Goal: Obtain resource: Download file/media

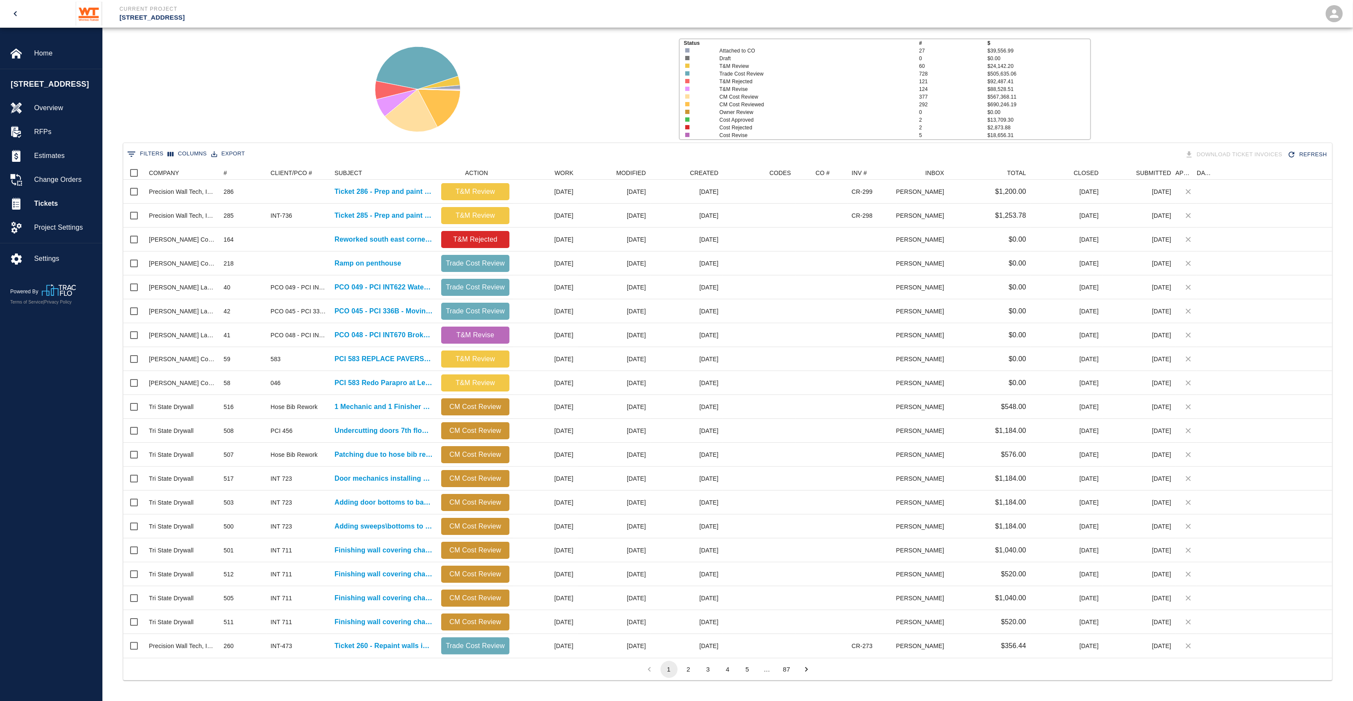
scroll to position [483, 1201]
click at [154, 154] on button "0 Filters" at bounding box center [145, 154] width 41 height 14
click at [277, 196] on input "Value" at bounding box center [297, 197] width 81 height 14
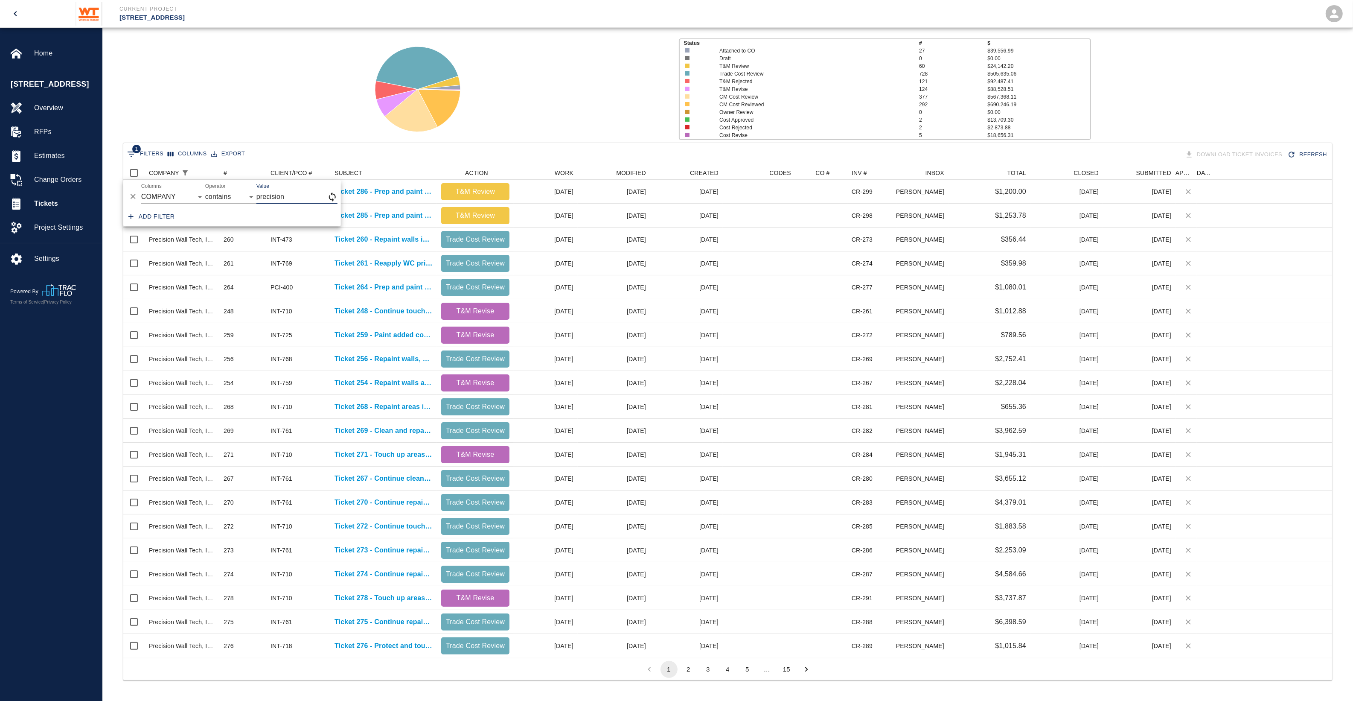
type input "precision"
click at [259, 126] on div "Status # $ Attached to CO 27 $39,556.99 Draft 0 $0.00 T&M Review 60 $24,142.20 …" at bounding box center [725, 86] width 1258 height 114
click at [225, 174] on div "#" at bounding box center [225, 173] width 3 height 14
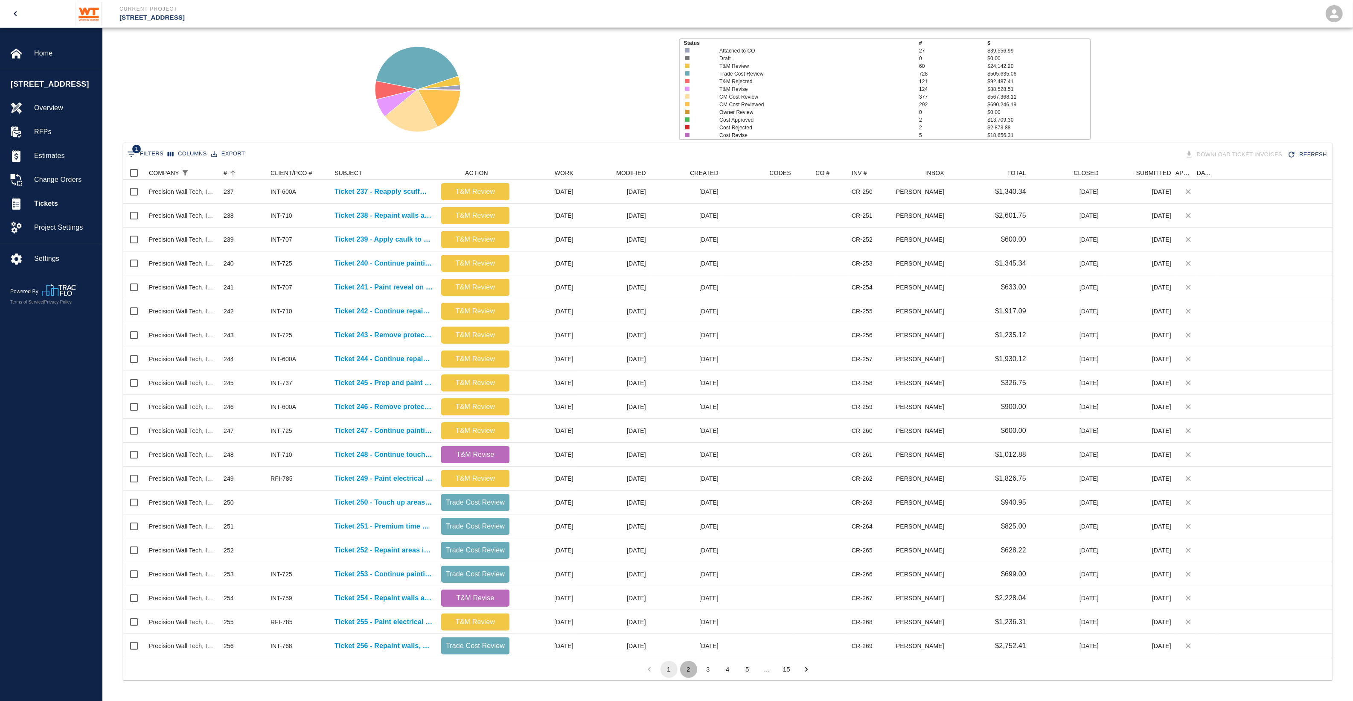
click at [691, 675] on button "2" at bounding box center [688, 669] width 17 height 17
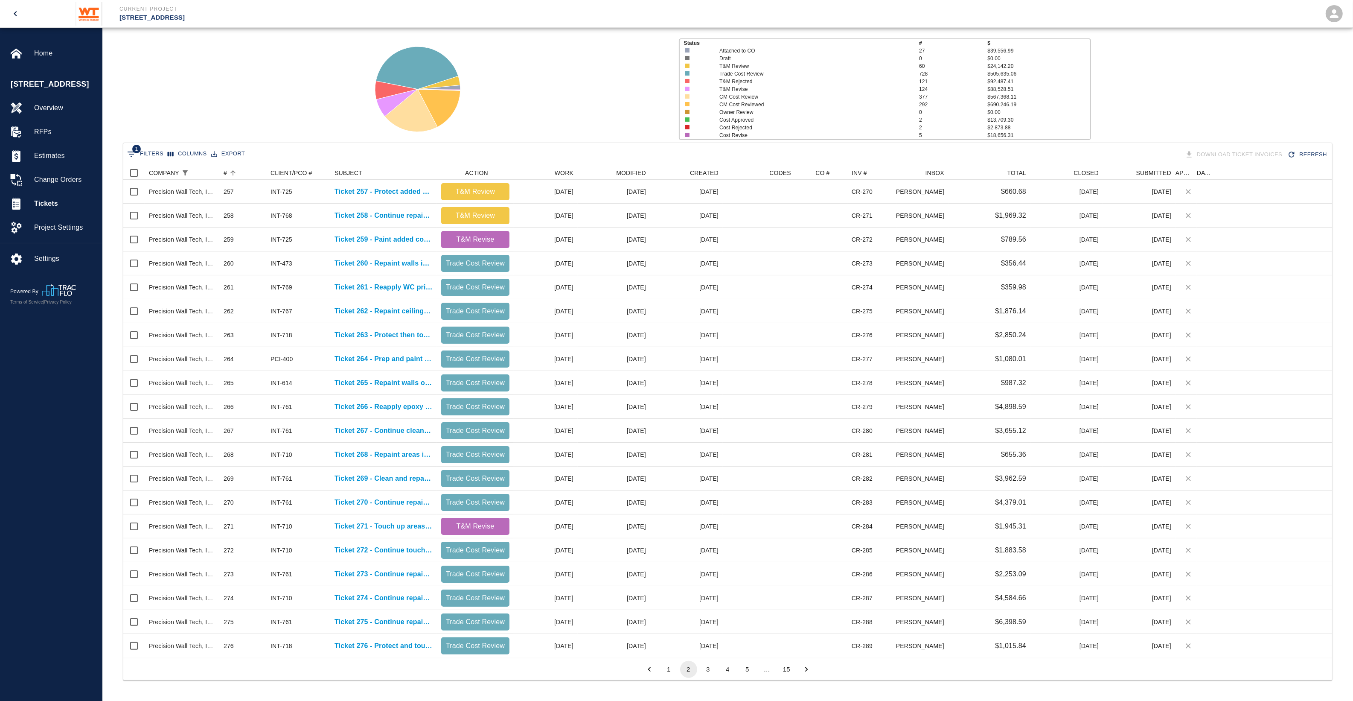
click at [710, 675] on button "3" at bounding box center [708, 669] width 17 height 17
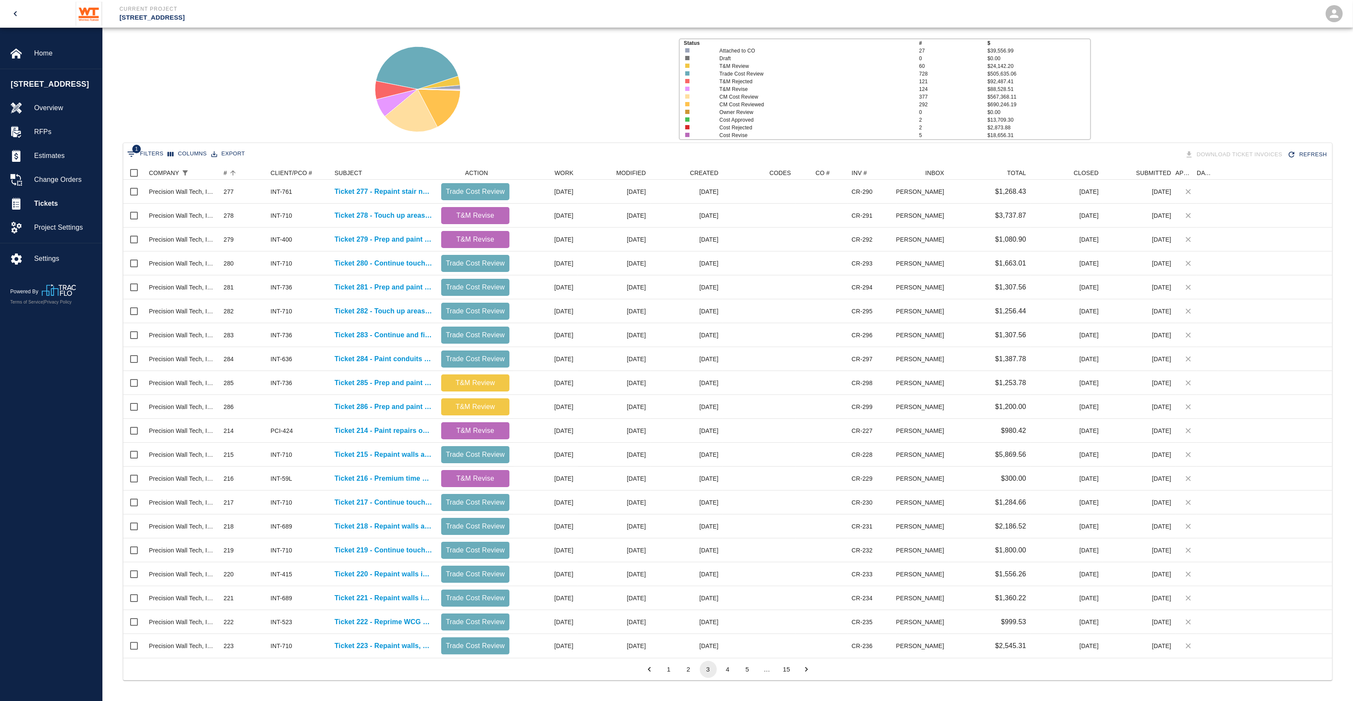
click at [743, 673] on button "5" at bounding box center [747, 669] width 17 height 17
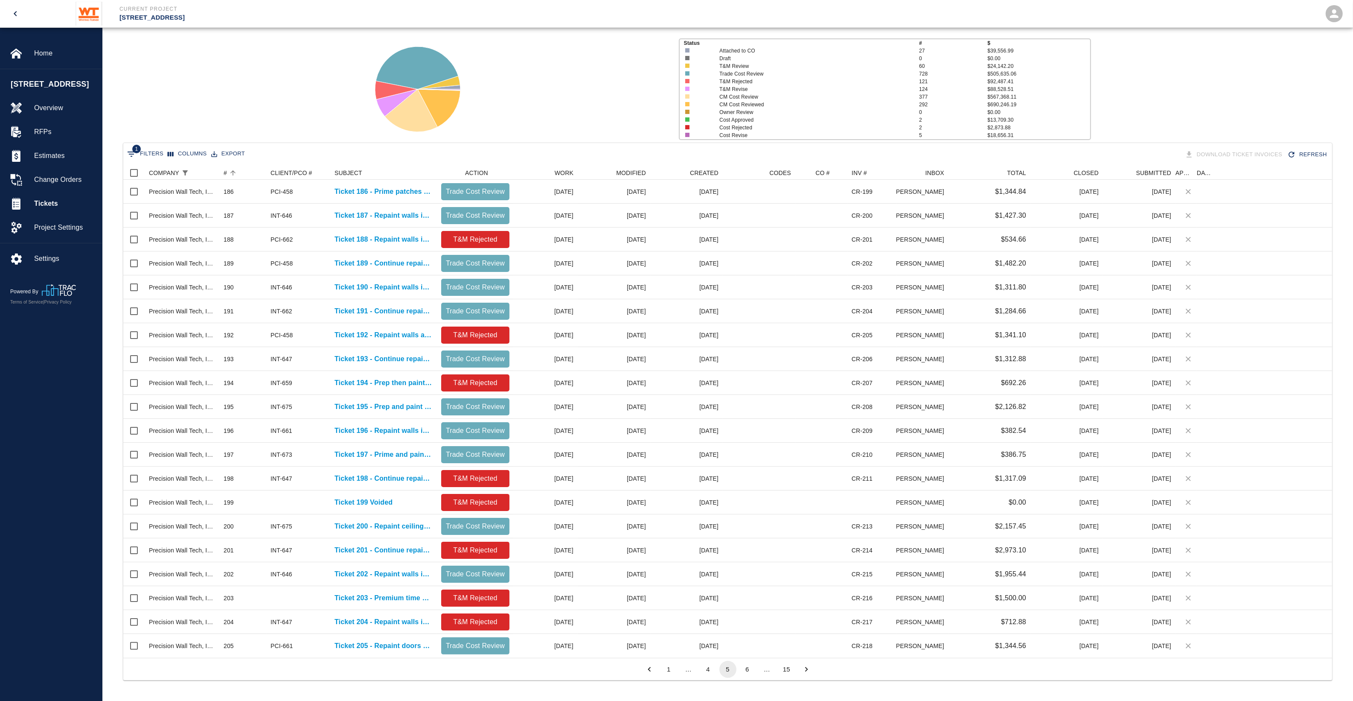
click at [749, 669] on button "6" at bounding box center [747, 669] width 17 height 17
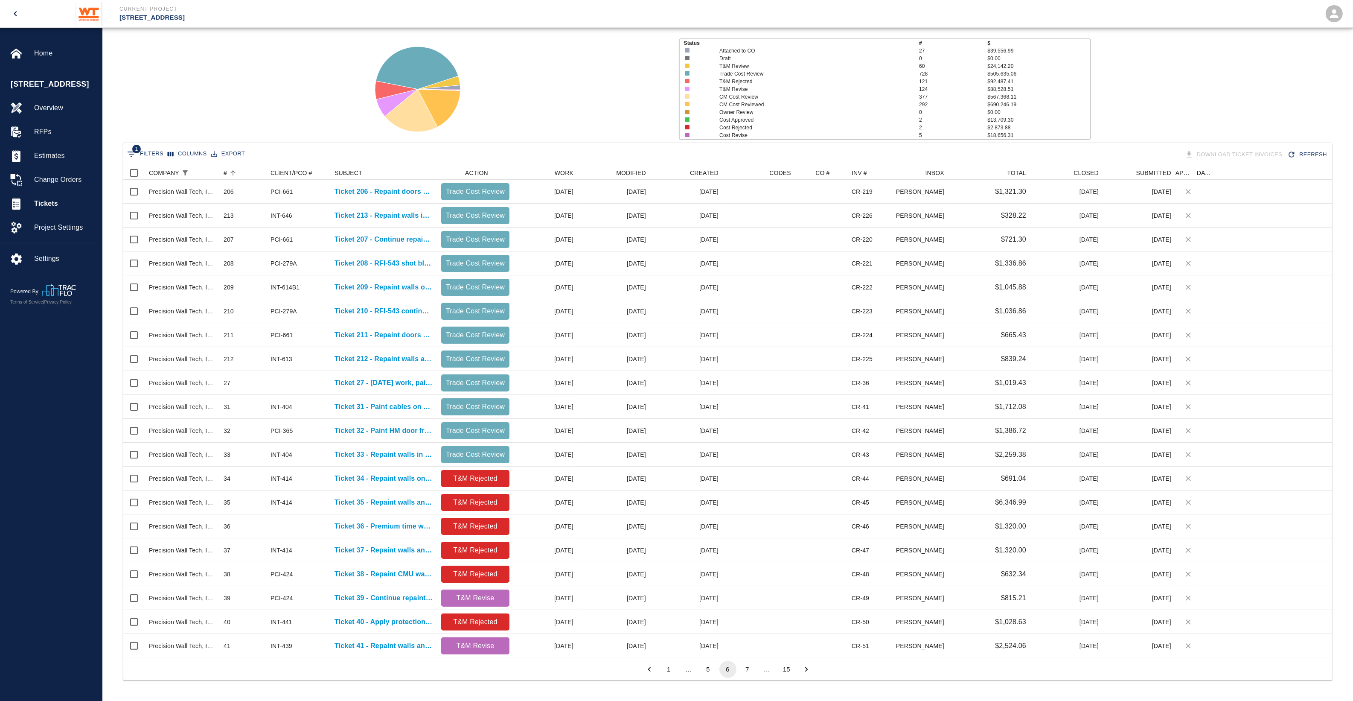
click at [750, 667] on button "7" at bounding box center [747, 669] width 17 height 17
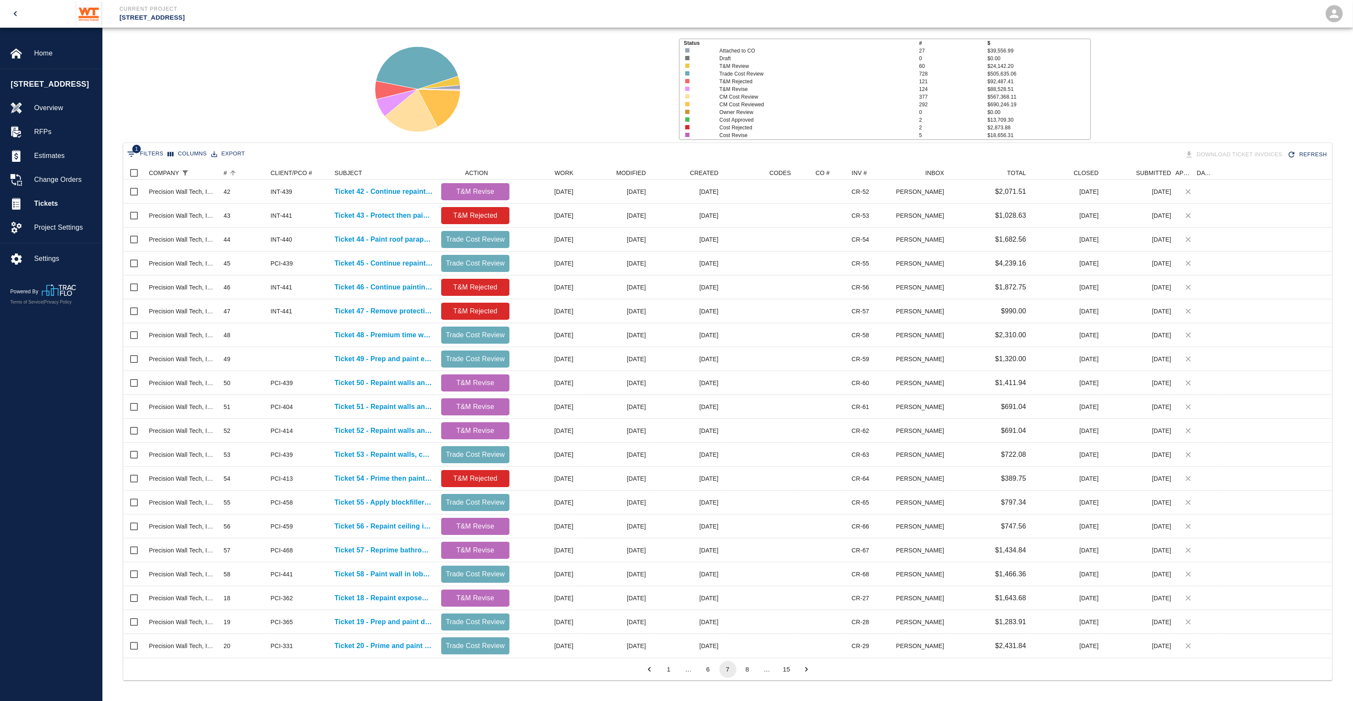
click at [749, 667] on button "8" at bounding box center [747, 669] width 17 height 17
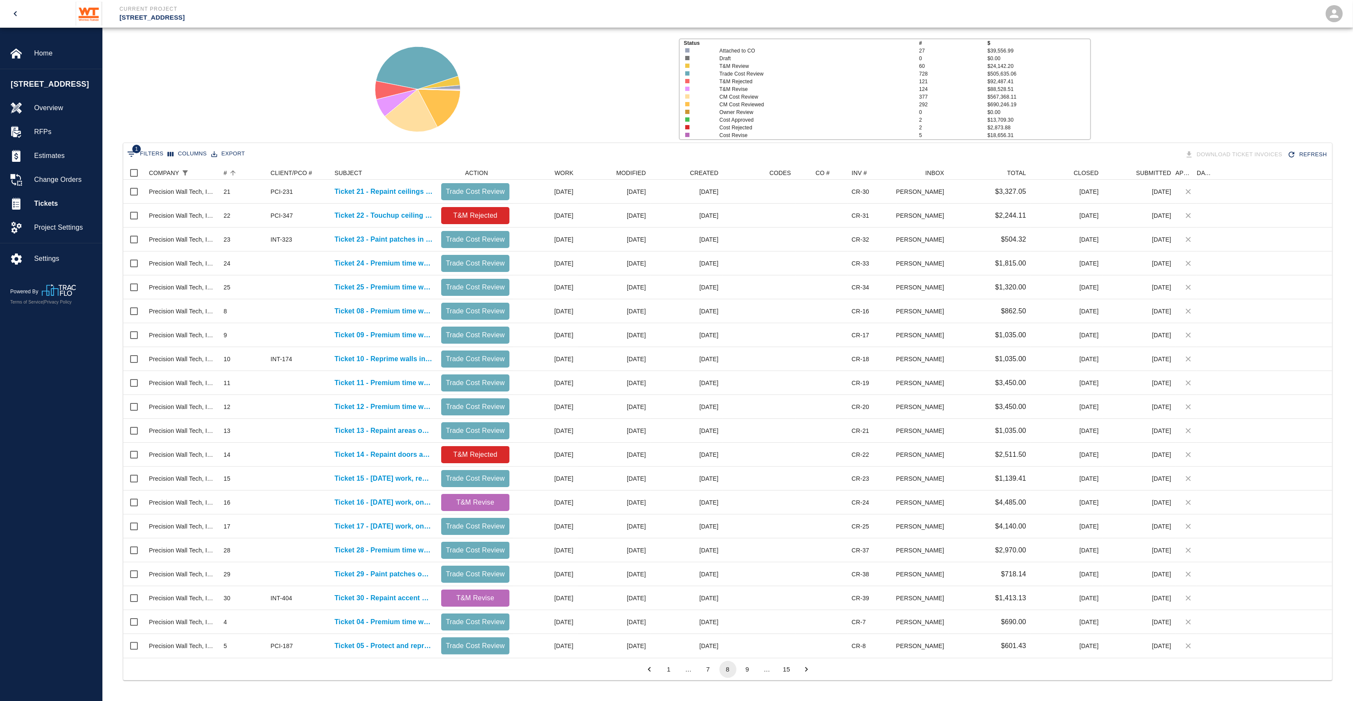
click at [749, 667] on button "9" at bounding box center [747, 669] width 17 height 17
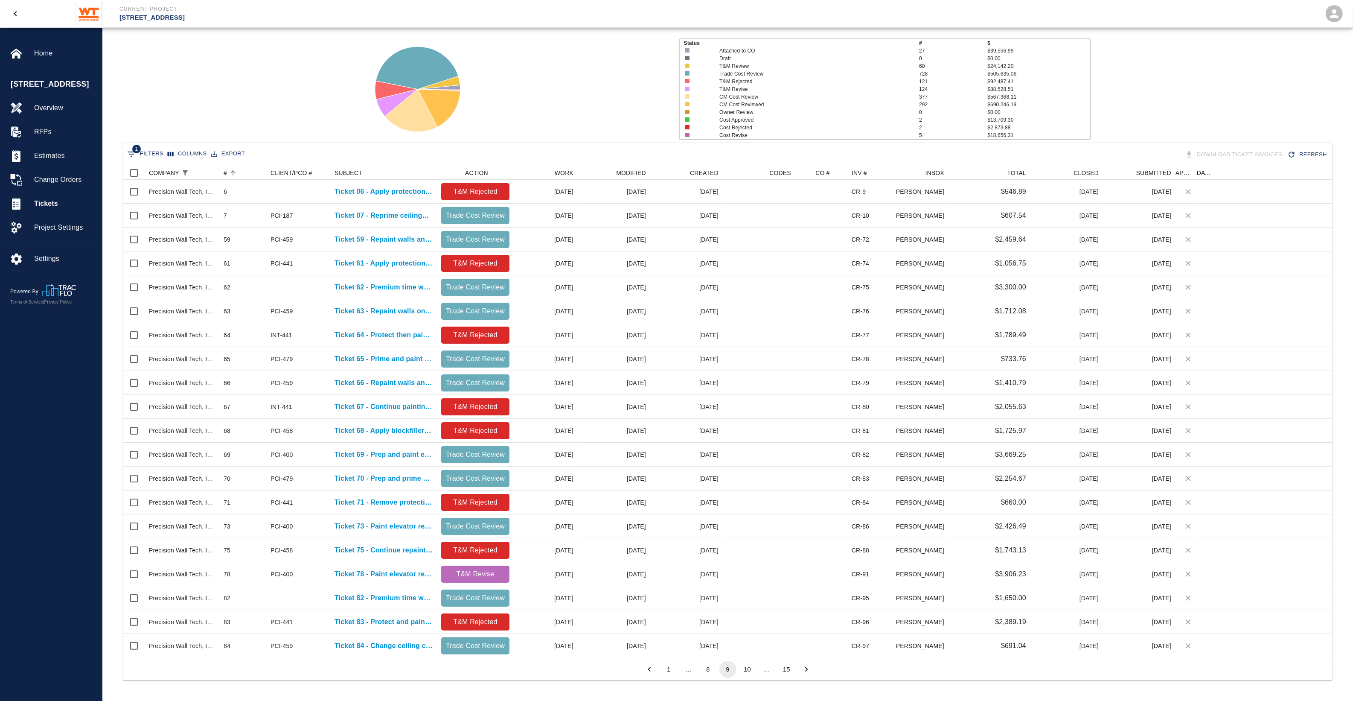
click at [749, 667] on button "10" at bounding box center [747, 669] width 17 height 17
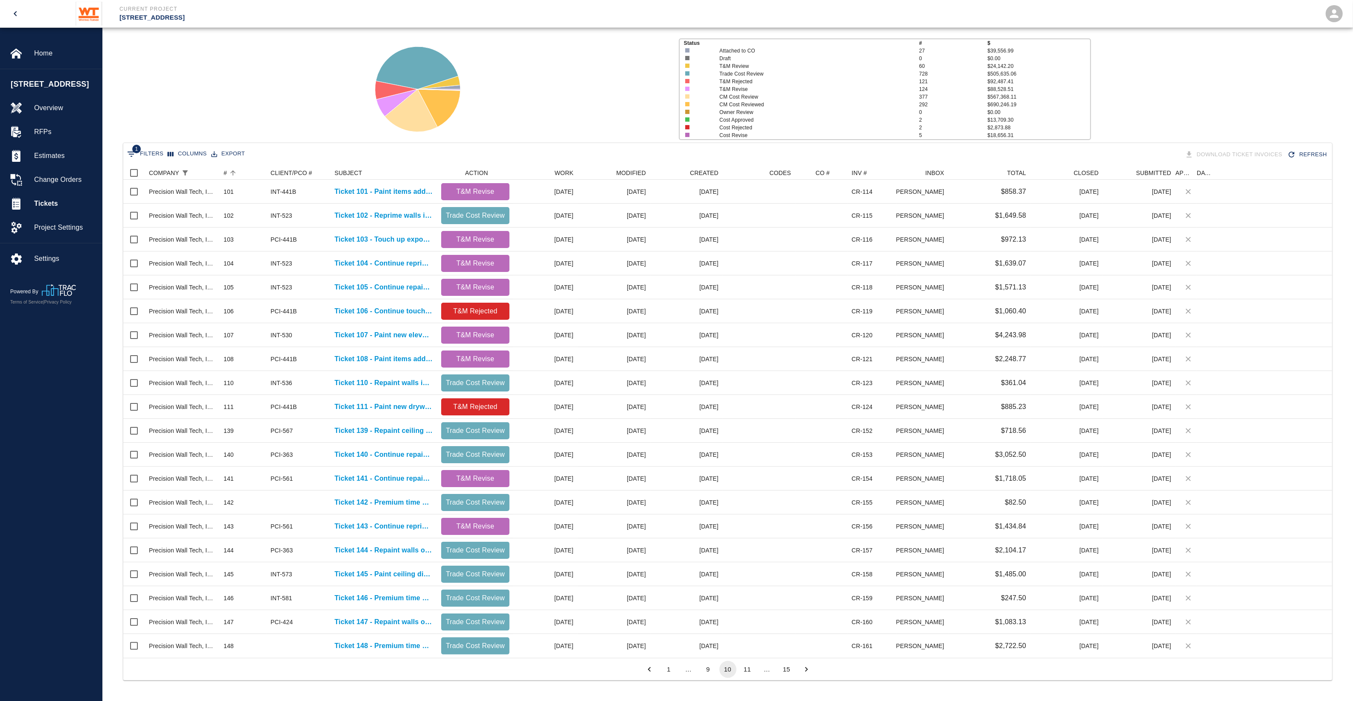
click at [749, 667] on button "11" at bounding box center [747, 669] width 17 height 17
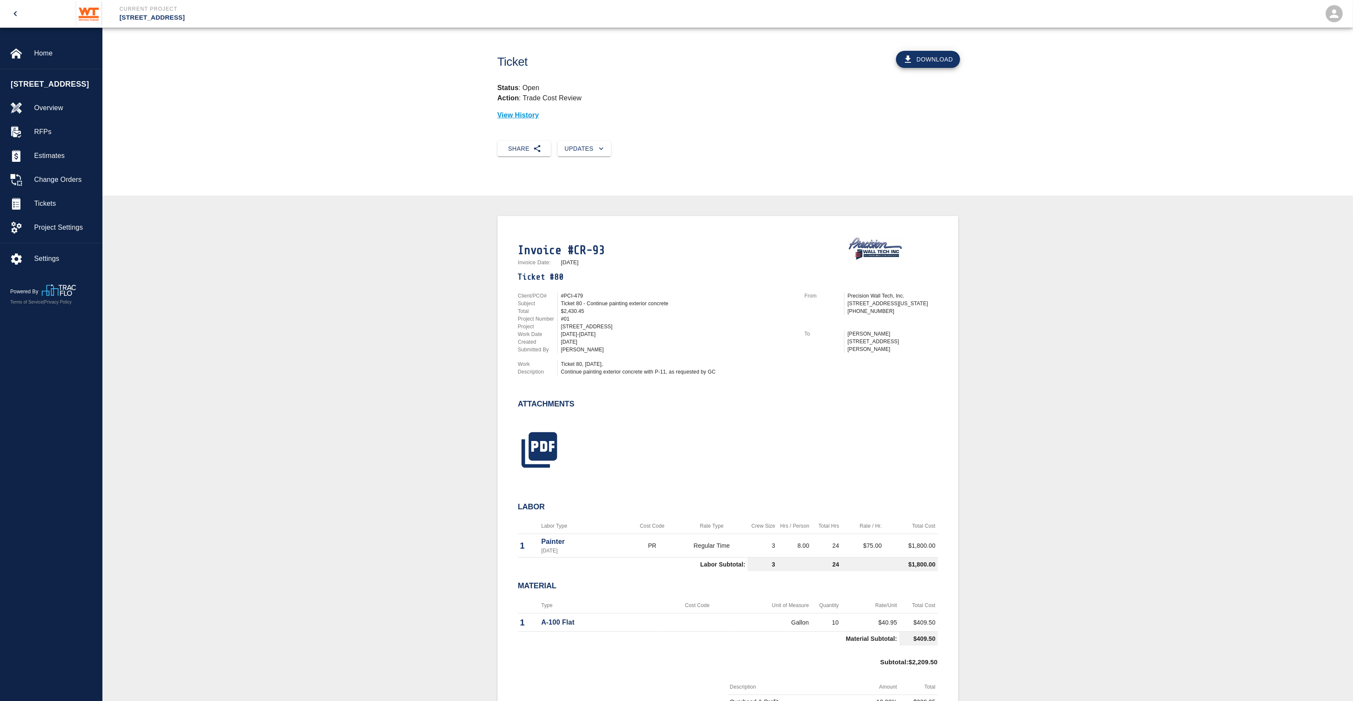
click at [568, 432] on div at bounding box center [723, 439] width 430 height 69
drag, startPoint x: 521, startPoint y: 444, endPoint x: 516, endPoint y: 446, distance: 4.6
click at [516, 446] on div at bounding box center [534, 446] width 53 height 56
click at [560, 453] on icon "button" at bounding box center [539, 450] width 43 height 43
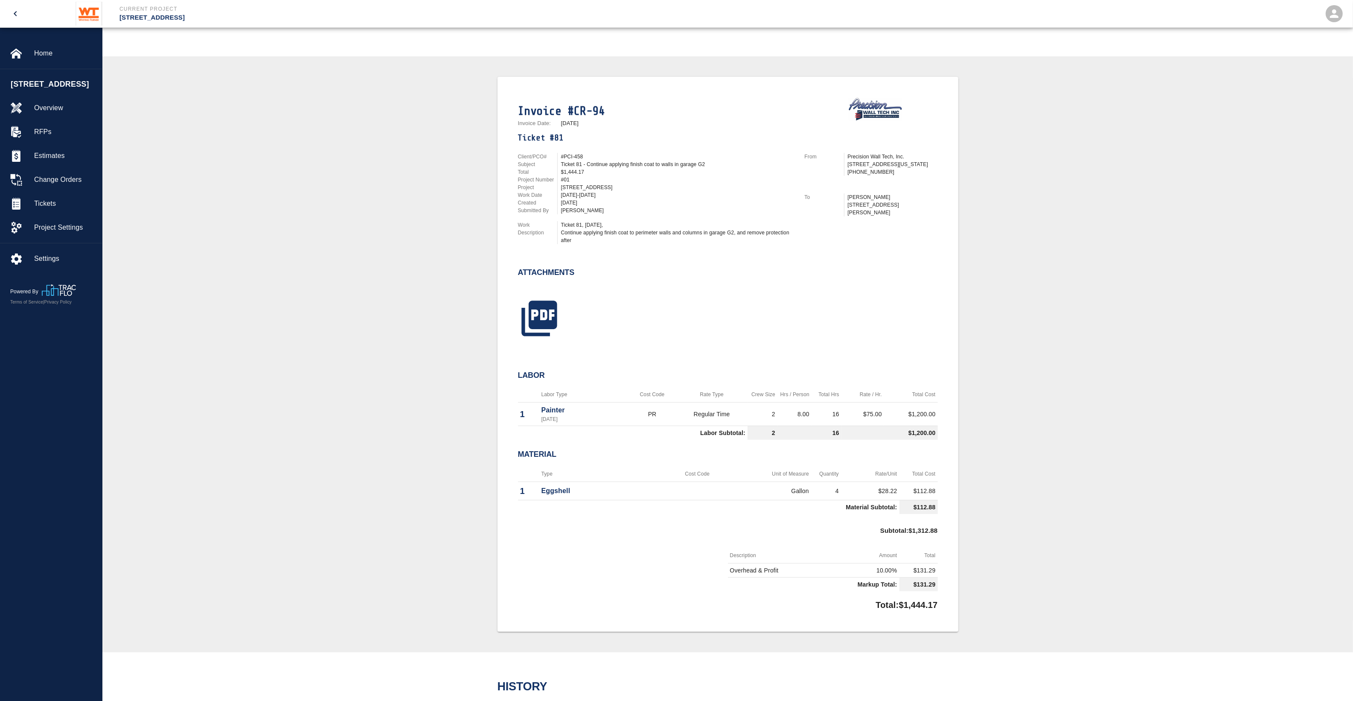
scroll to position [160, 0]
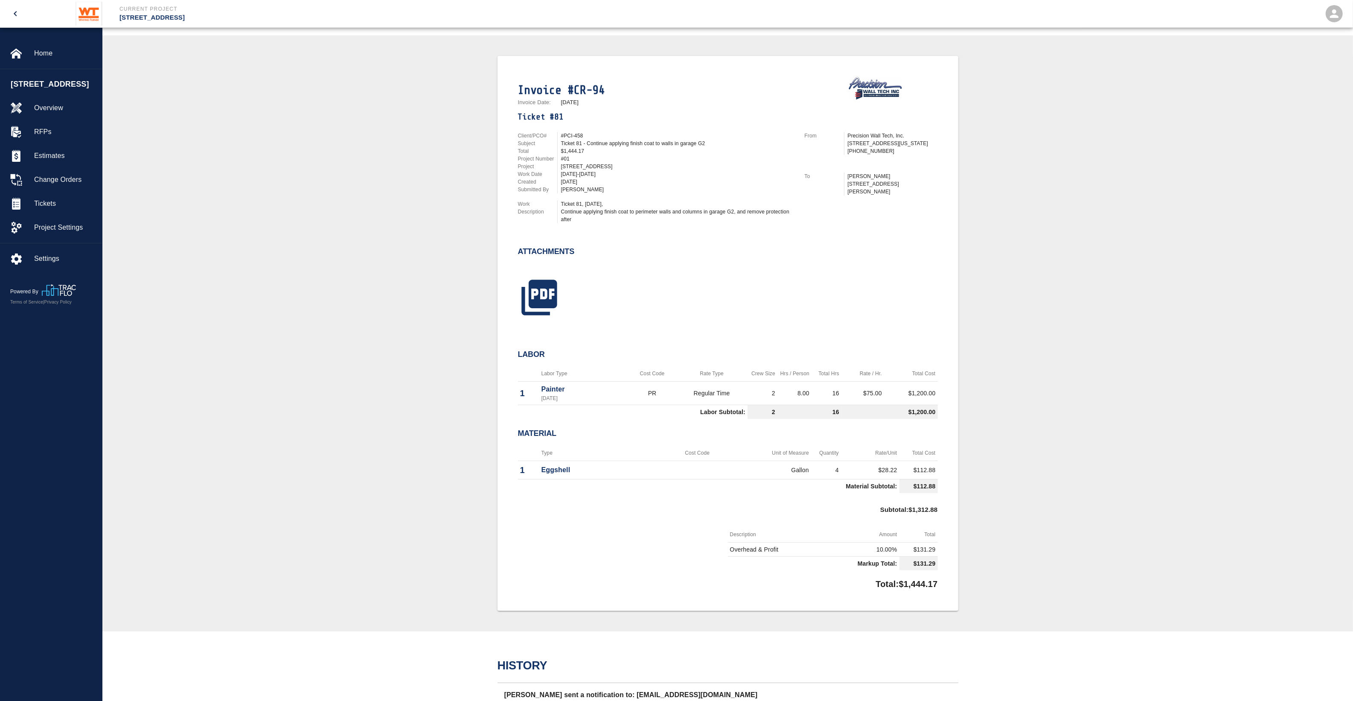
click at [23, 9] on button "open drawer" at bounding box center [15, 13] width 20 height 20
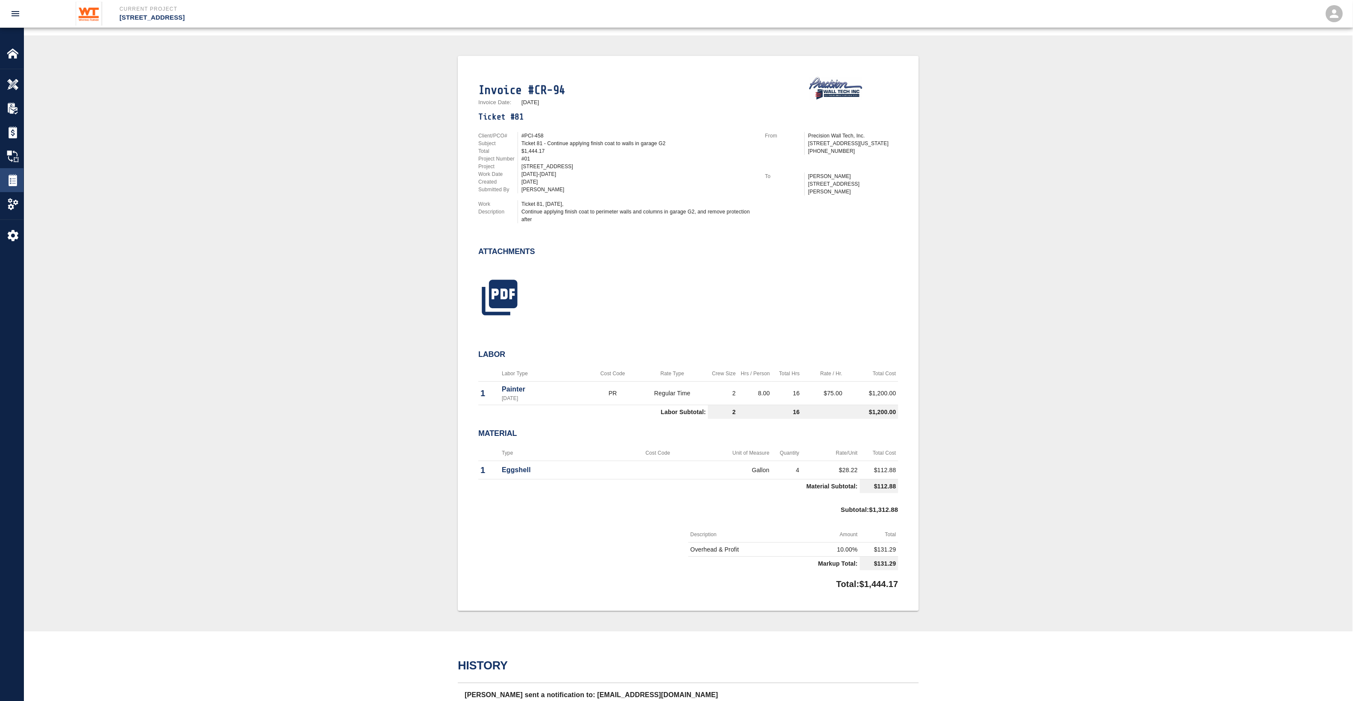
click at [12, 186] on div "Tickets" at bounding box center [11, 180] width 23 height 24
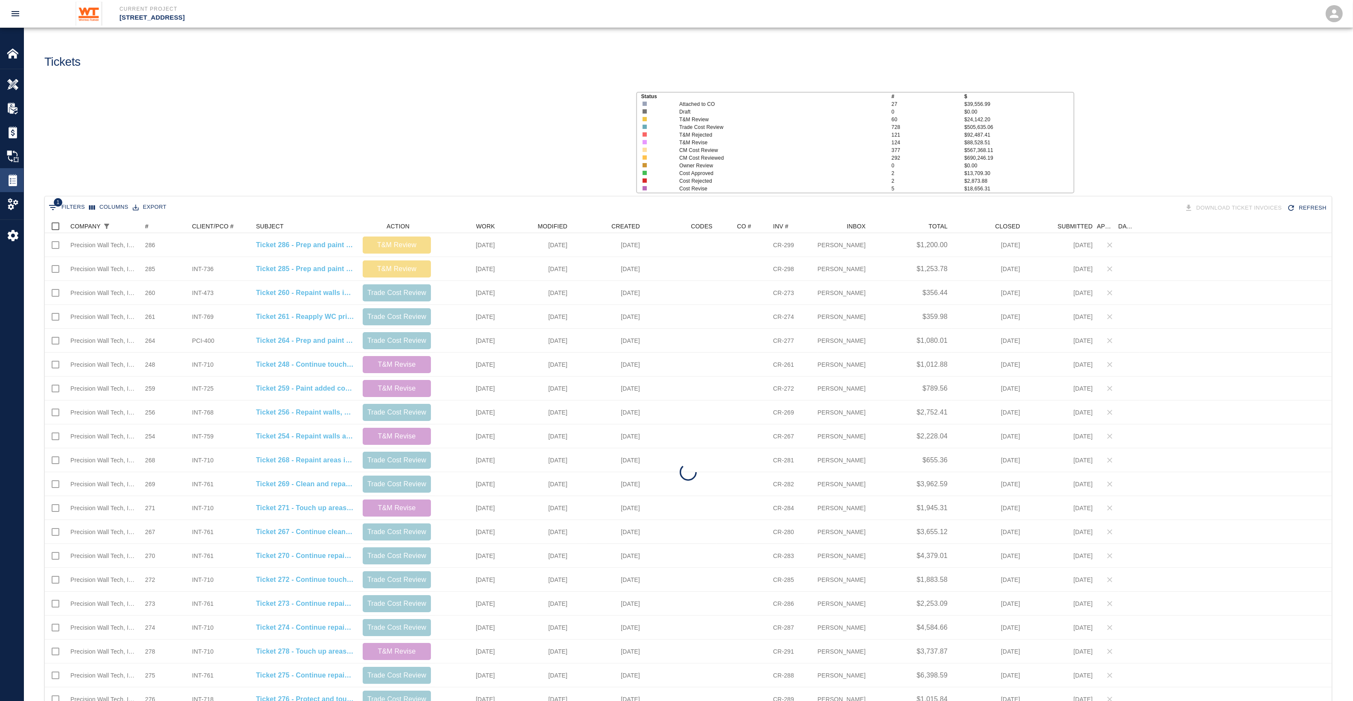
scroll to position [483, 1279]
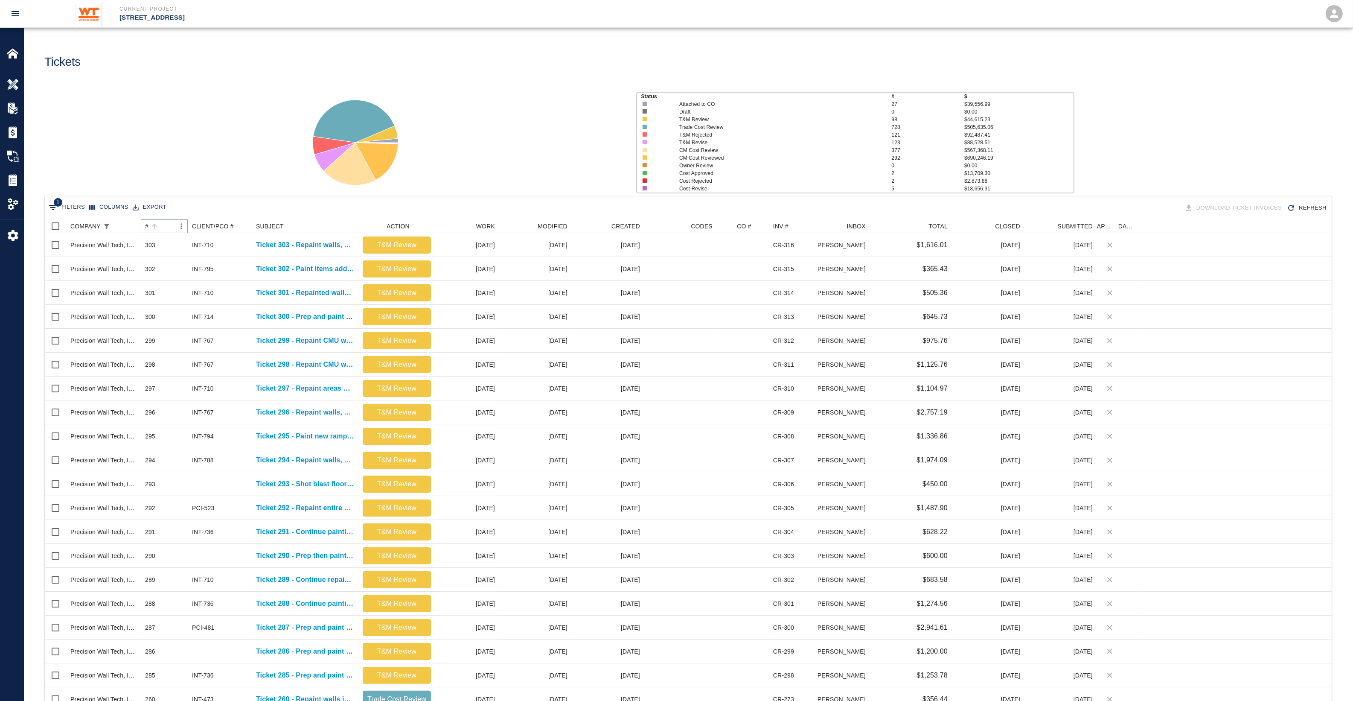
click at [150, 229] on button "Sort" at bounding box center [155, 226] width 12 height 12
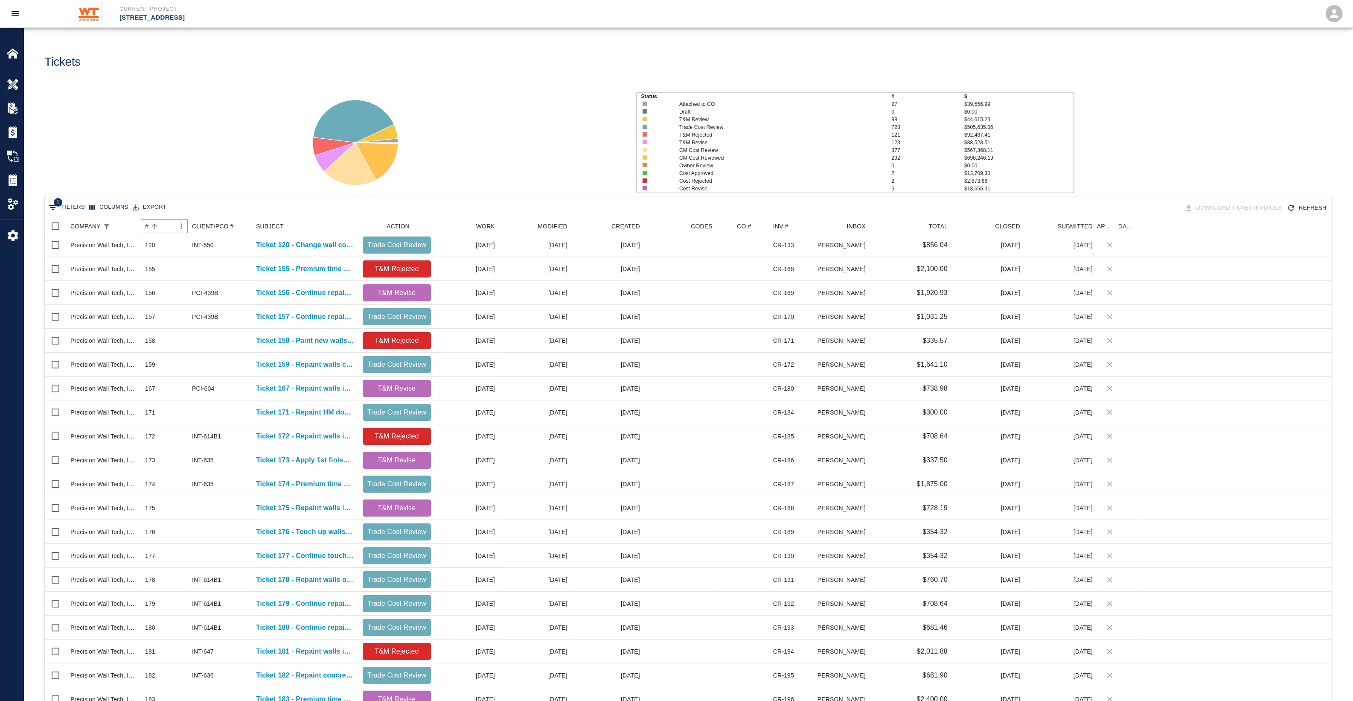
click at [150, 229] on button "Sort" at bounding box center [155, 226] width 12 height 12
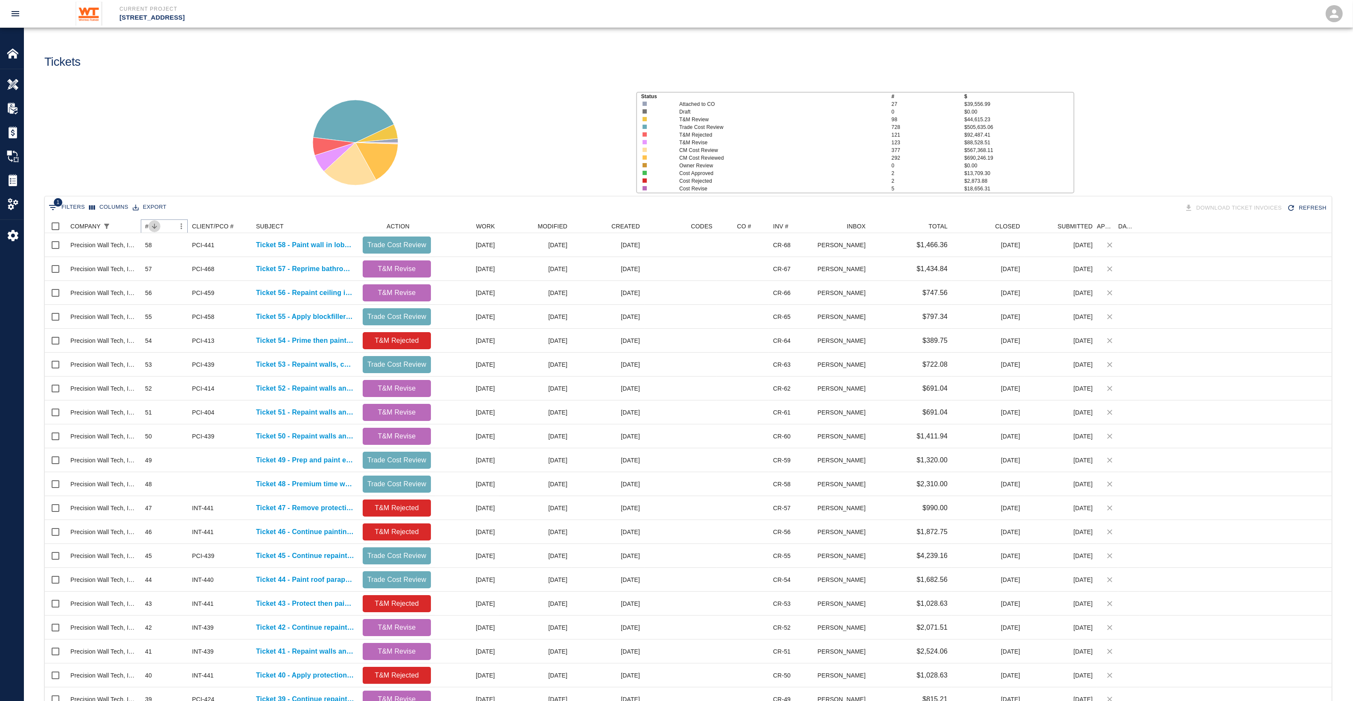
click at [150, 229] on button "Sort" at bounding box center [155, 226] width 12 height 12
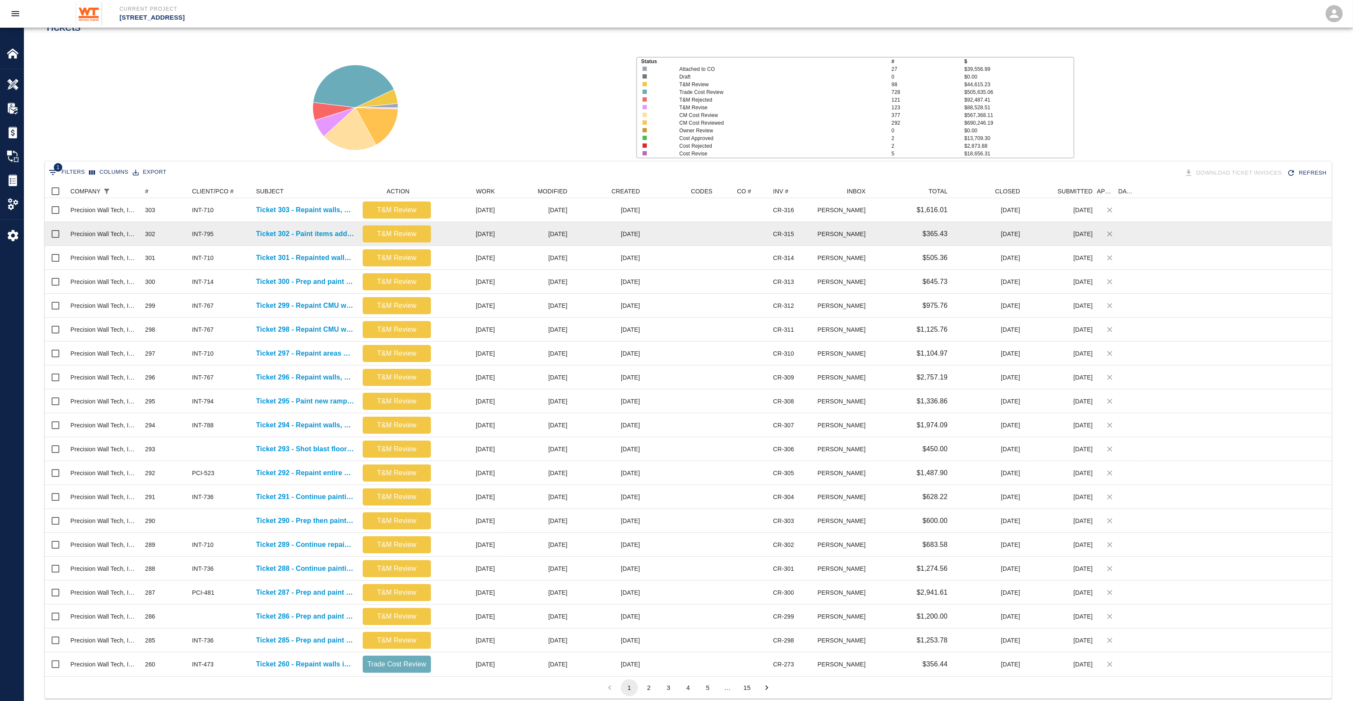
scroll to position [53, 0]
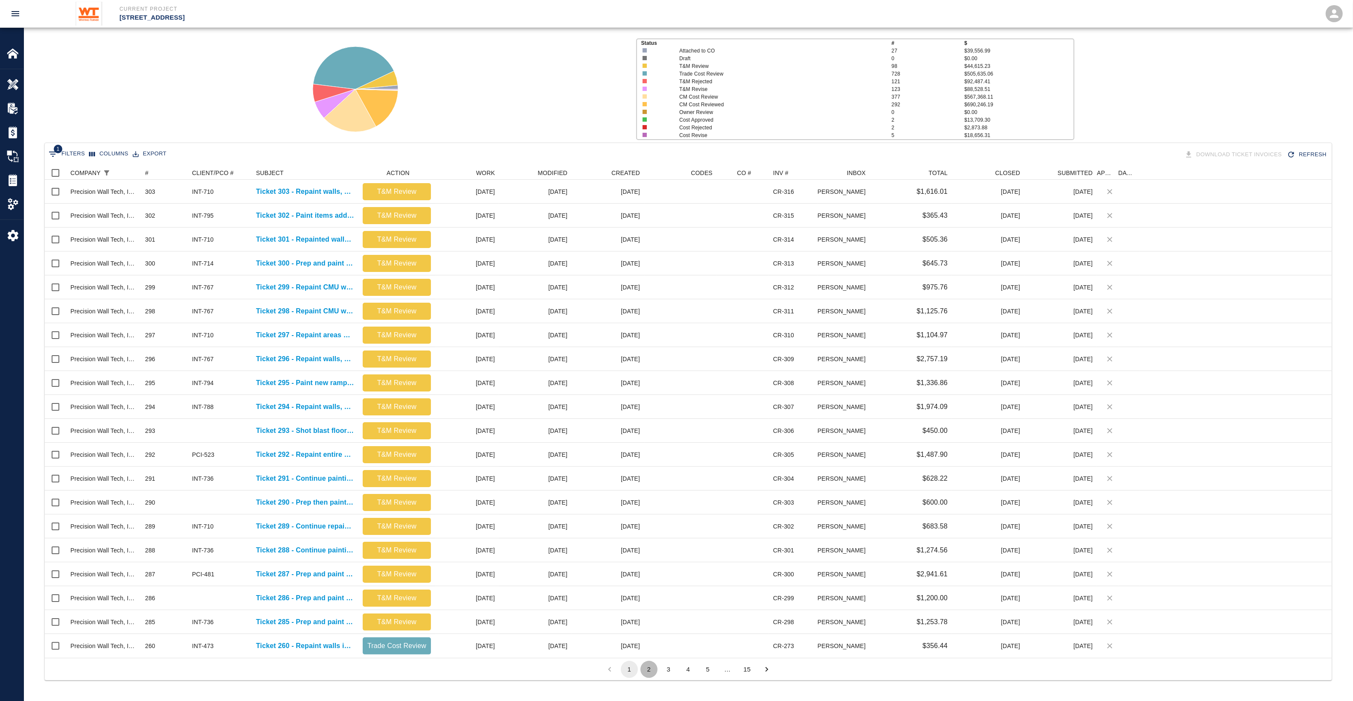
click at [657, 669] on button "2" at bounding box center [649, 669] width 17 height 17
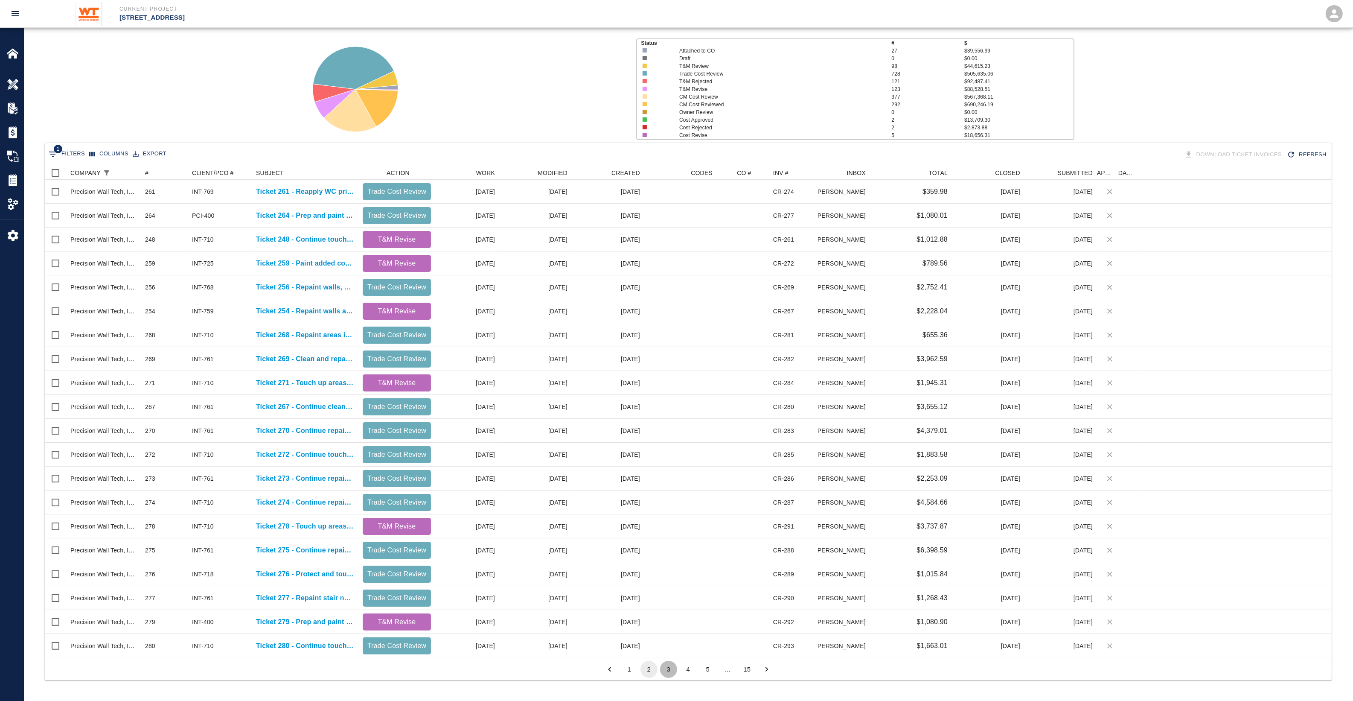
click at [671, 672] on button "3" at bounding box center [668, 669] width 17 height 17
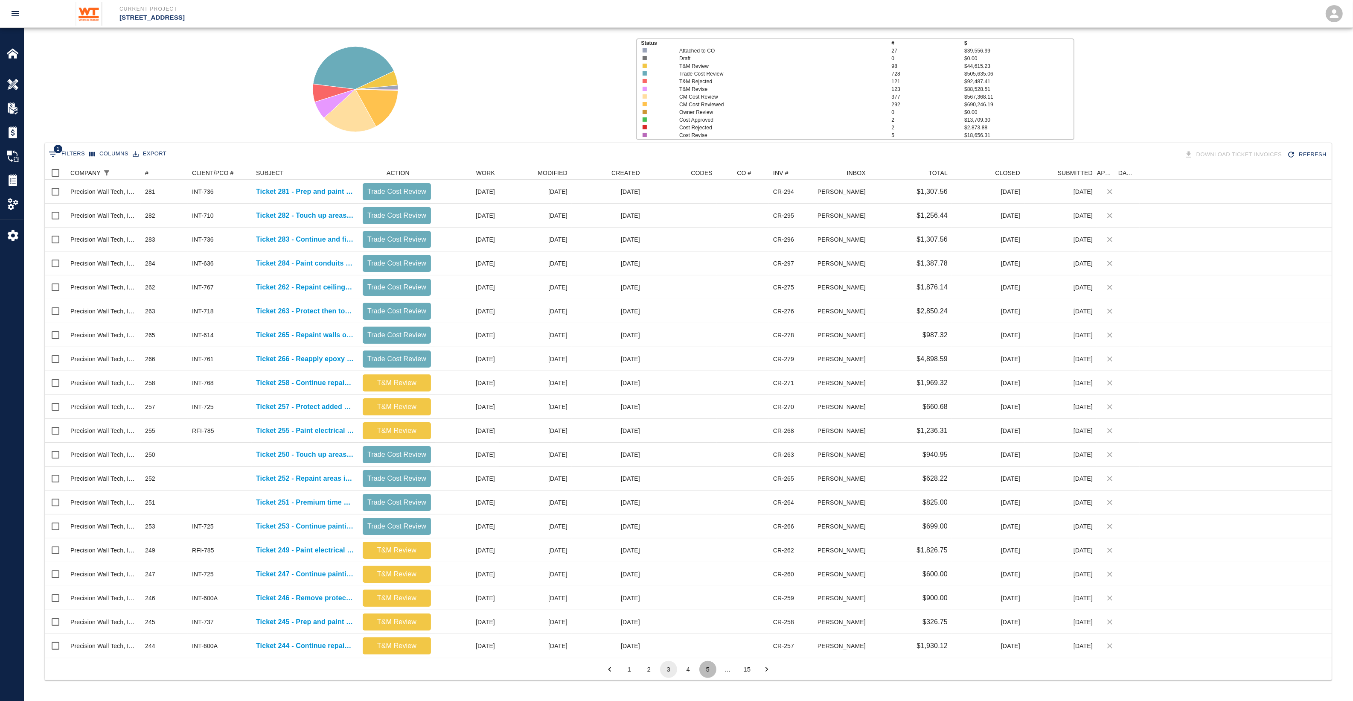
click at [703, 673] on button "5" at bounding box center [708, 669] width 17 height 17
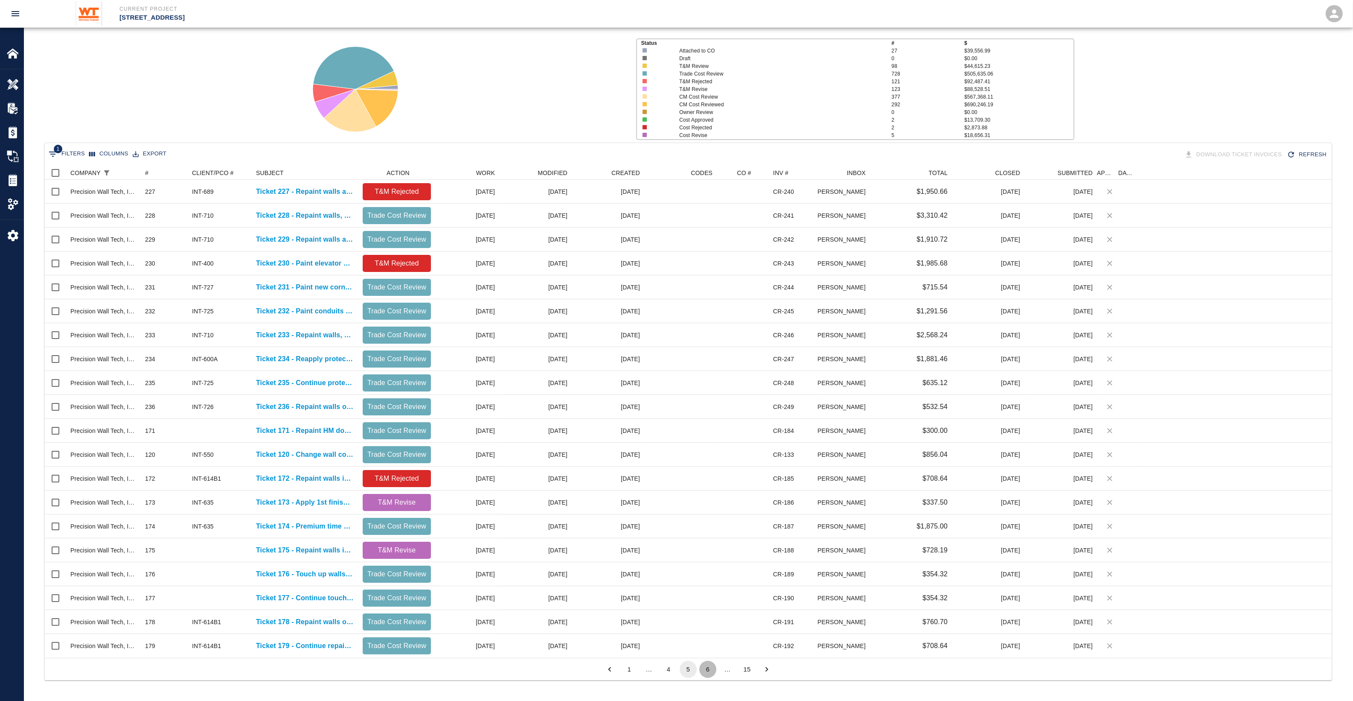
click at [711, 673] on button "6" at bounding box center [708, 669] width 17 height 17
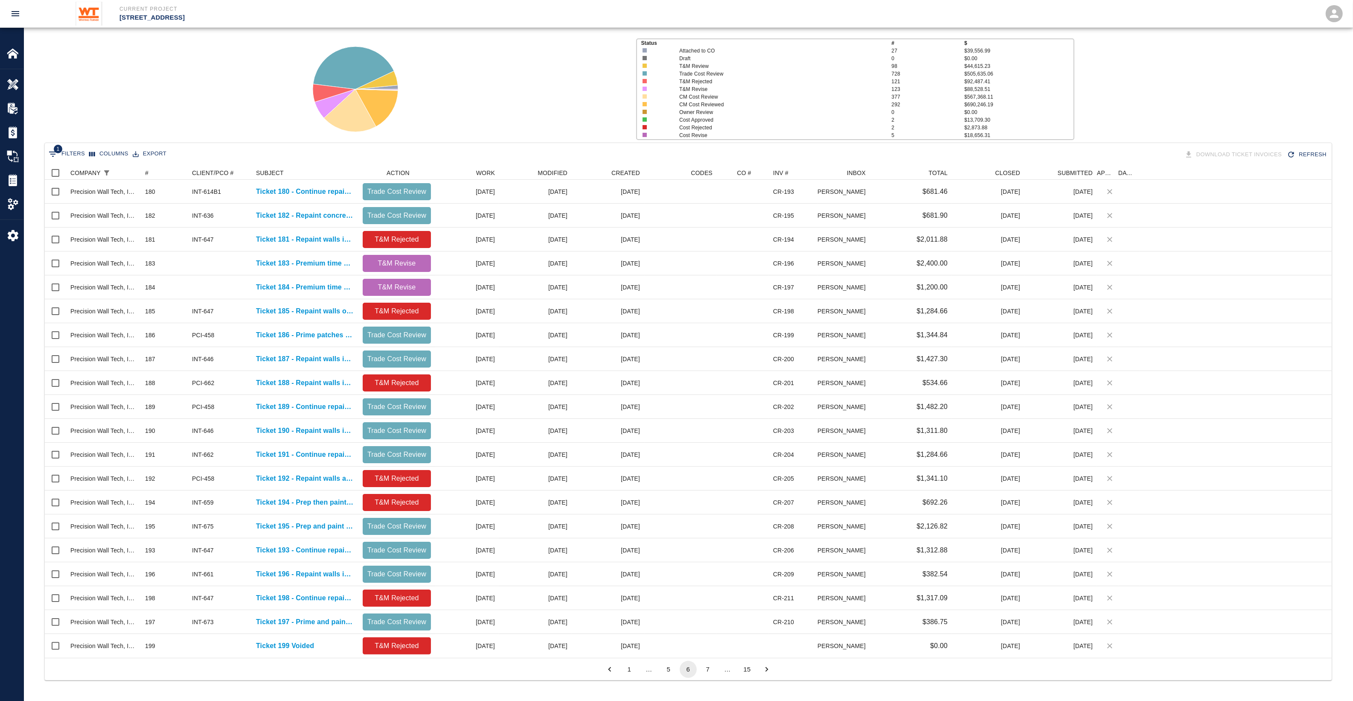
click at [711, 671] on button "7" at bounding box center [708, 669] width 17 height 17
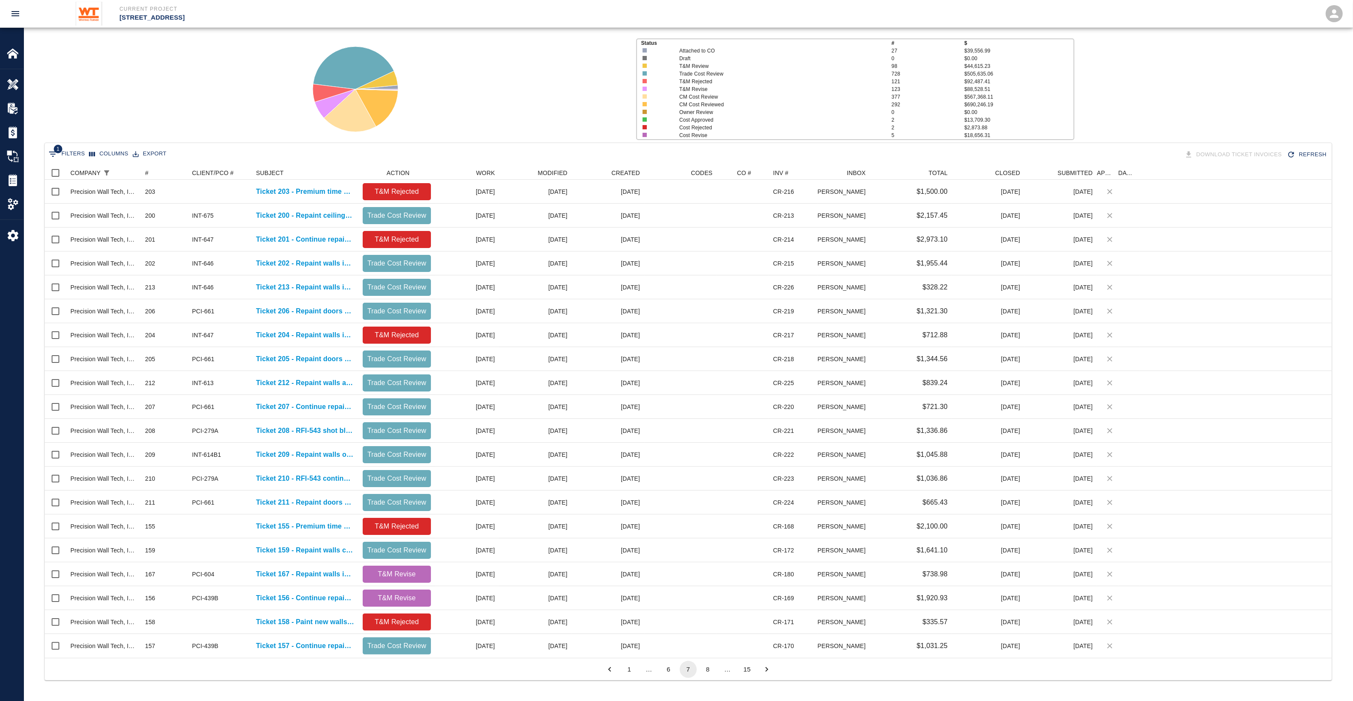
click at [729, 674] on div "…" at bounding box center [727, 669] width 17 height 9
click at [743, 674] on button "15" at bounding box center [747, 669] width 17 height 17
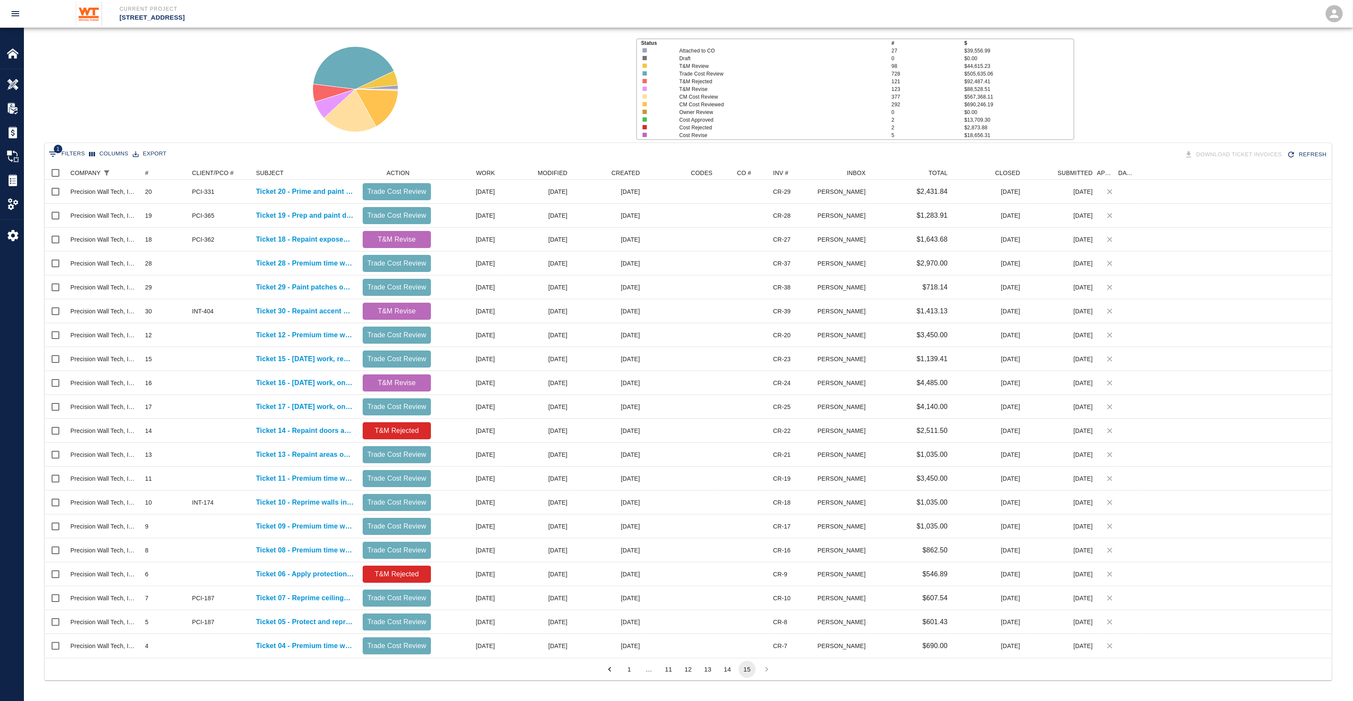
click at [726, 673] on button "14" at bounding box center [727, 669] width 17 height 17
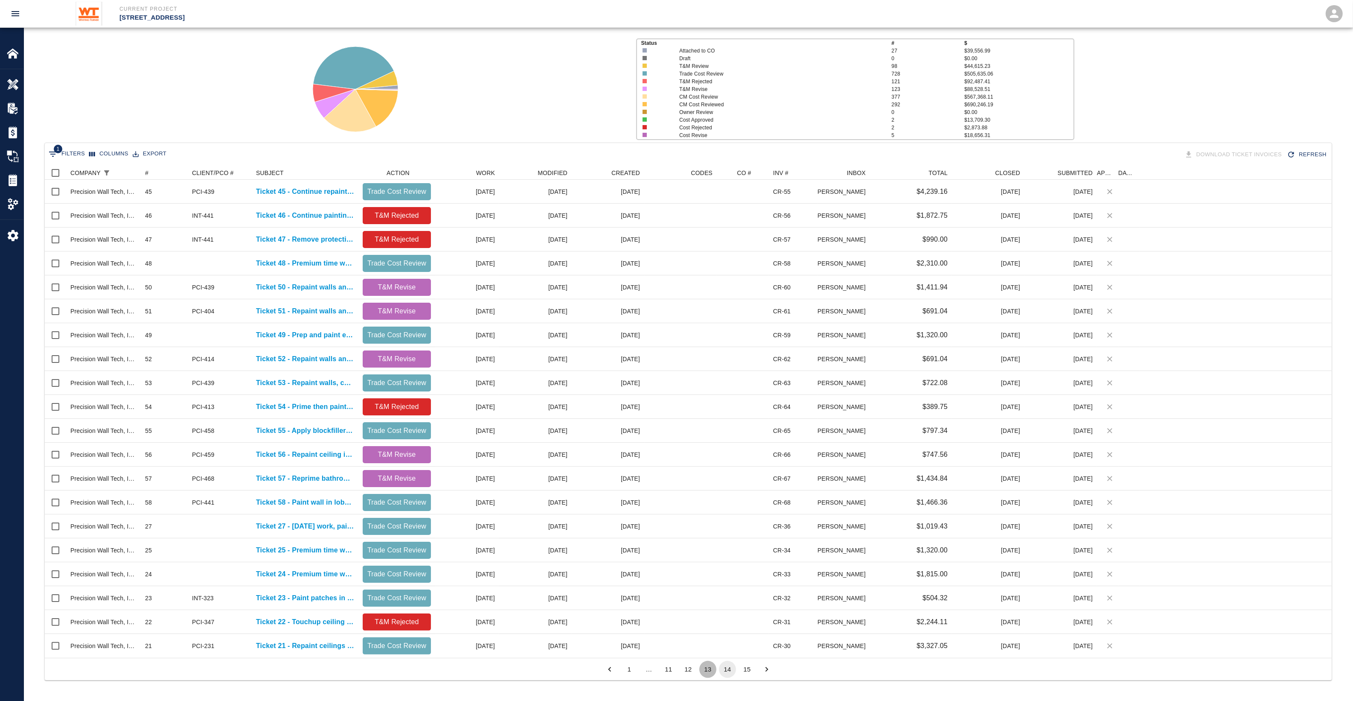
click at [713, 668] on button "13" at bounding box center [708, 669] width 17 height 17
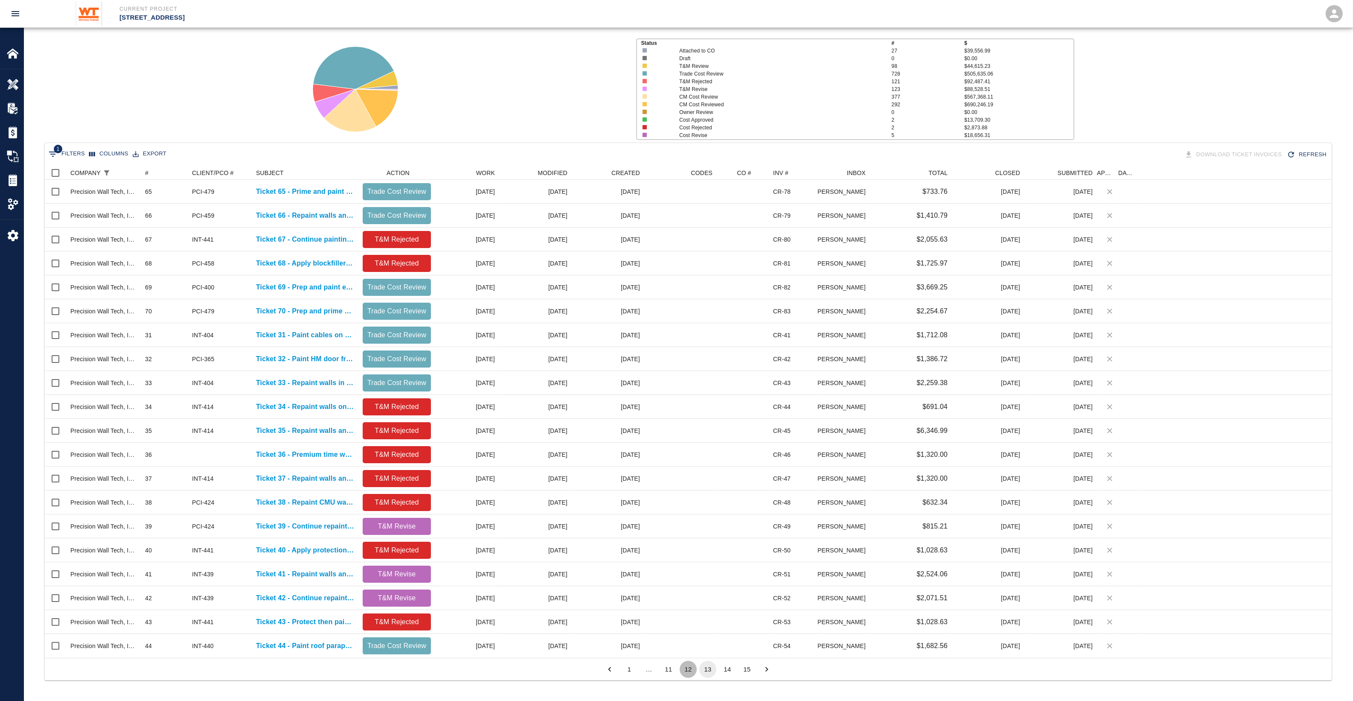
click at [689, 667] on button "12" at bounding box center [688, 669] width 17 height 17
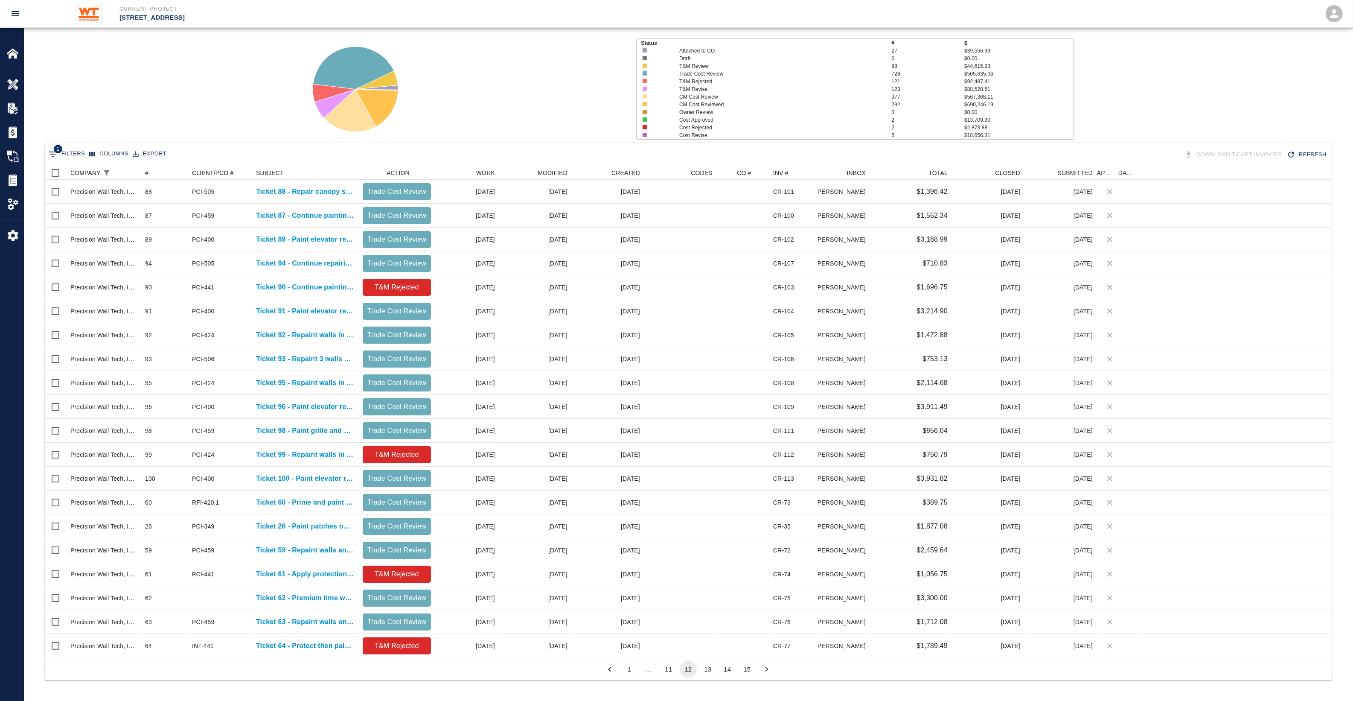
click at [666, 671] on button "11" at bounding box center [668, 669] width 17 height 17
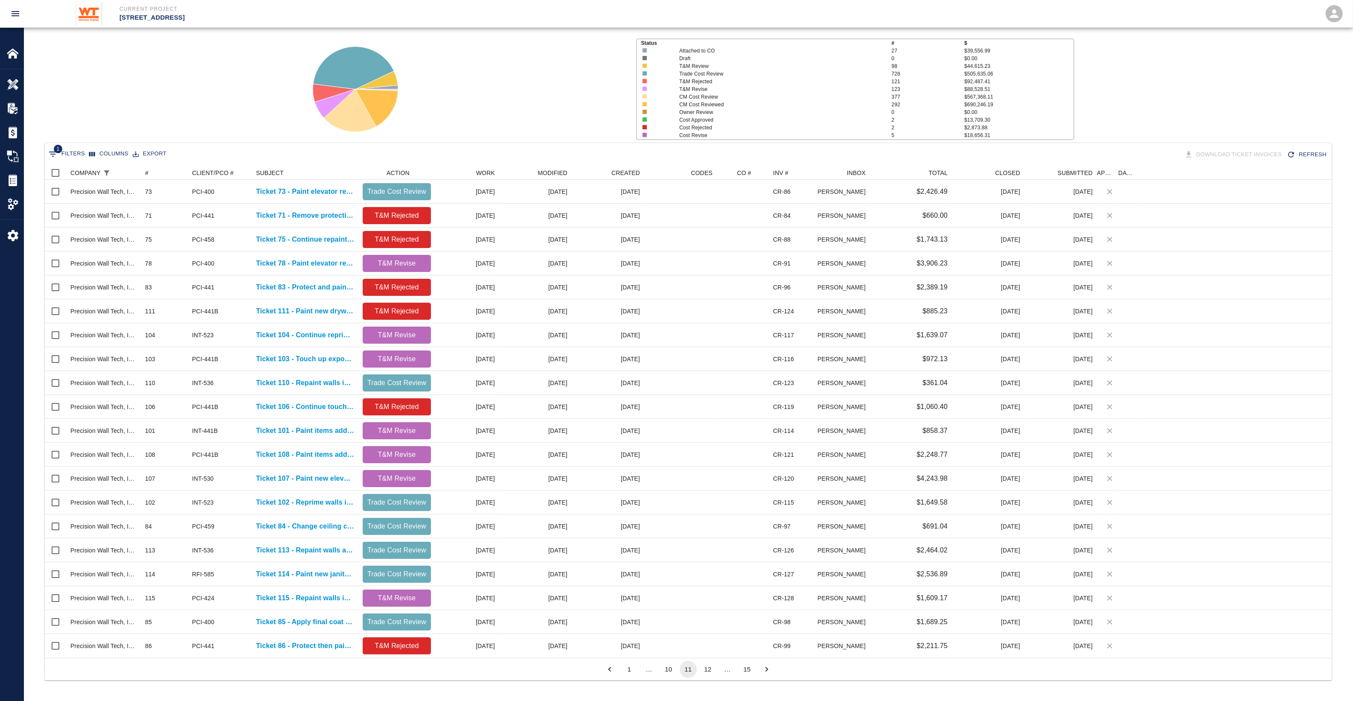
click at [657, 670] on div "…" at bounding box center [649, 669] width 17 height 9
click at [669, 671] on button "10" at bounding box center [668, 669] width 17 height 17
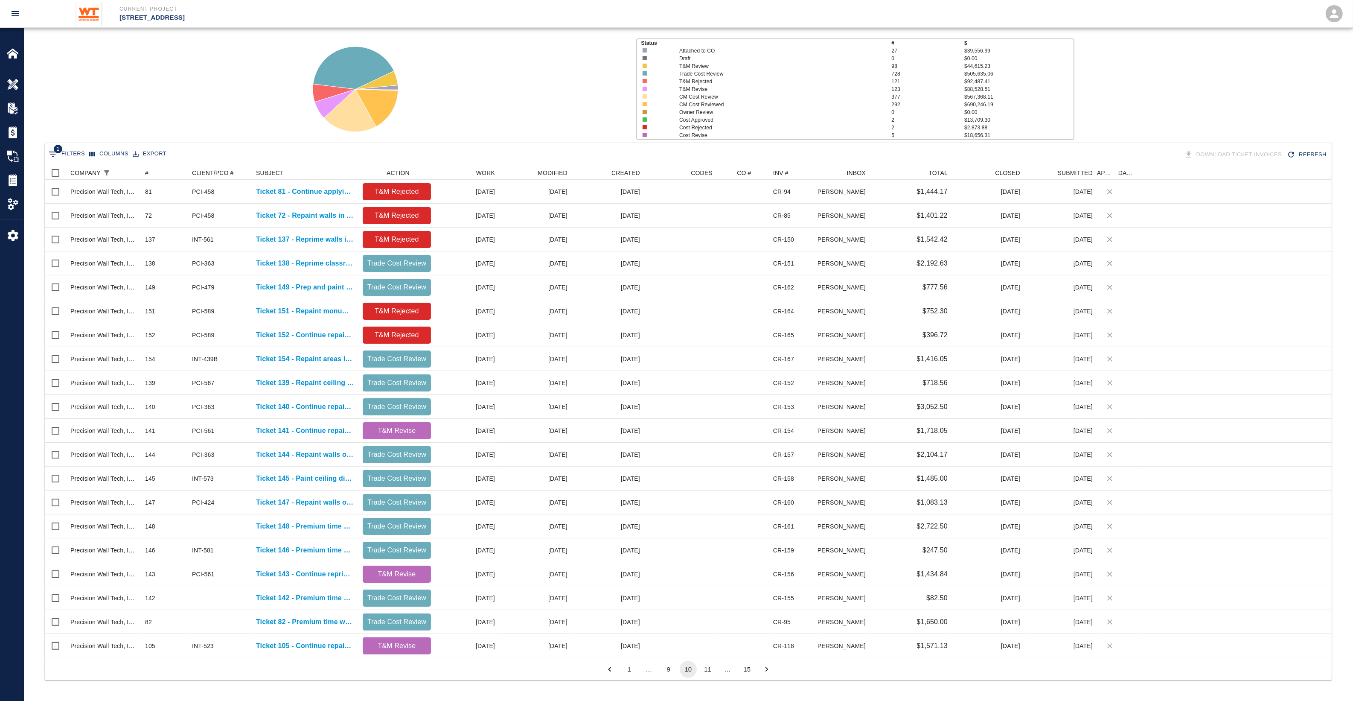
click at [663, 671] on button "9" at bounding box center [668, 669] width 17 height 17
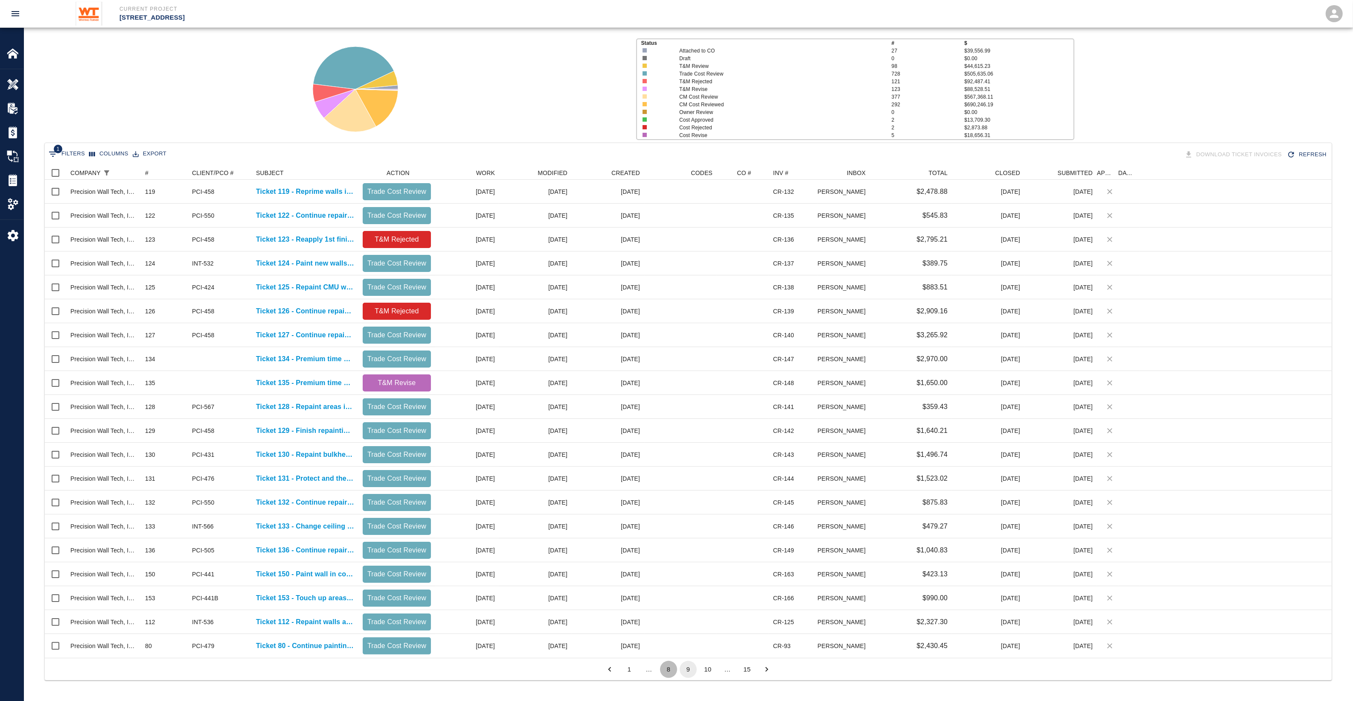
click at [675, 674] on button "8" at bounding box center [668, 669] width 17 height 17
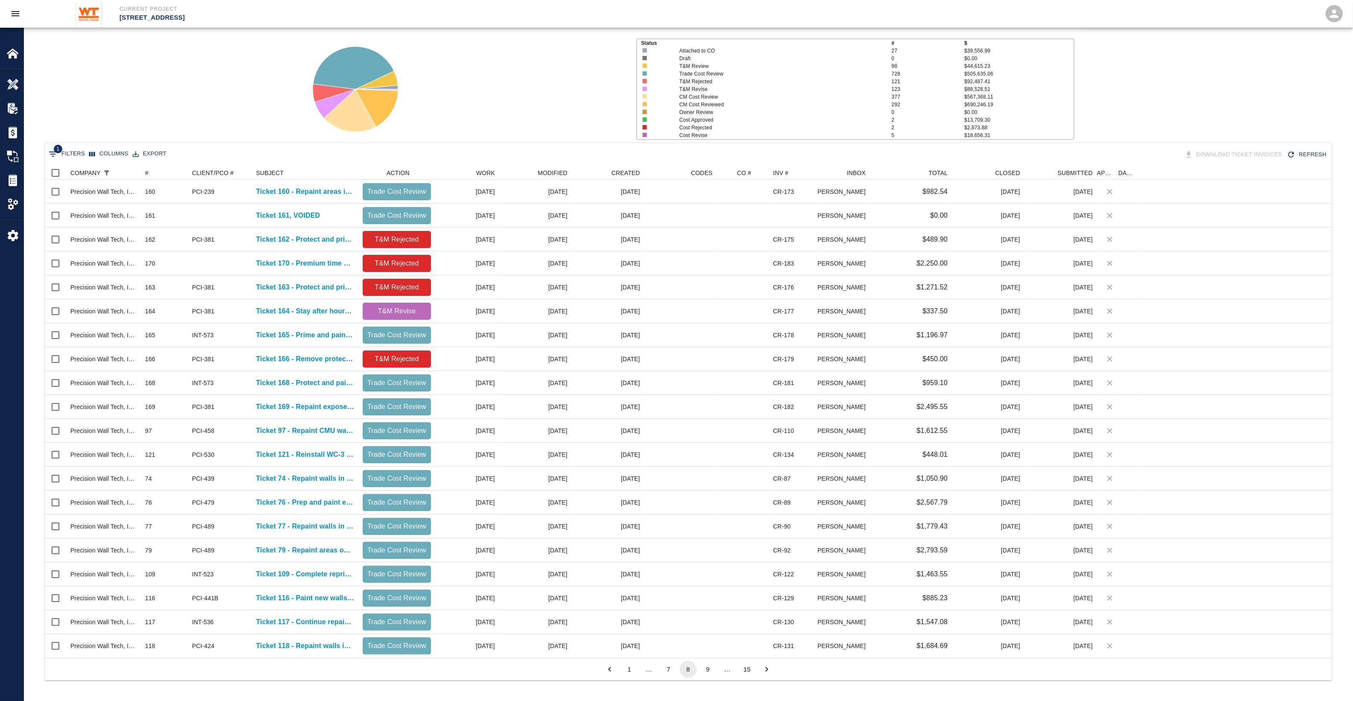
click at [651, 668] on div "…" at bounding box center [649, 669] width 17 height 9
click at [150, 150] on button "Export" at bounding box center [150, 153] width 38 height 13
click at [198, 101] on div "Status # $ Attached to CO 27 $39,556.99 Draft 0 $0.00 T&M Review 98 $44,615.23 …" at bounding box center [685, 86] width 1336 height 114
click at [626, 667] on button "1" at bounding box center [629, 669] width 17 height 17
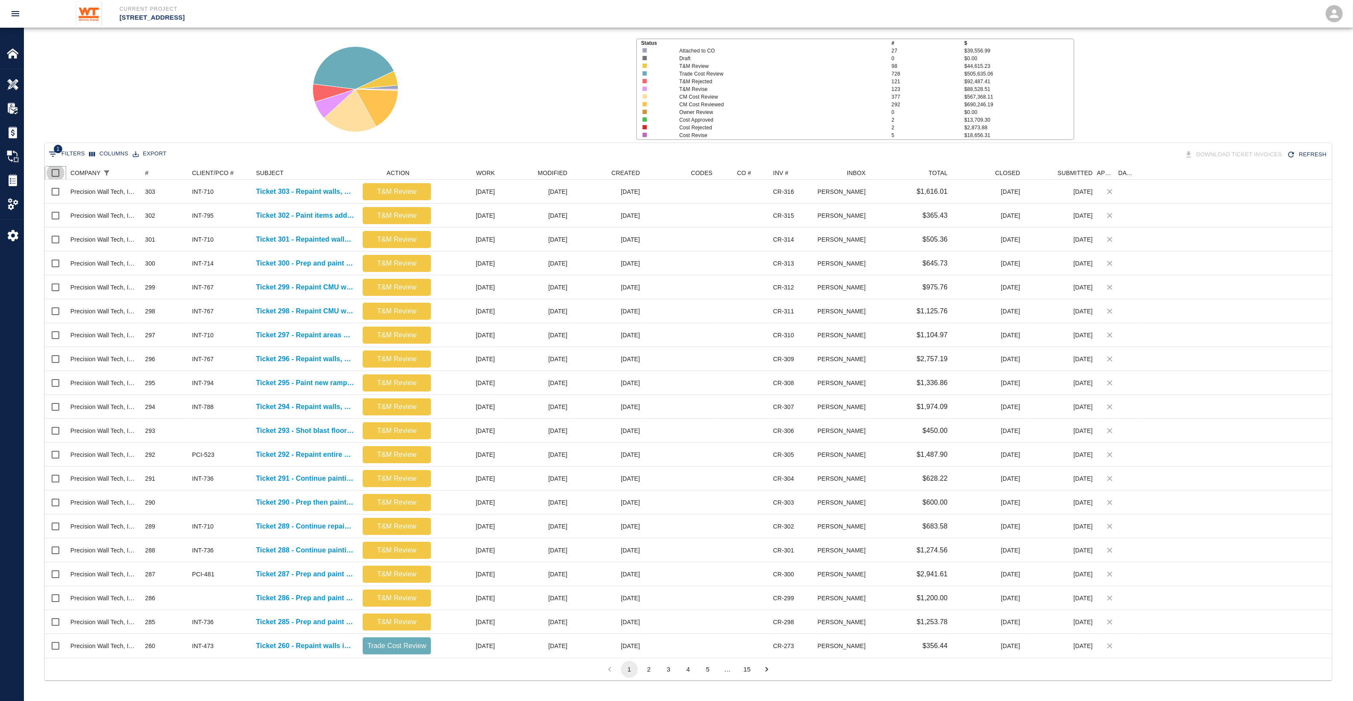
click at [58, 171] on input "Select all rows" at bounding box center [56, 173] width 18 height 18
checkbox input "true"
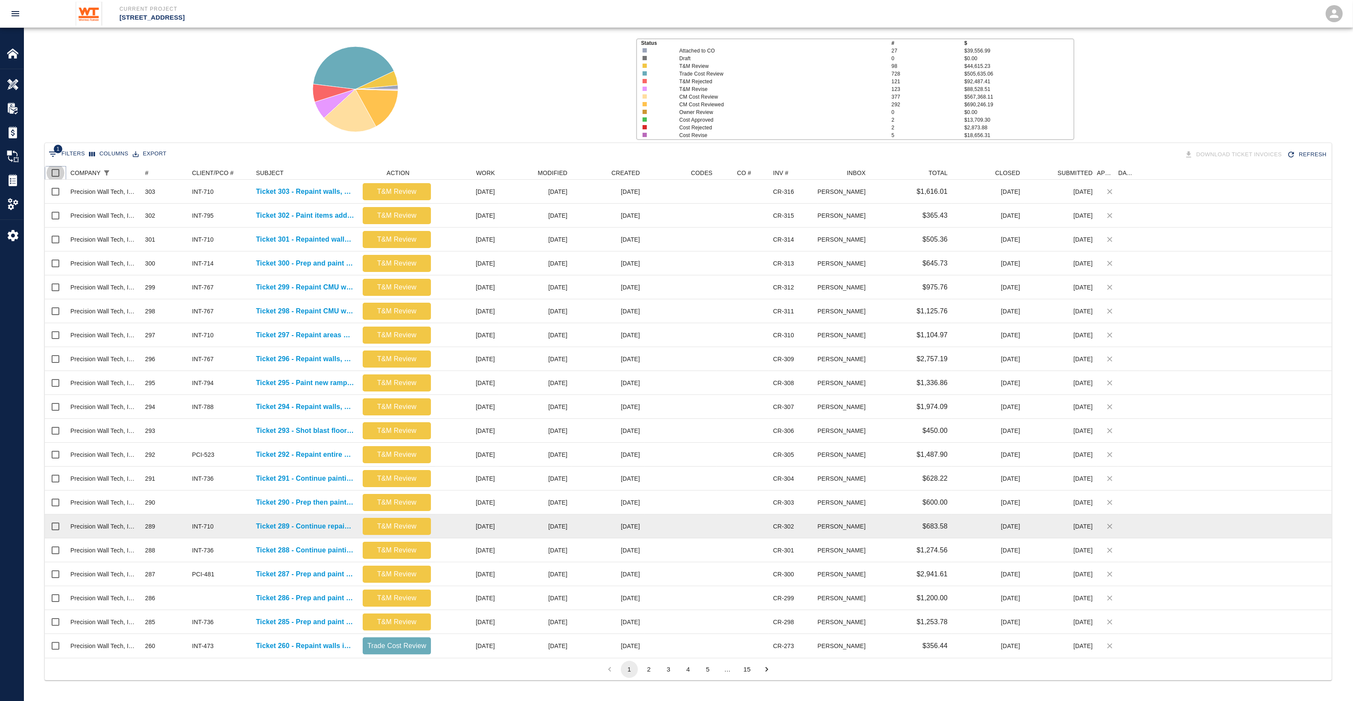
checkbox input "true"
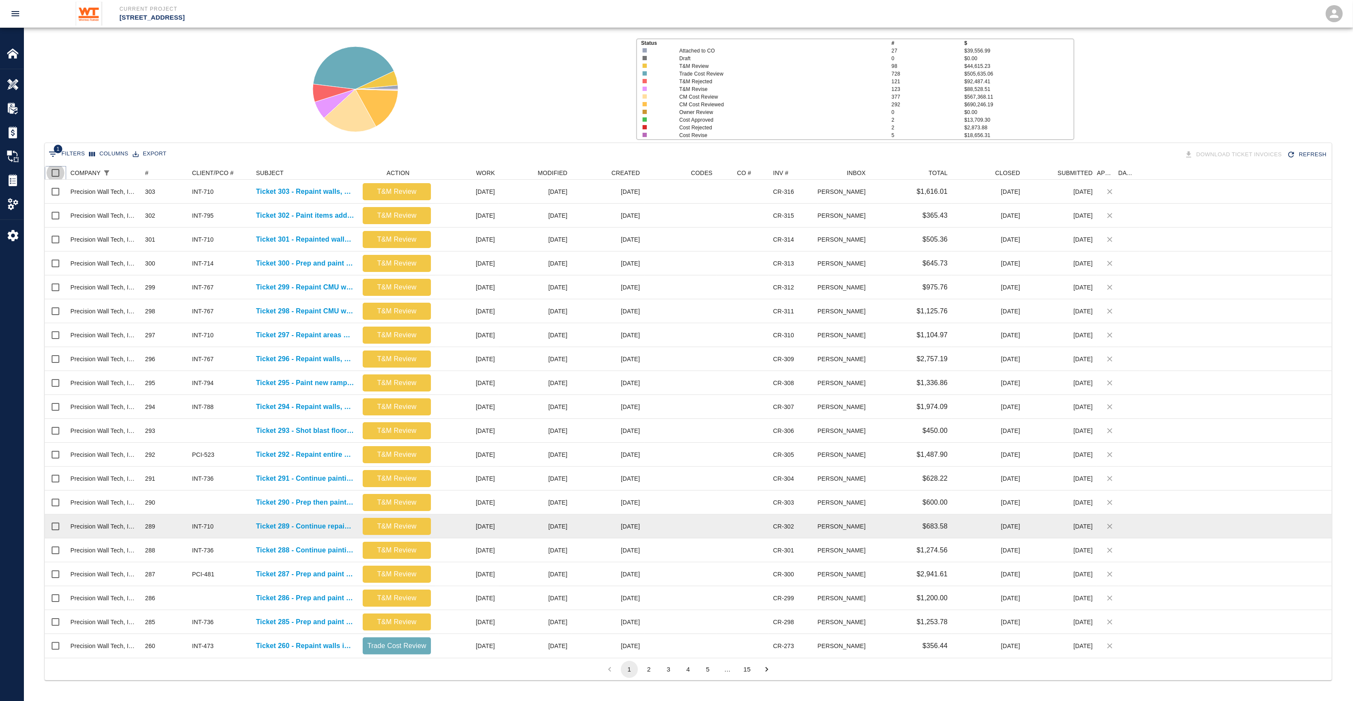
checkbox input "true"
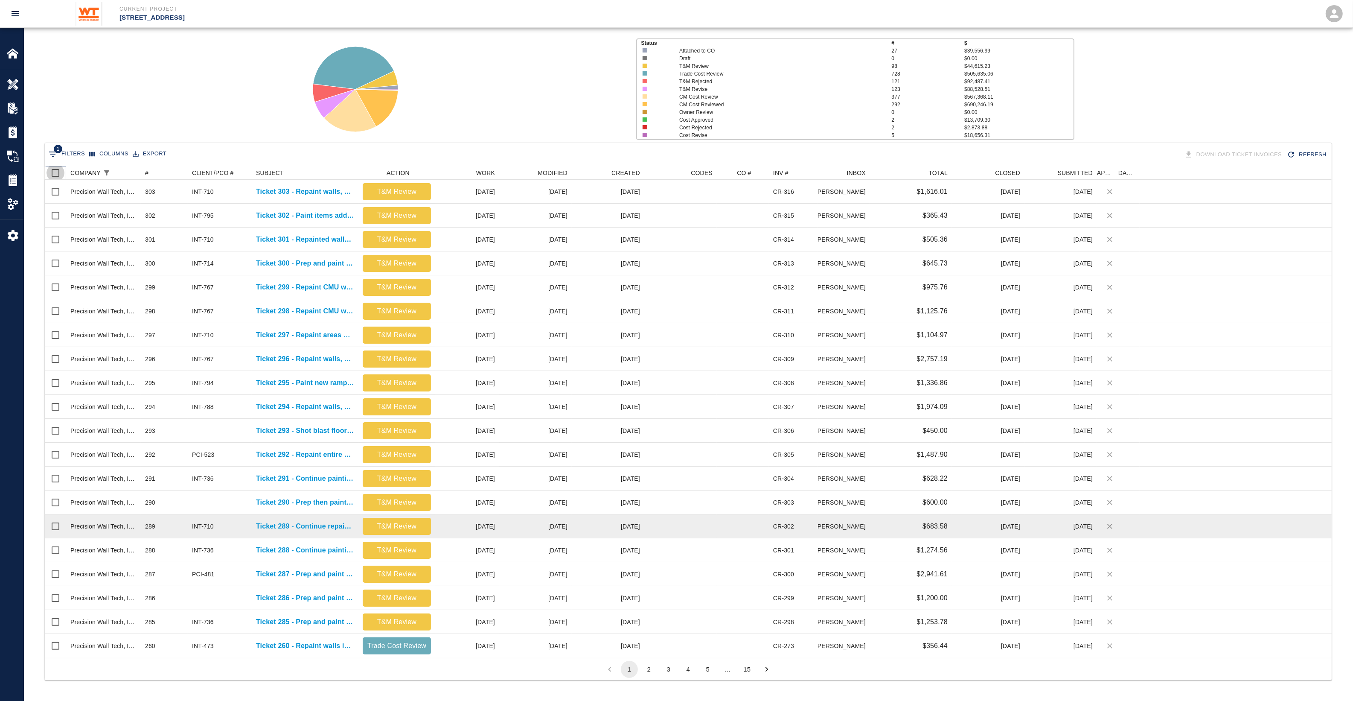
checkbox input "true"
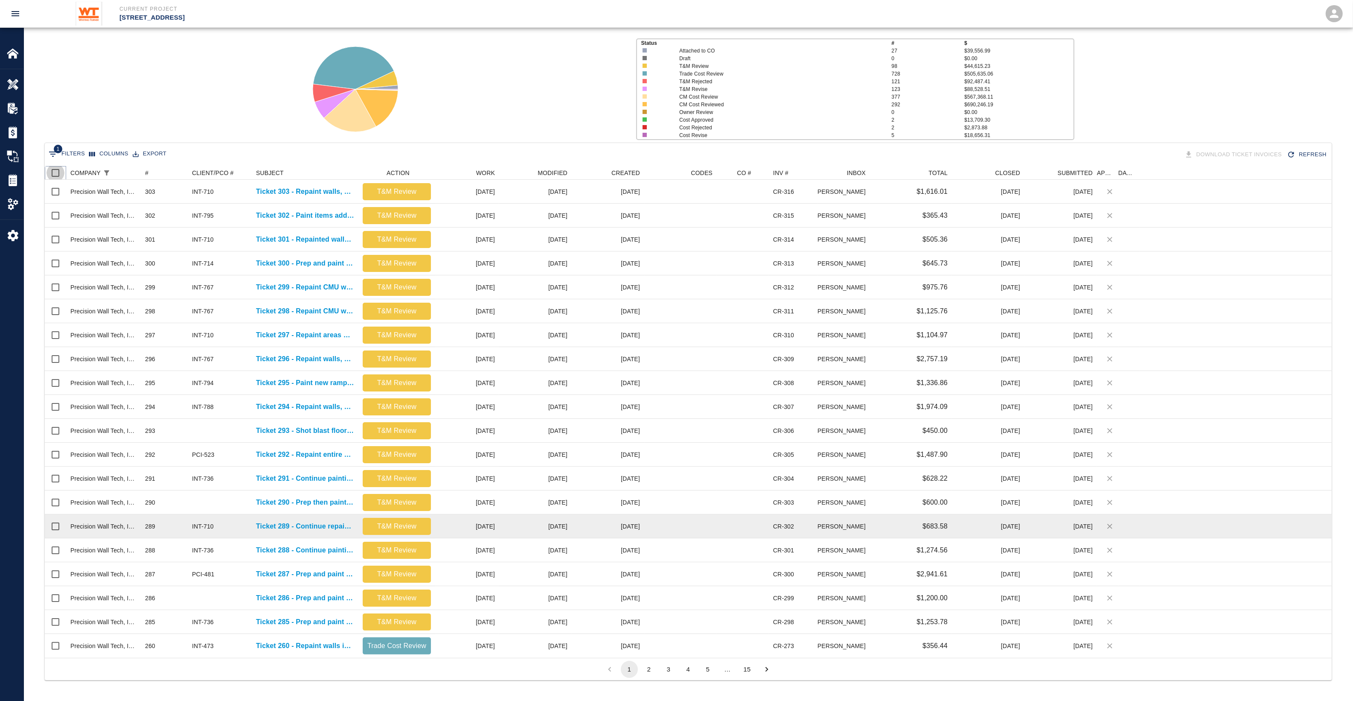
checkbox input "true"
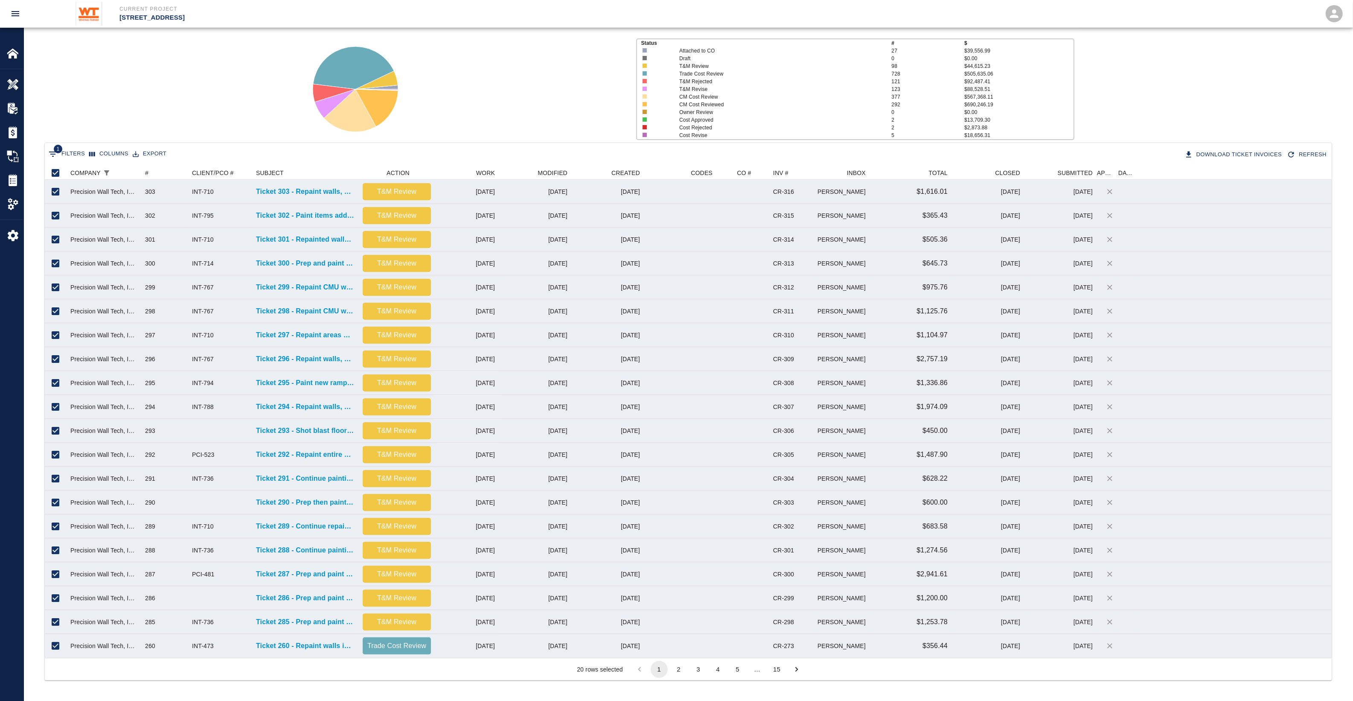
click at [682, 664] on button "2" at bounding box center [679, 669] width 17 height 17
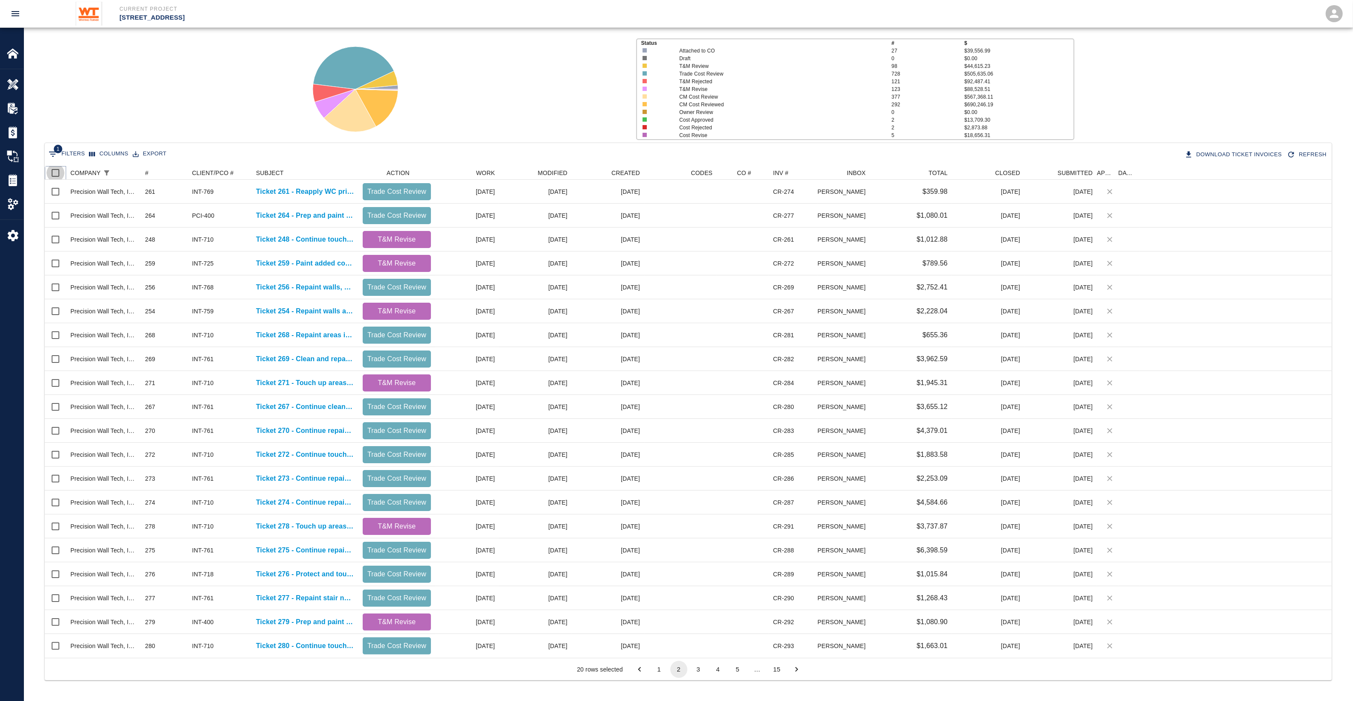
click at [58, 173] on input "Select all rows" at bounding box center [56, 173] width 18 height 18
checkbox input "true"
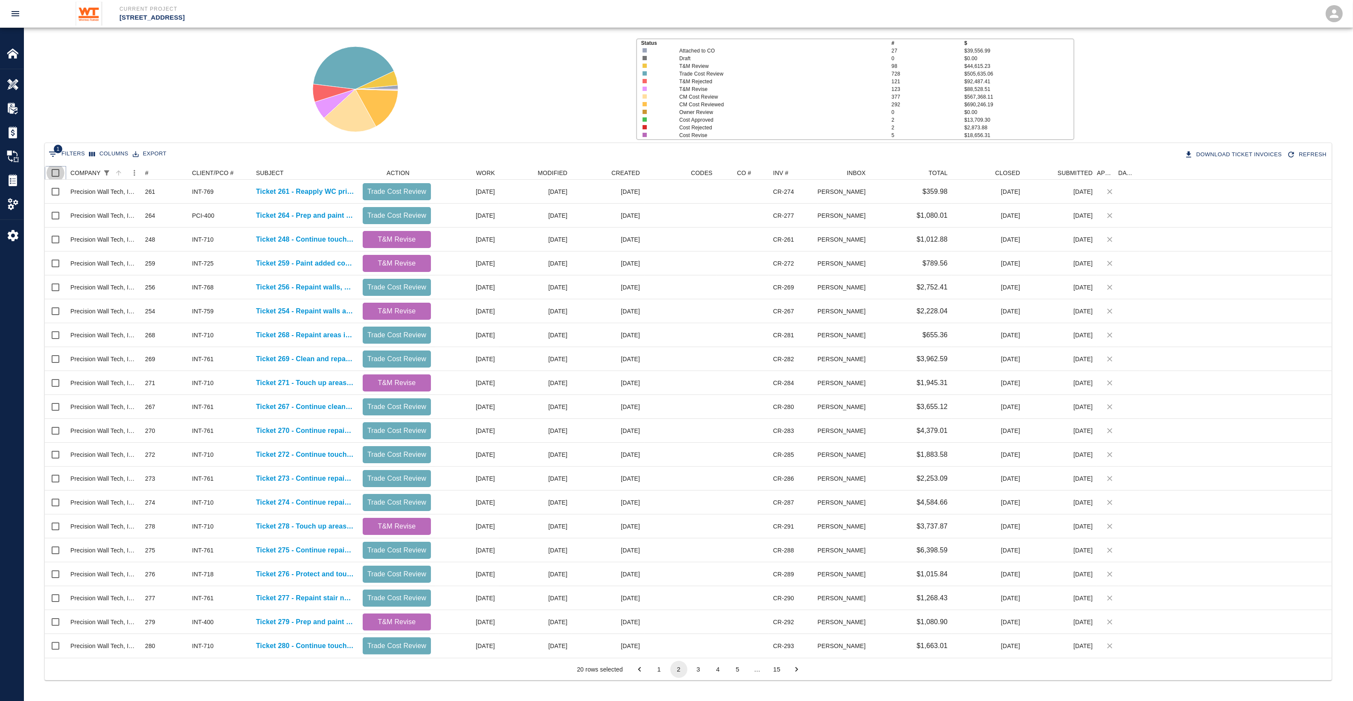
checkbox input "true"
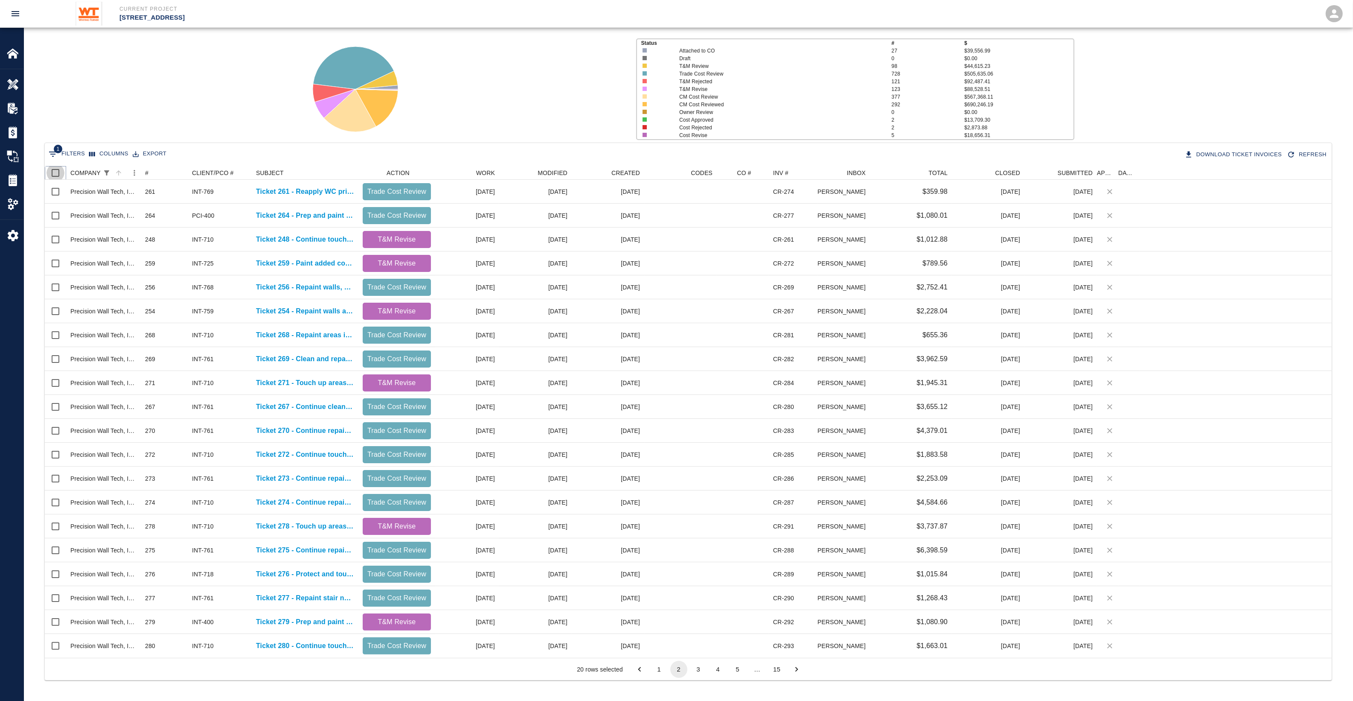
checkbox input "true"
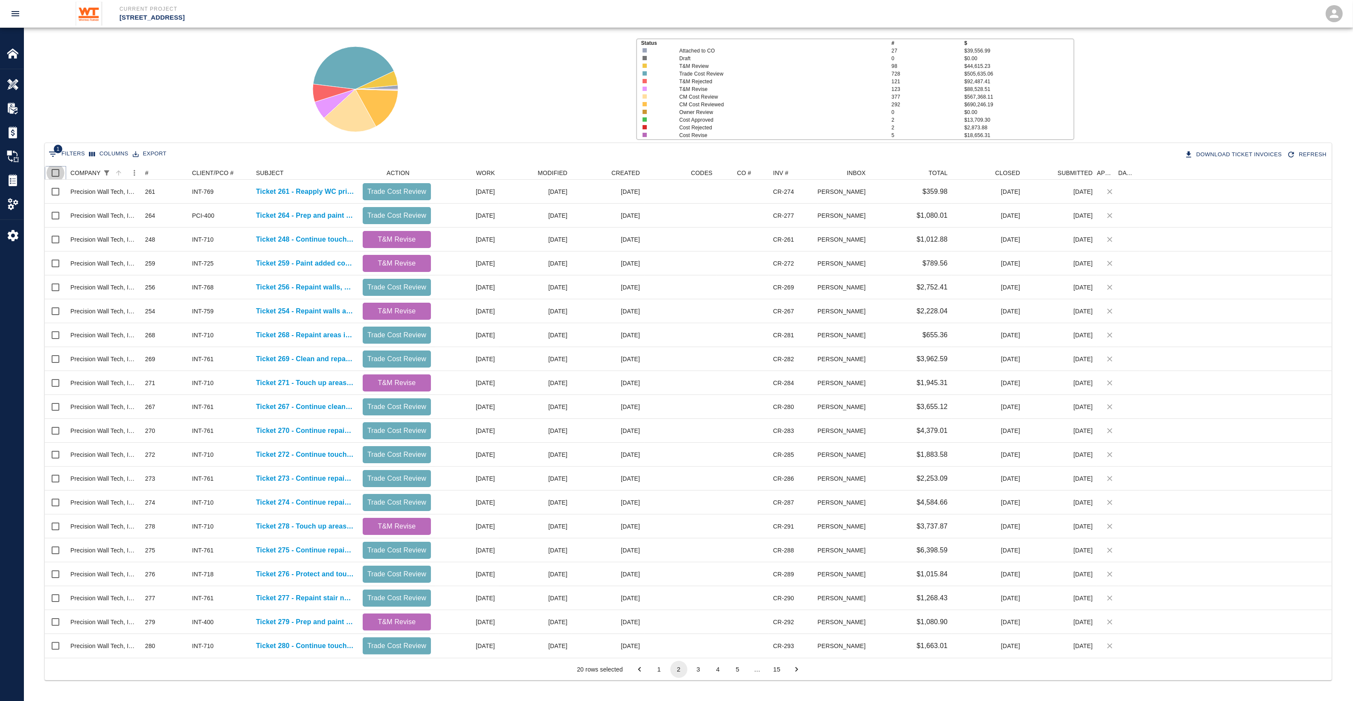
checkbox input "true"
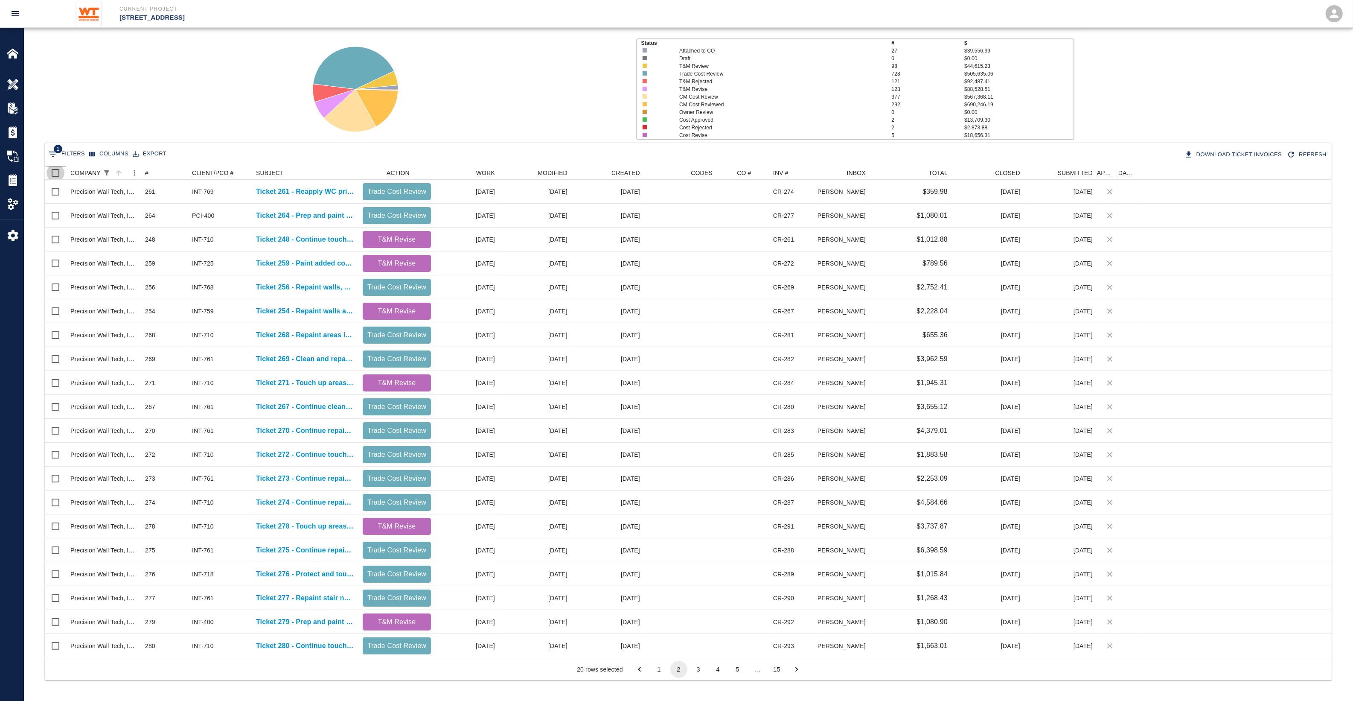
checkbox input "true"
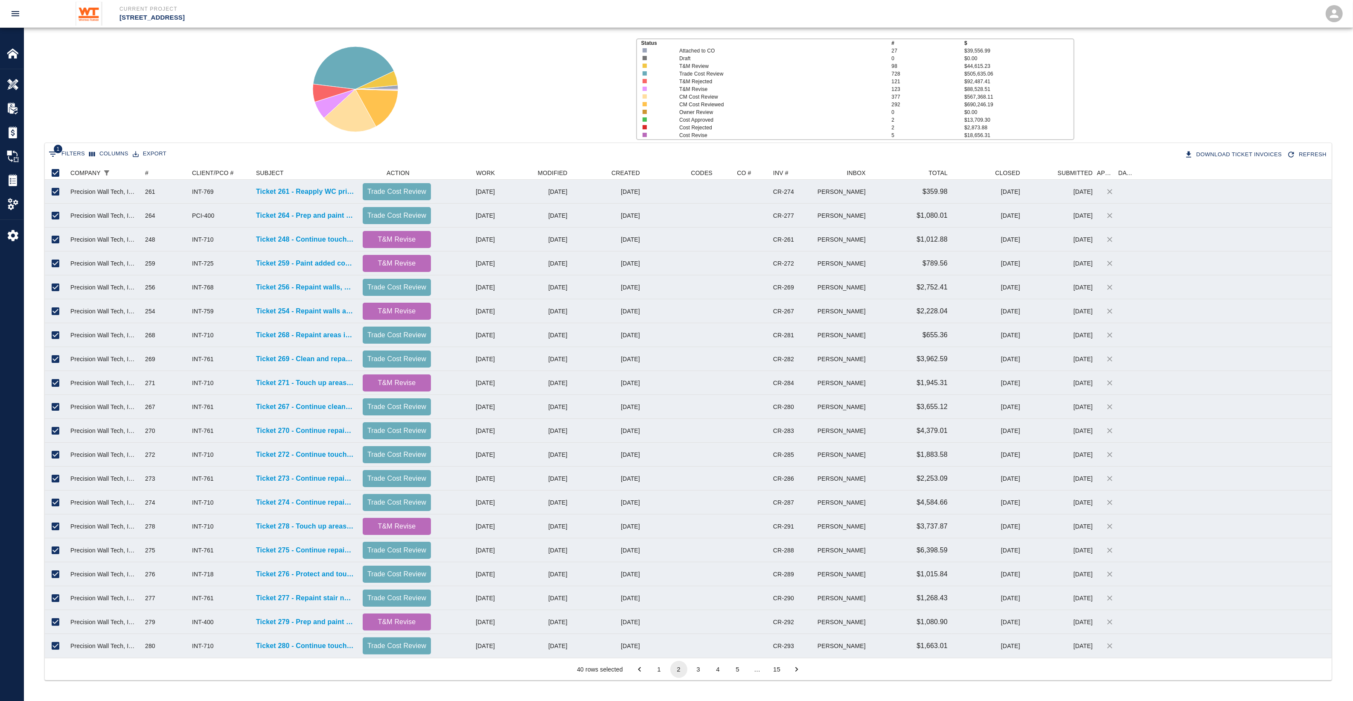
click at [699, 668] on button "3" at bounding box center [698, 669] width 17 height 17
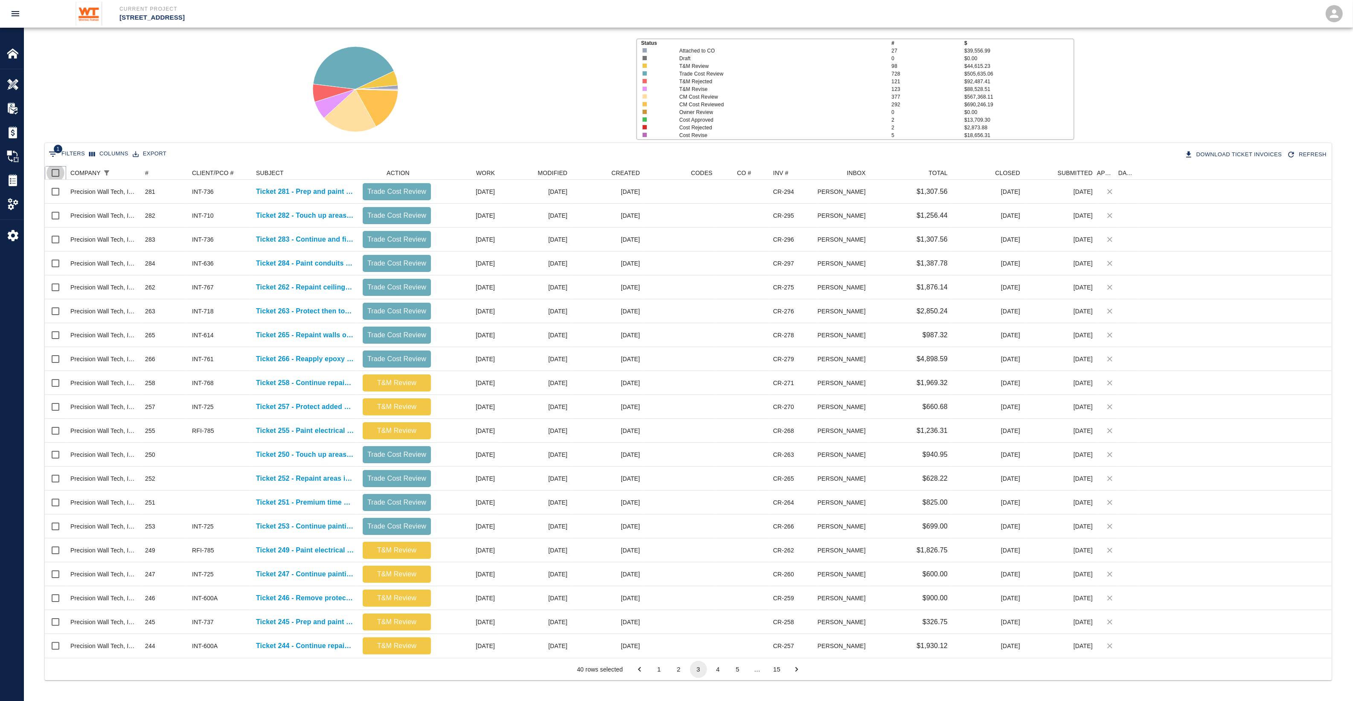
click at [59, 174] on input "Select all rows" at bounding box center [56, 173] width 18 height 18
checkbox input "true"
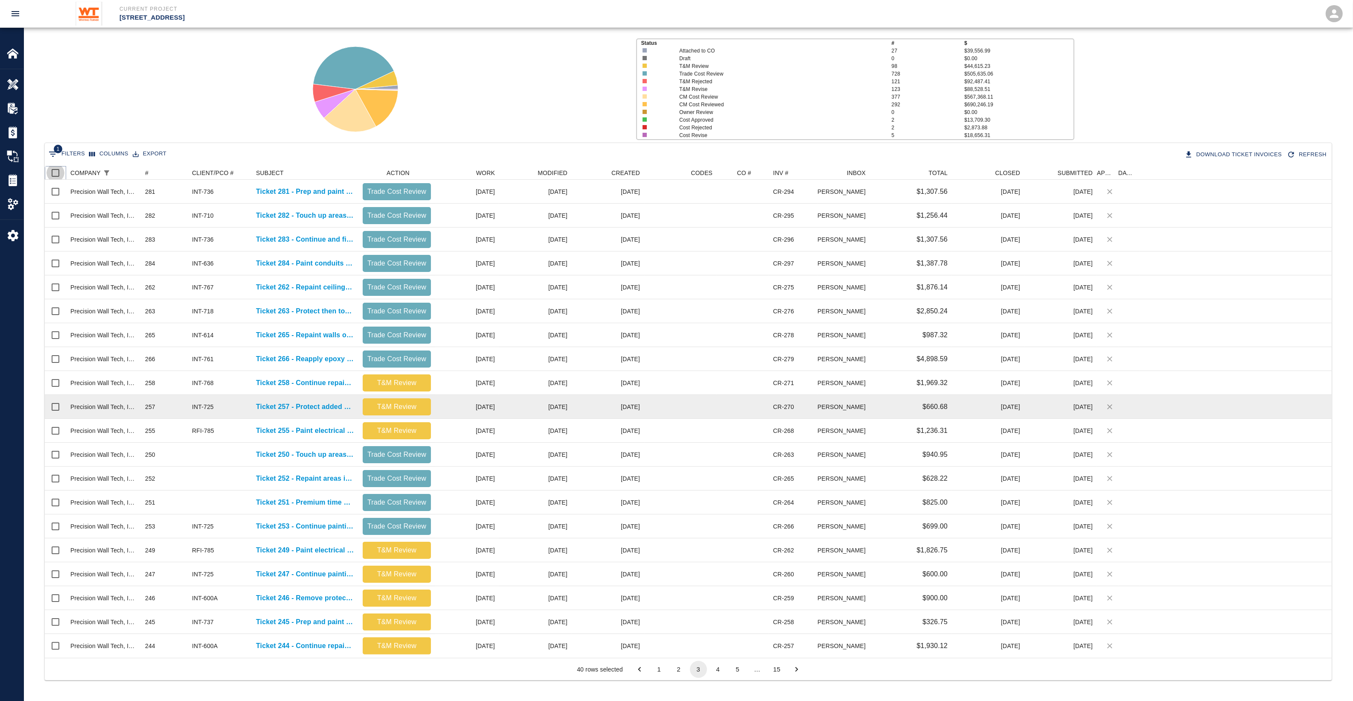
checkbox input "true"
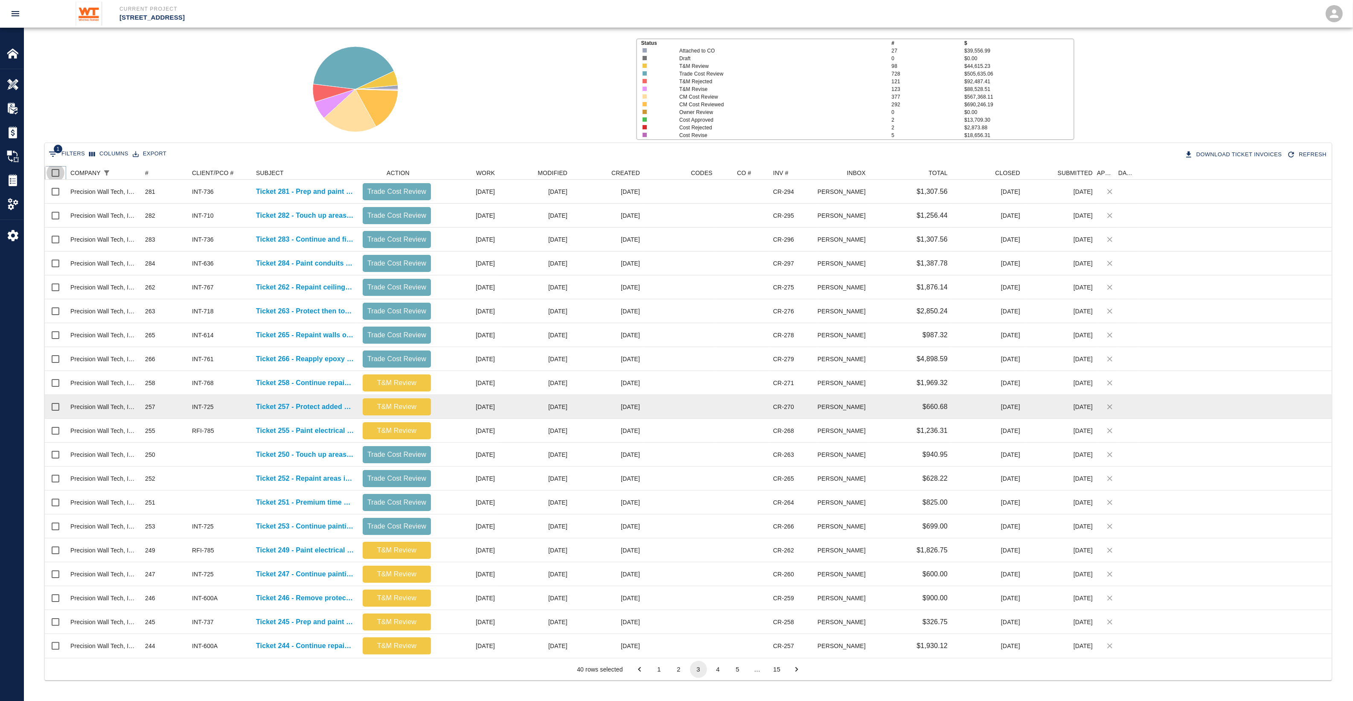
checkbox input "true"
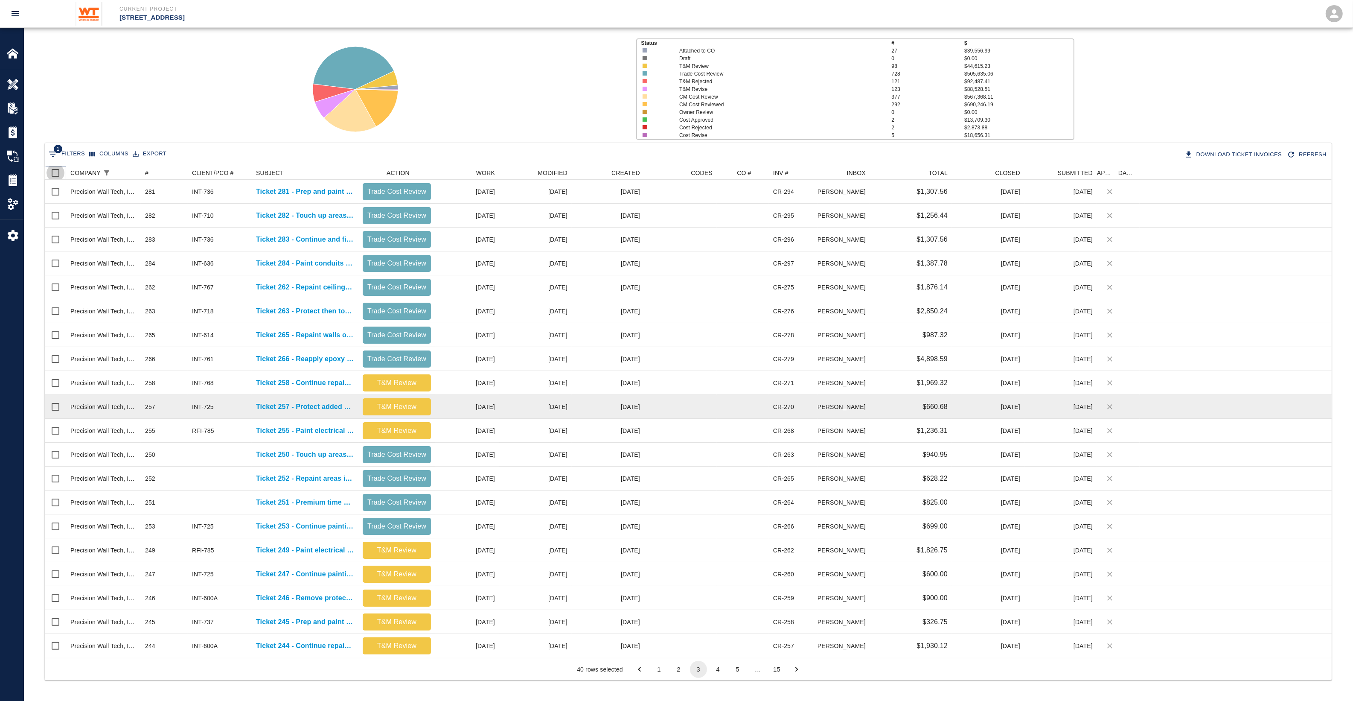
checkbox input "true"
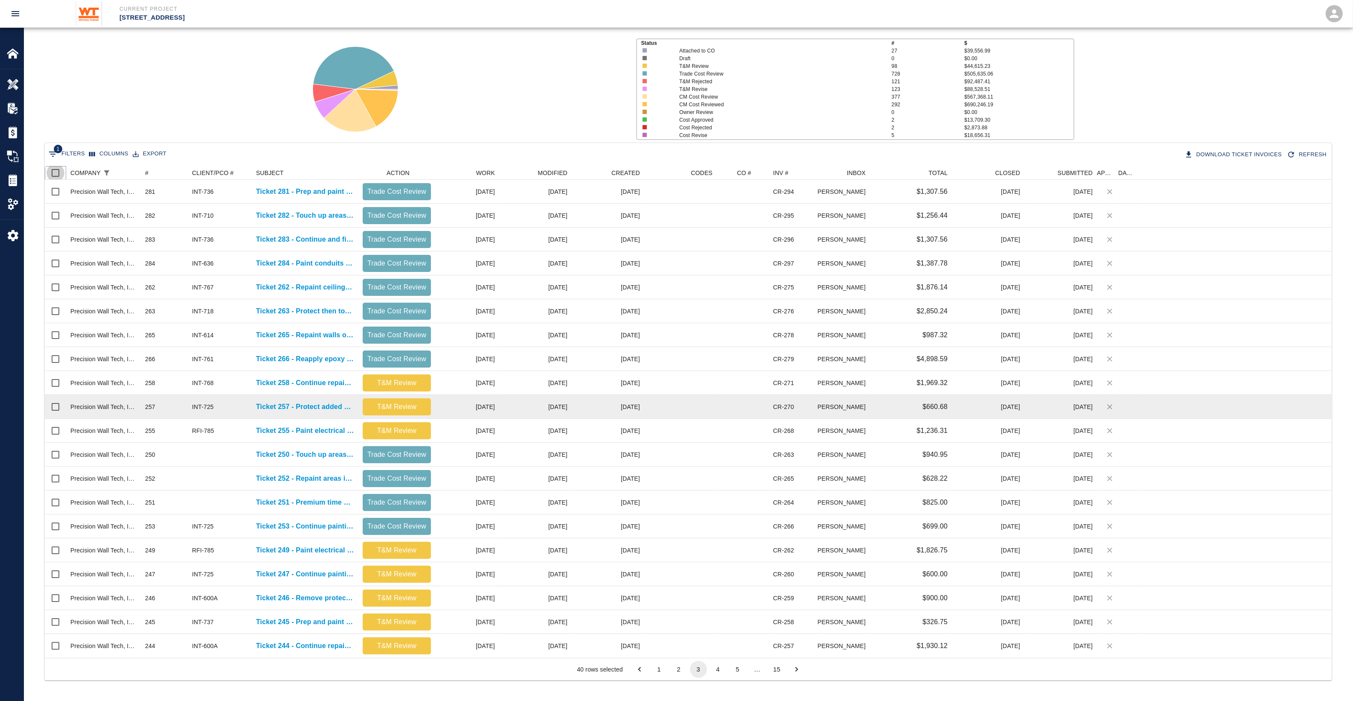
checkbox input "true"
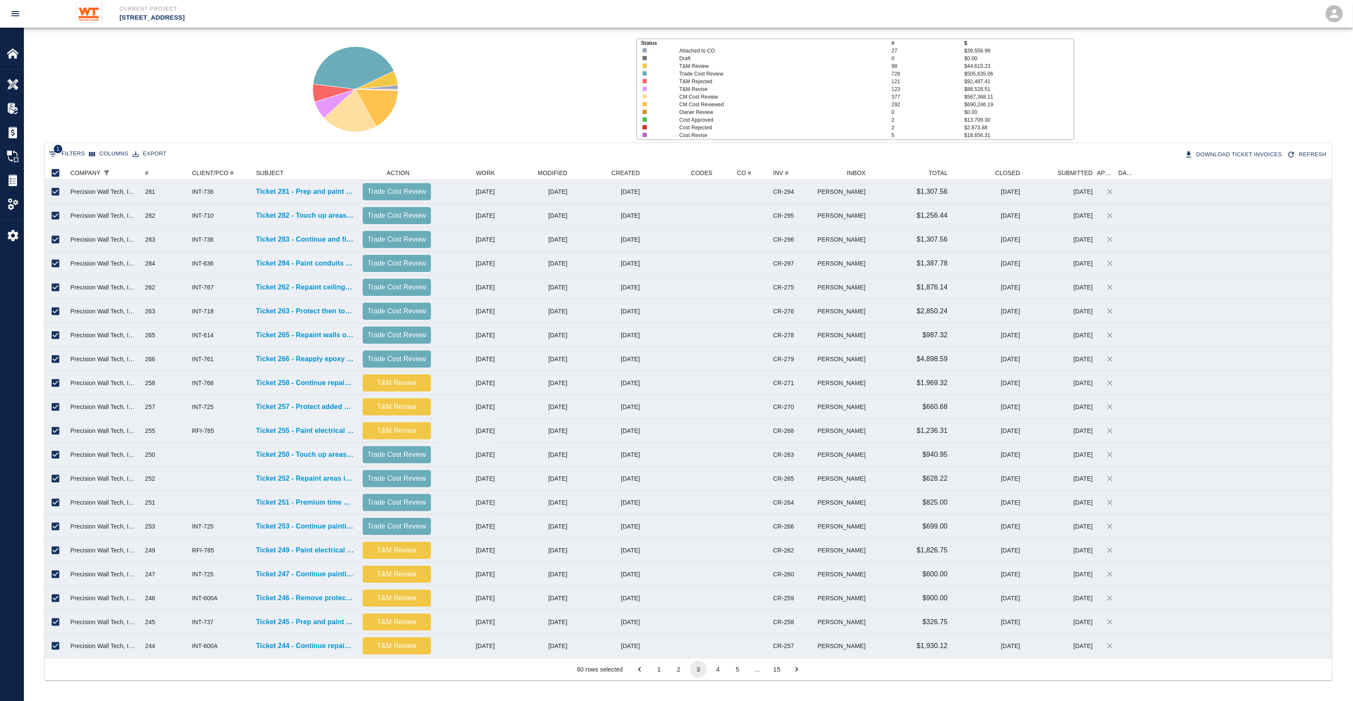
click at [720, 668] on button "4" at bounding box center [718, 669] width 17 height 17
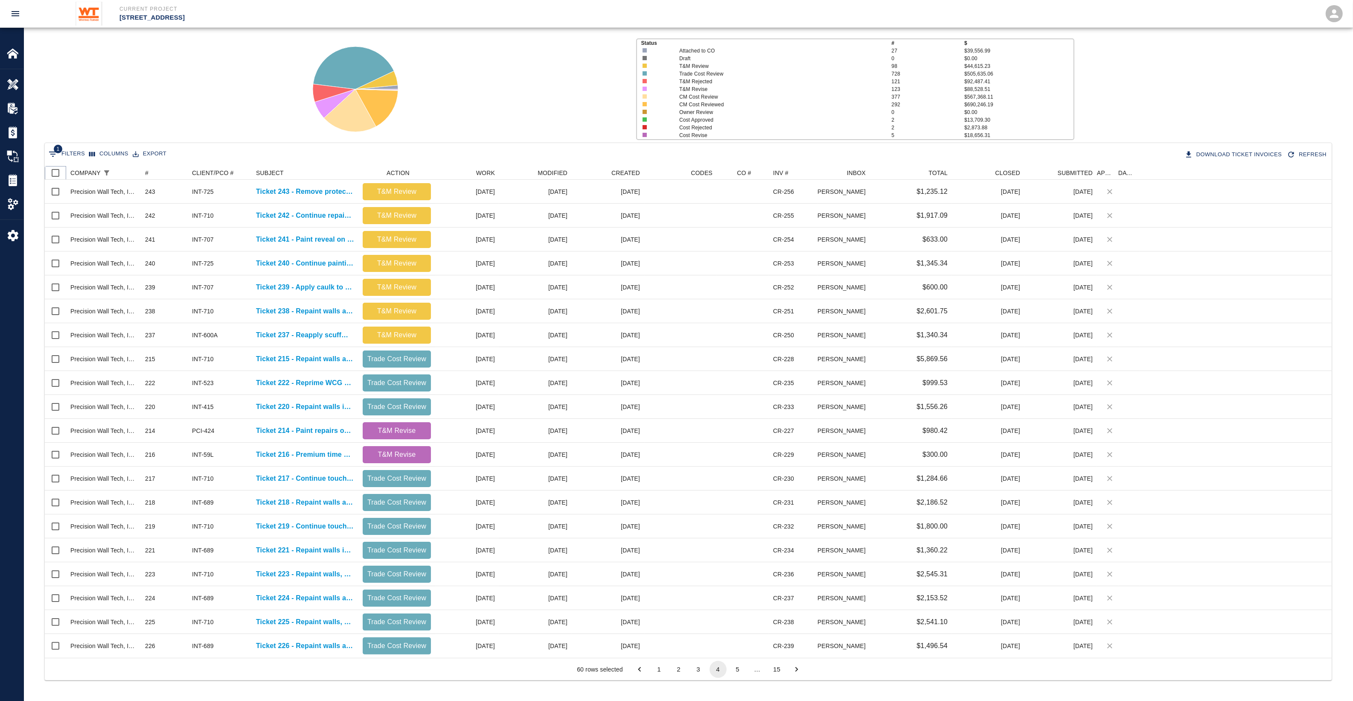
click at [54, 171] on input "Select all rows" at bounding box center [56, 173] width 18 height 18
checkbox input "true"
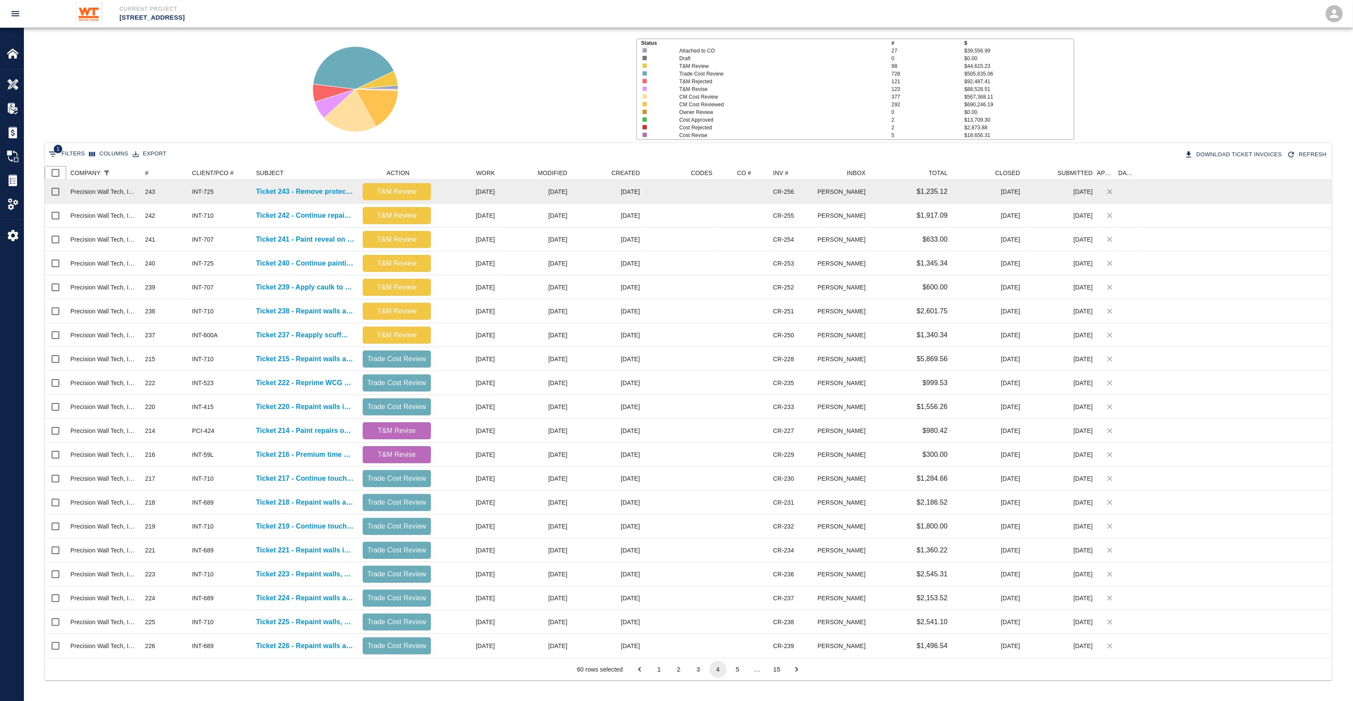
checkbox input "true"
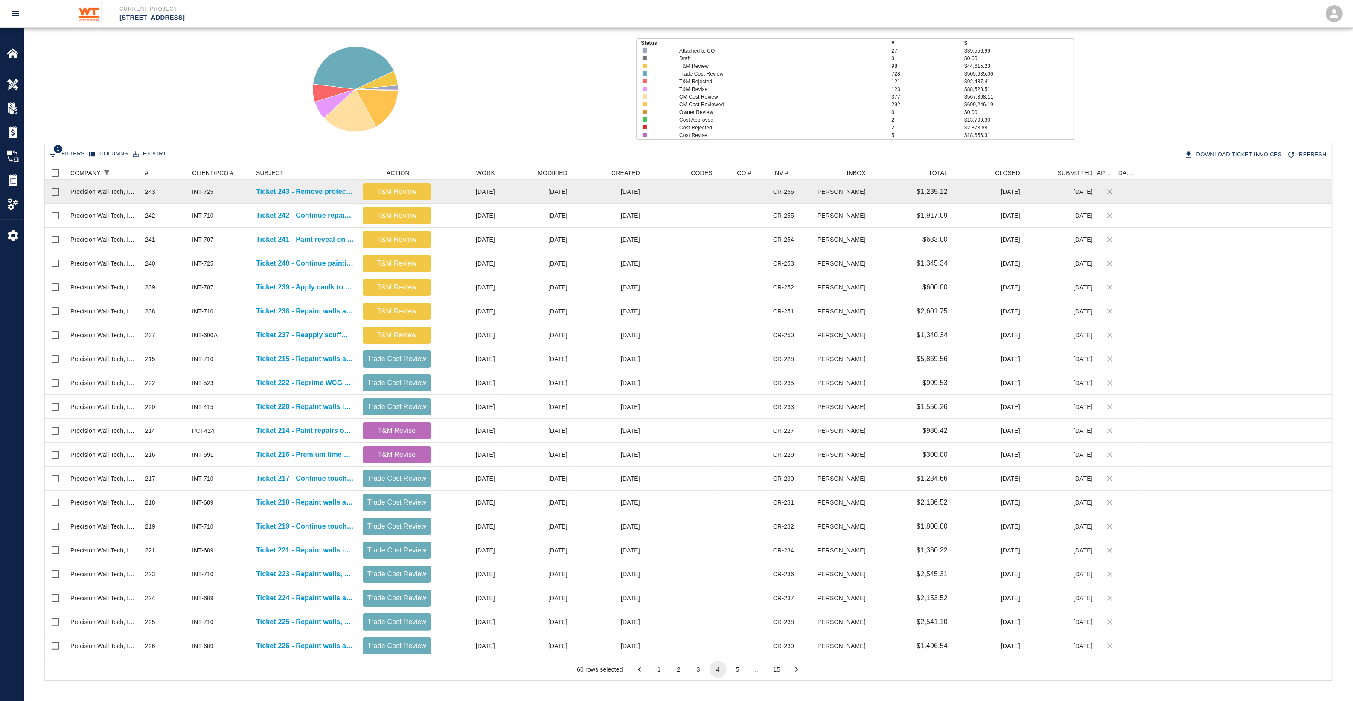
checkbox input "true"
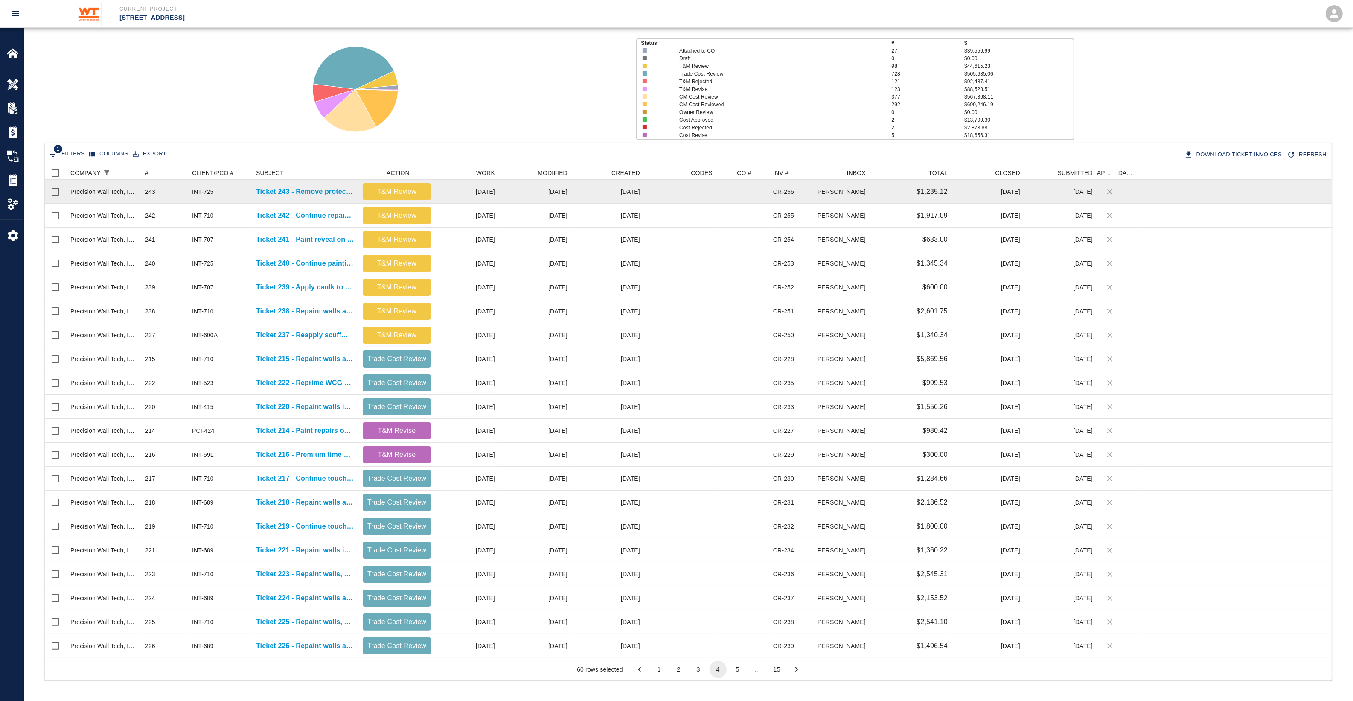
checkbox input "true"
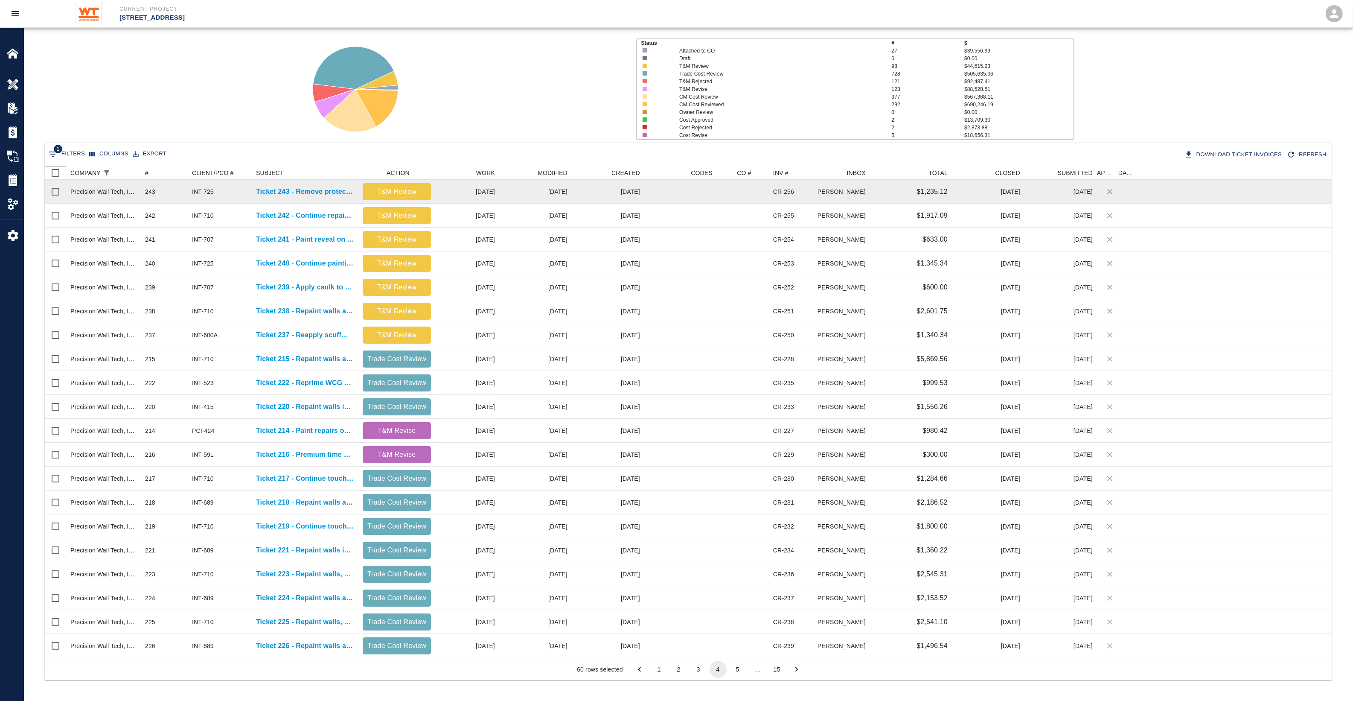
checkbox input "true"
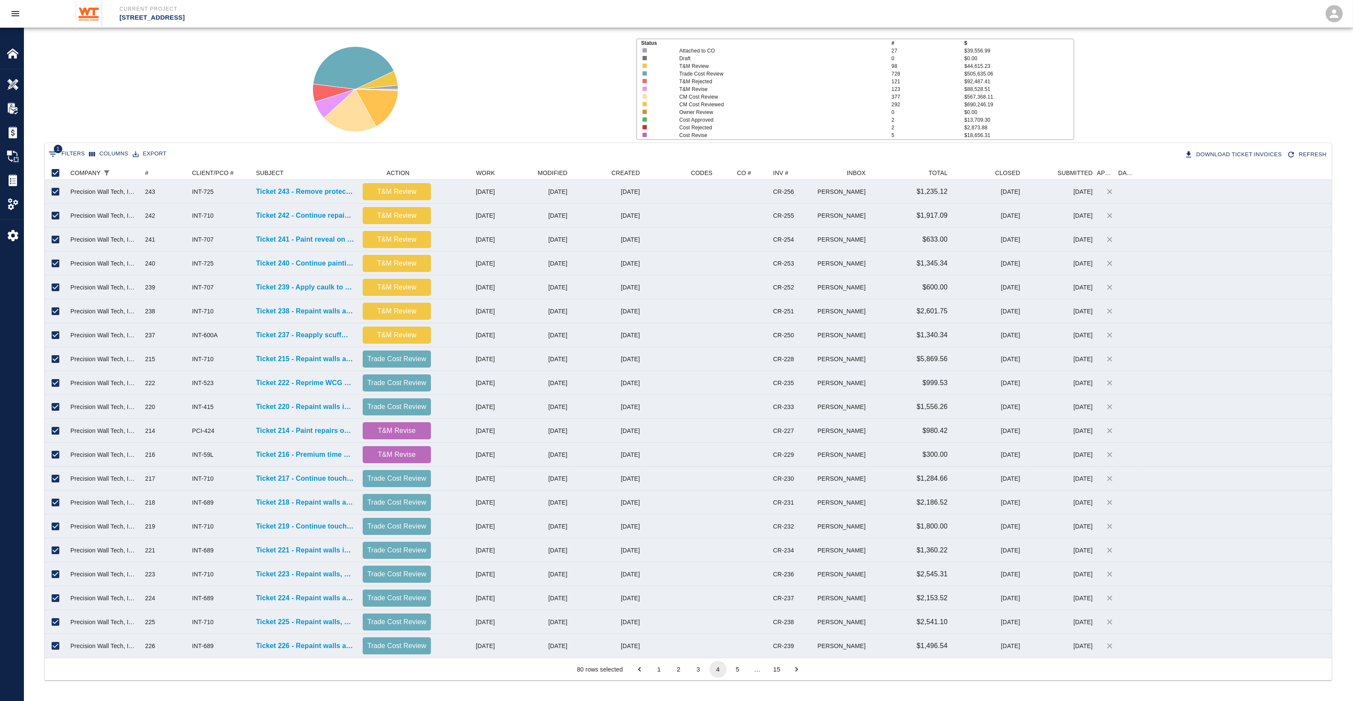
click at [738, 672] on button "5" at bounding box center [737, 669] width 17 height 17
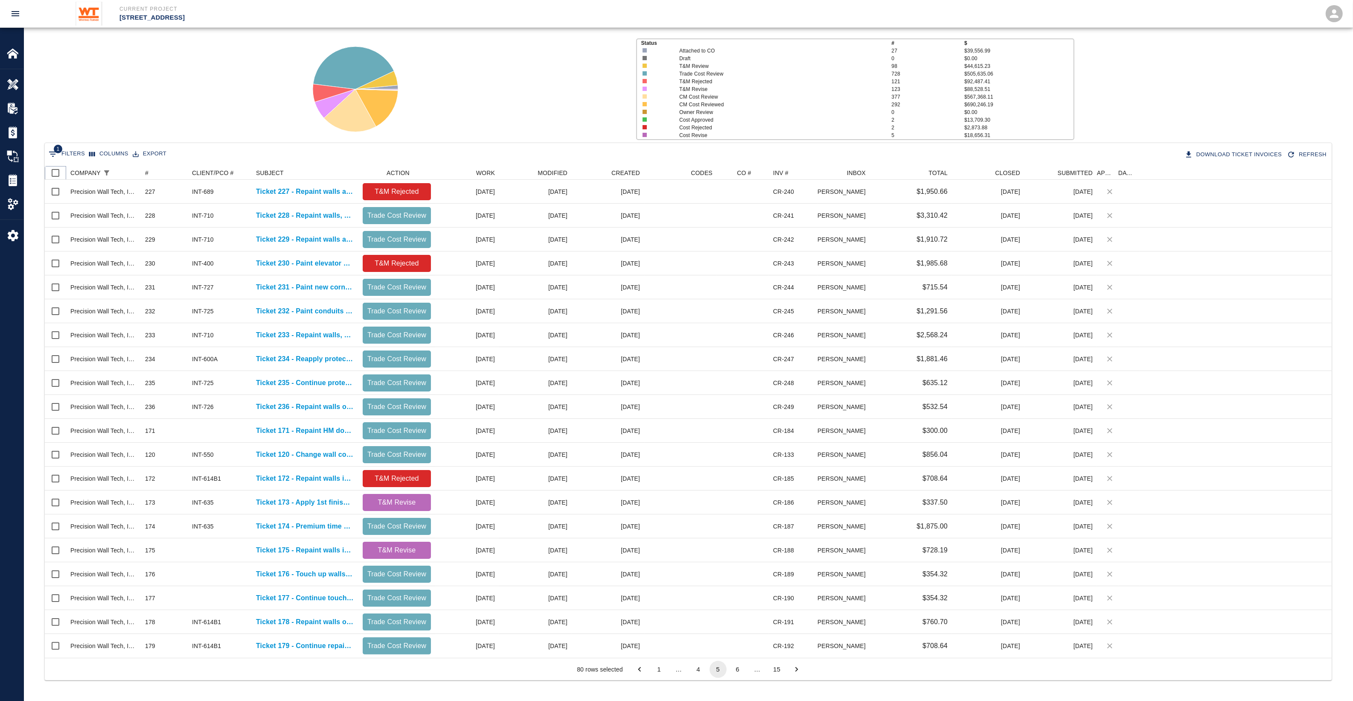
click at [56, 168] on input "Select all rows" at bounding box center [56, 173] width 18 height 18
checkbox input "true"
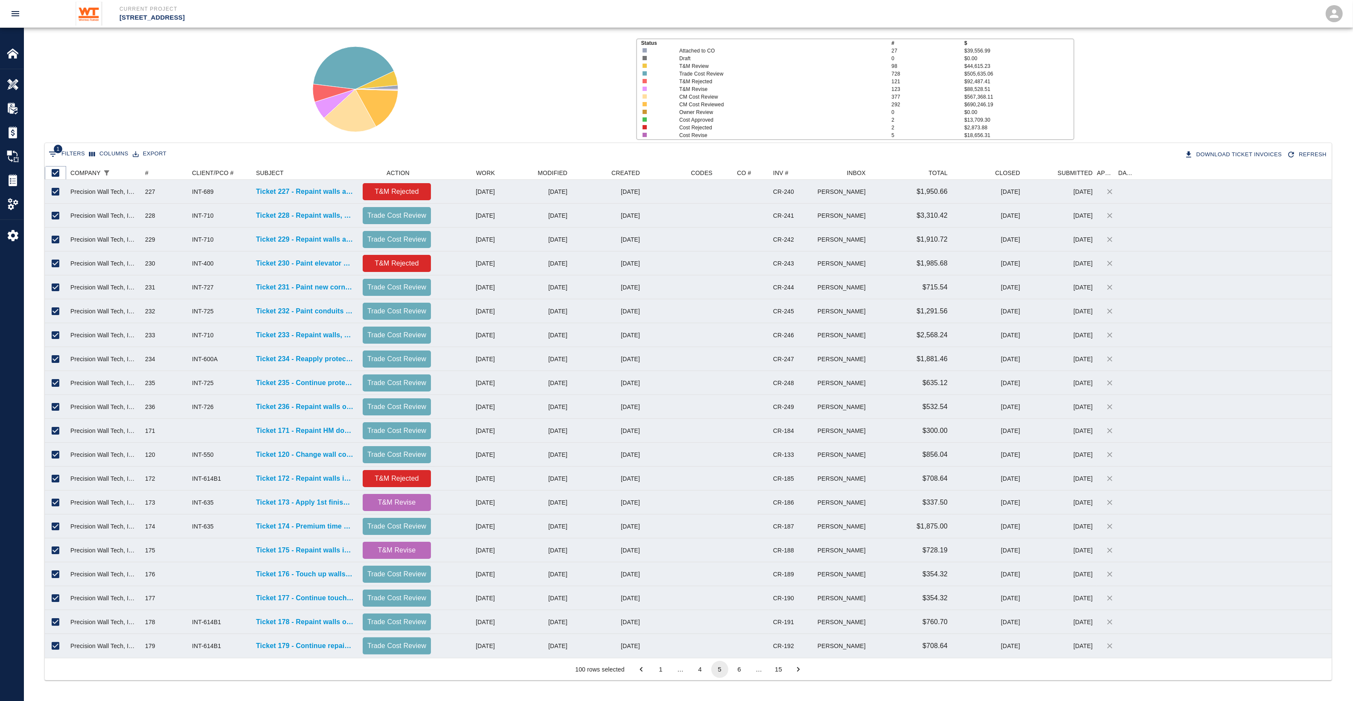
checkbox input "true"
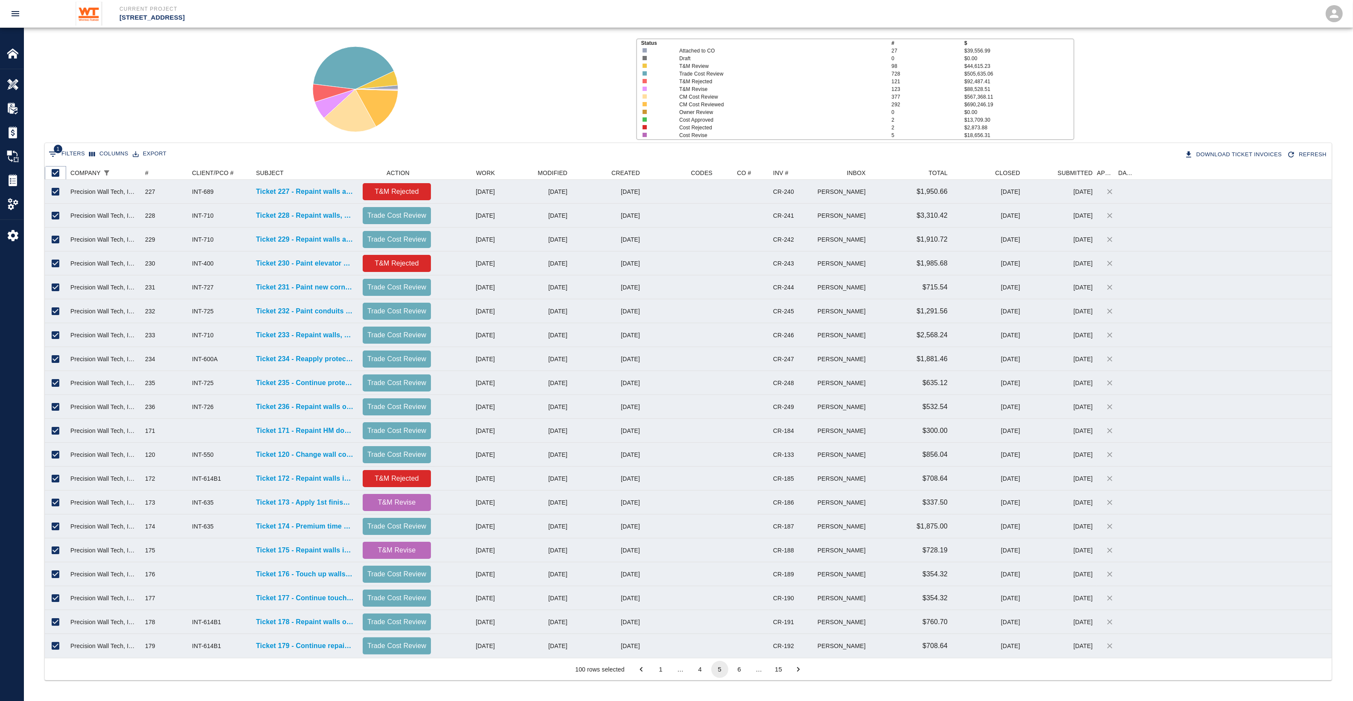
checkbox input "true"
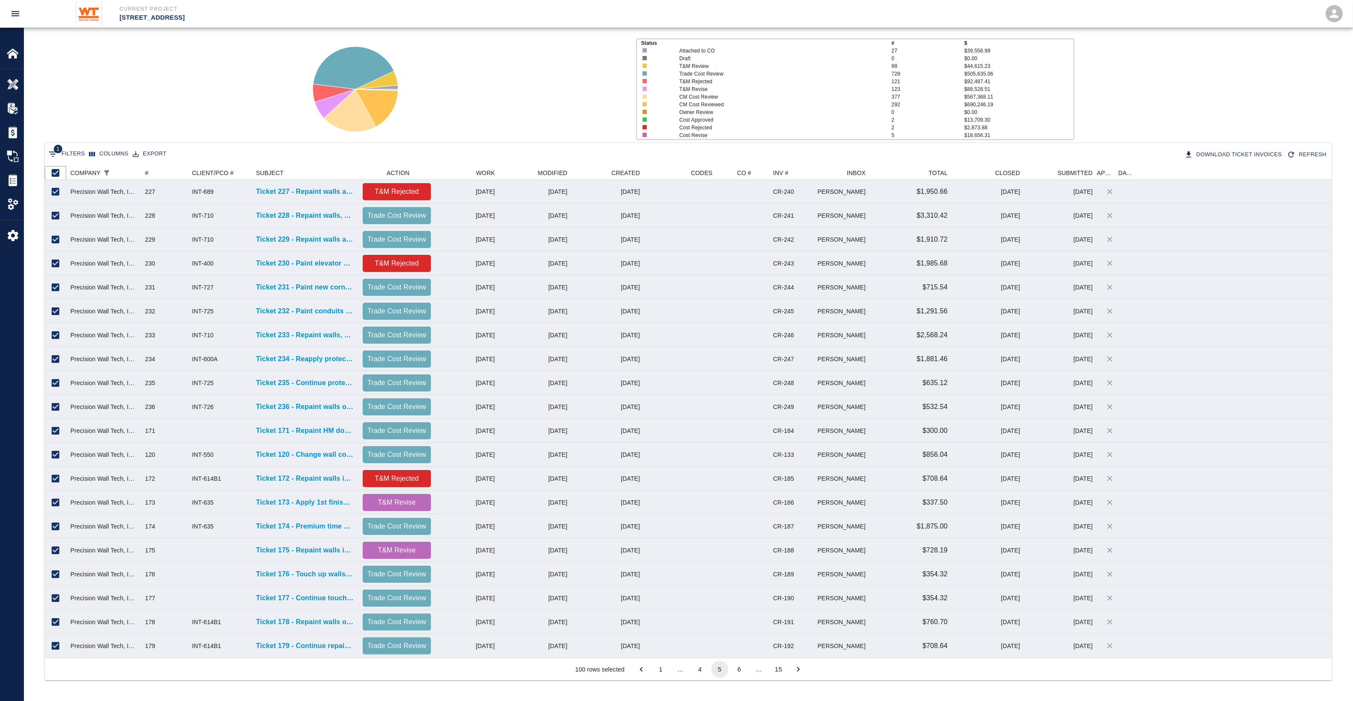
checkbox input "true"
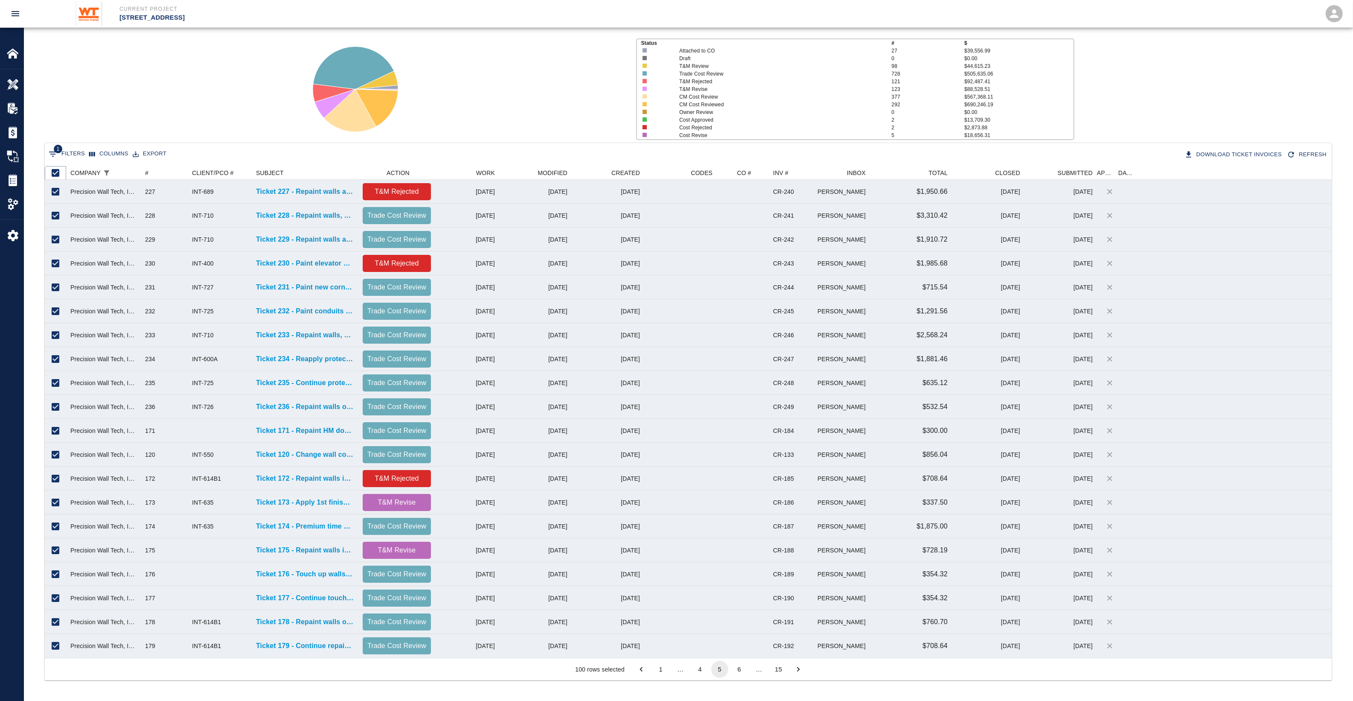
checkbox input "true"
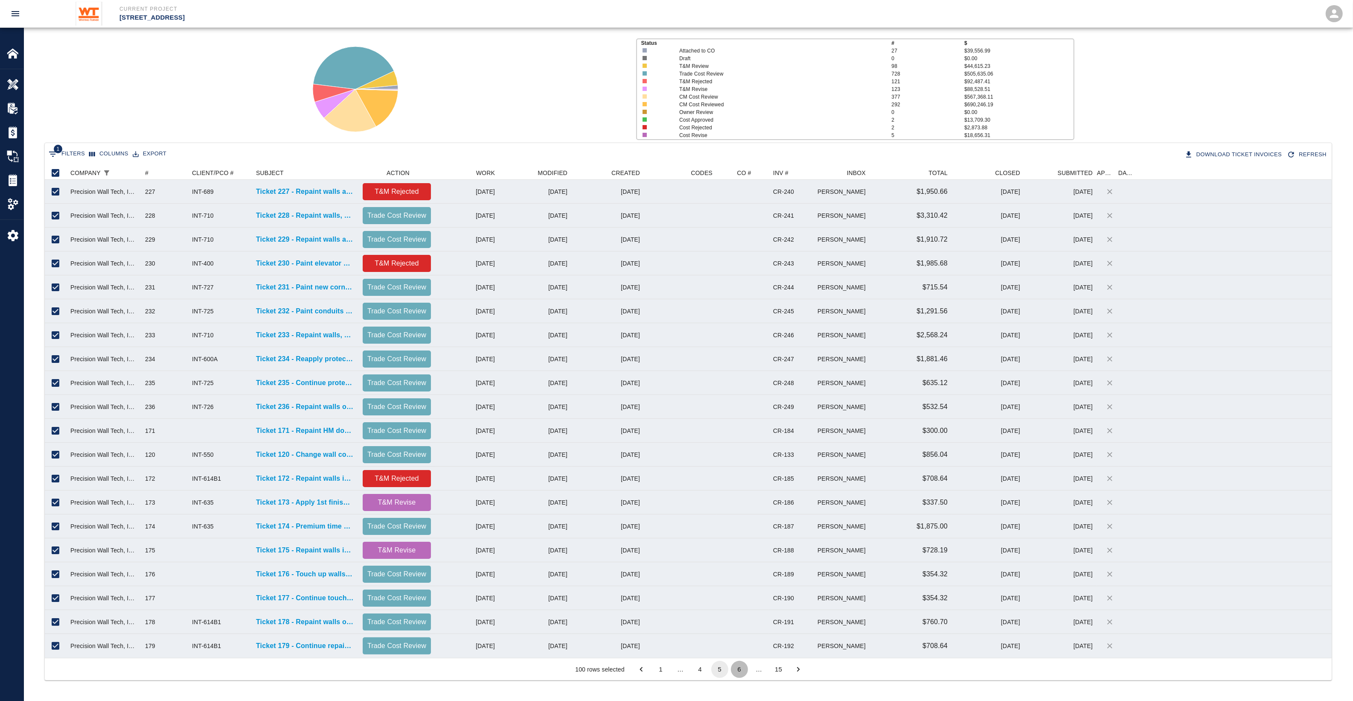
click at [740, 670] on button "6" at bounding box center [739, 669] width 17 height 17
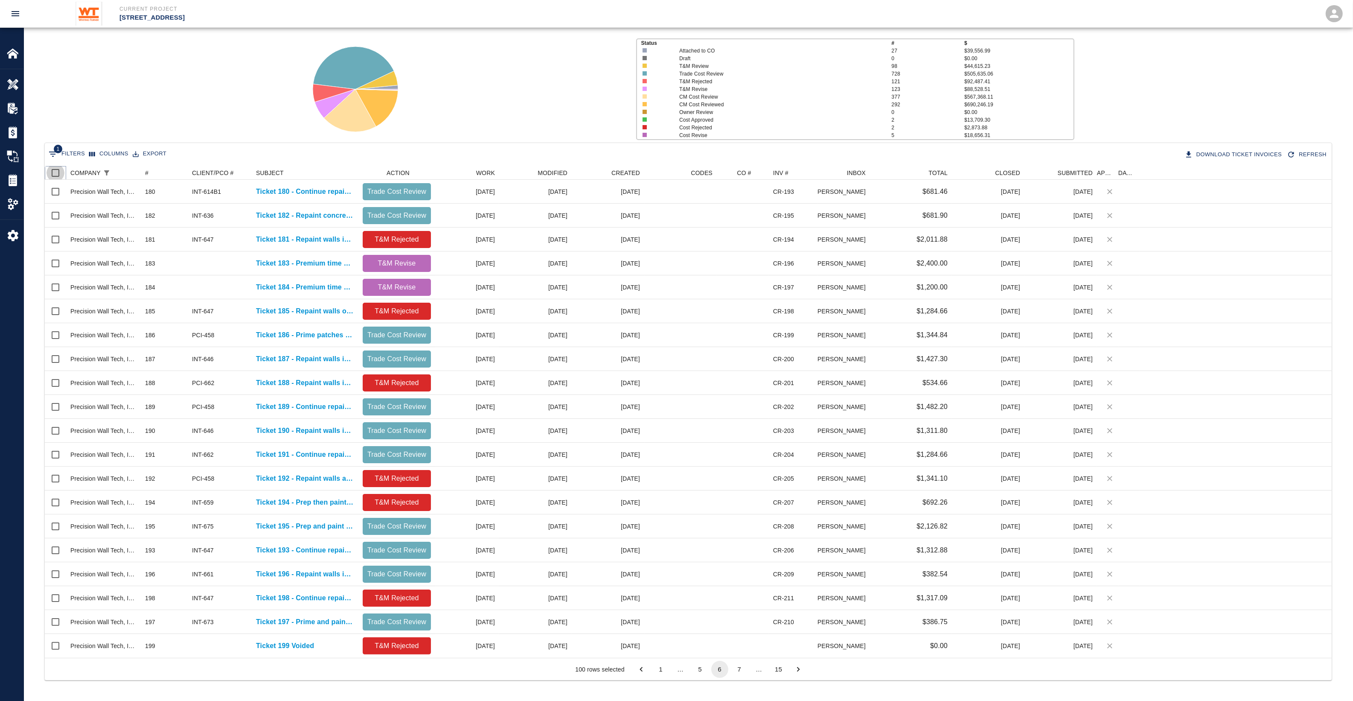
click at [55, 173] on input "Select all rows" at bounding box center [56, 173] width 18 height 18
checkbox input "true"
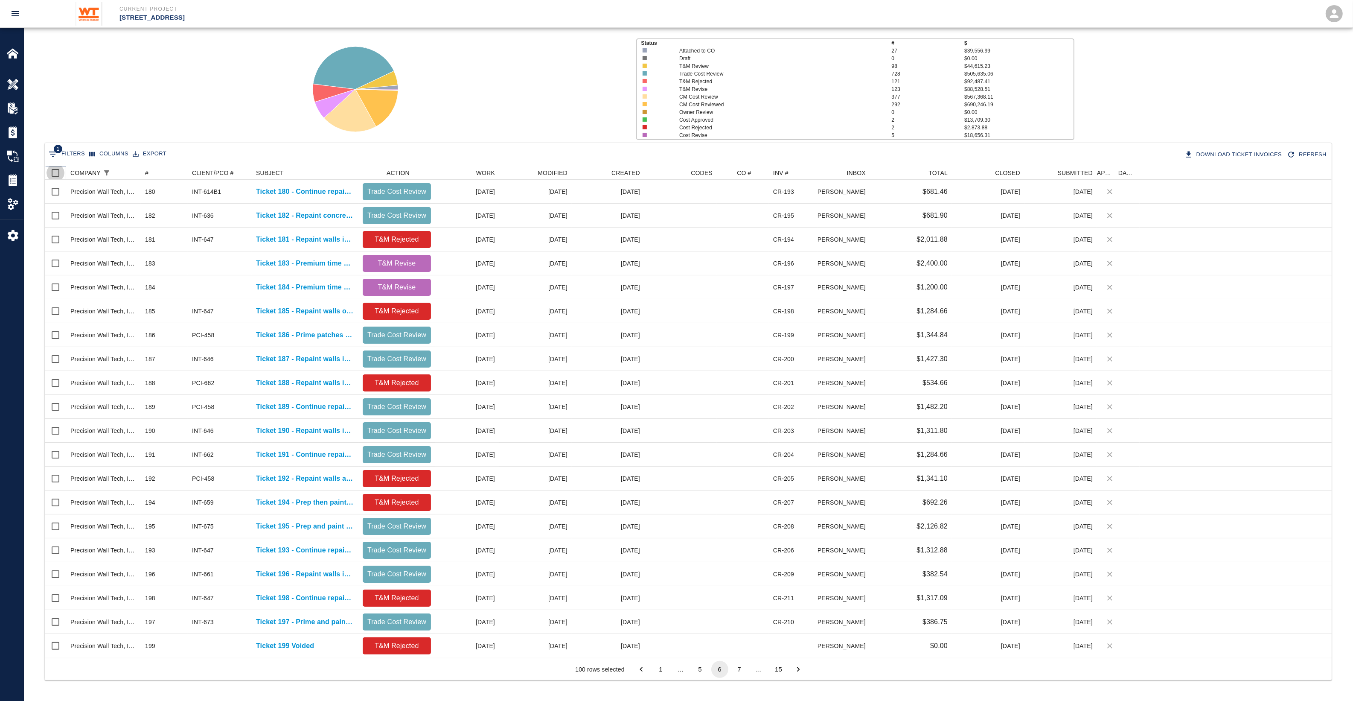
checkbox input "true"
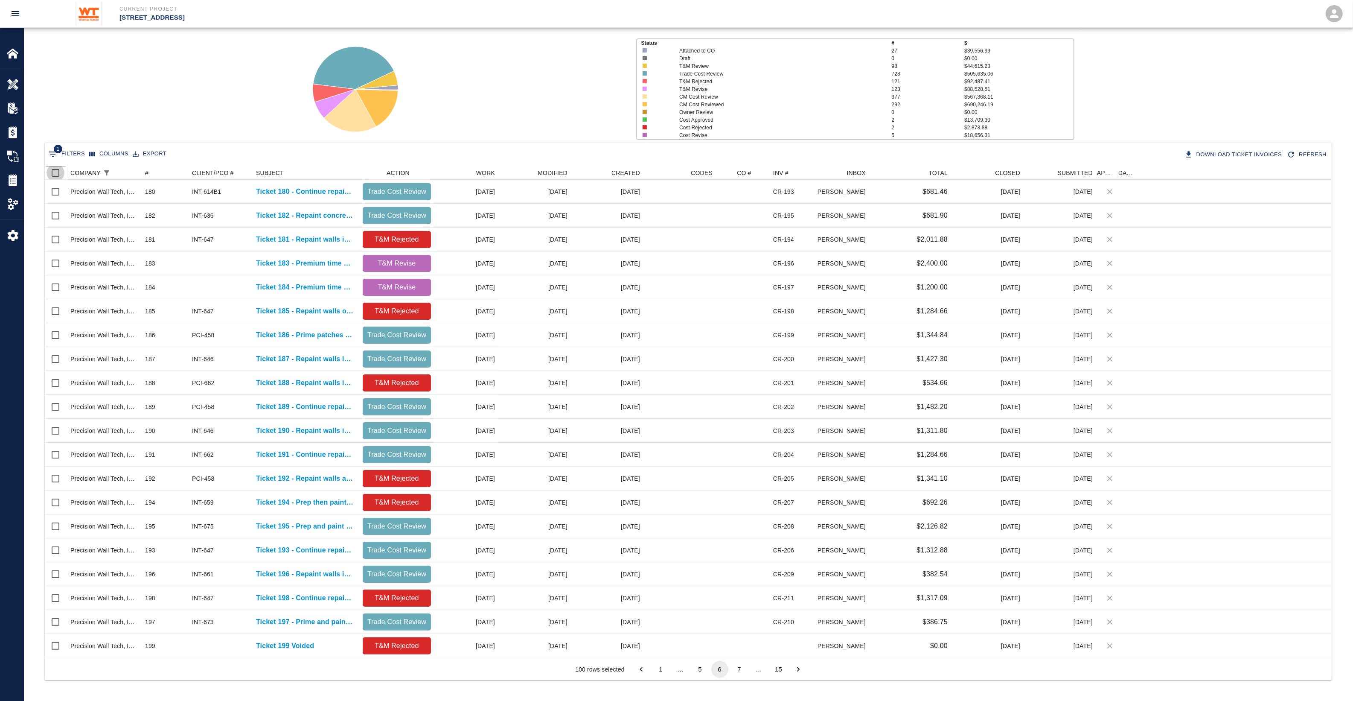
checkbox input "true"
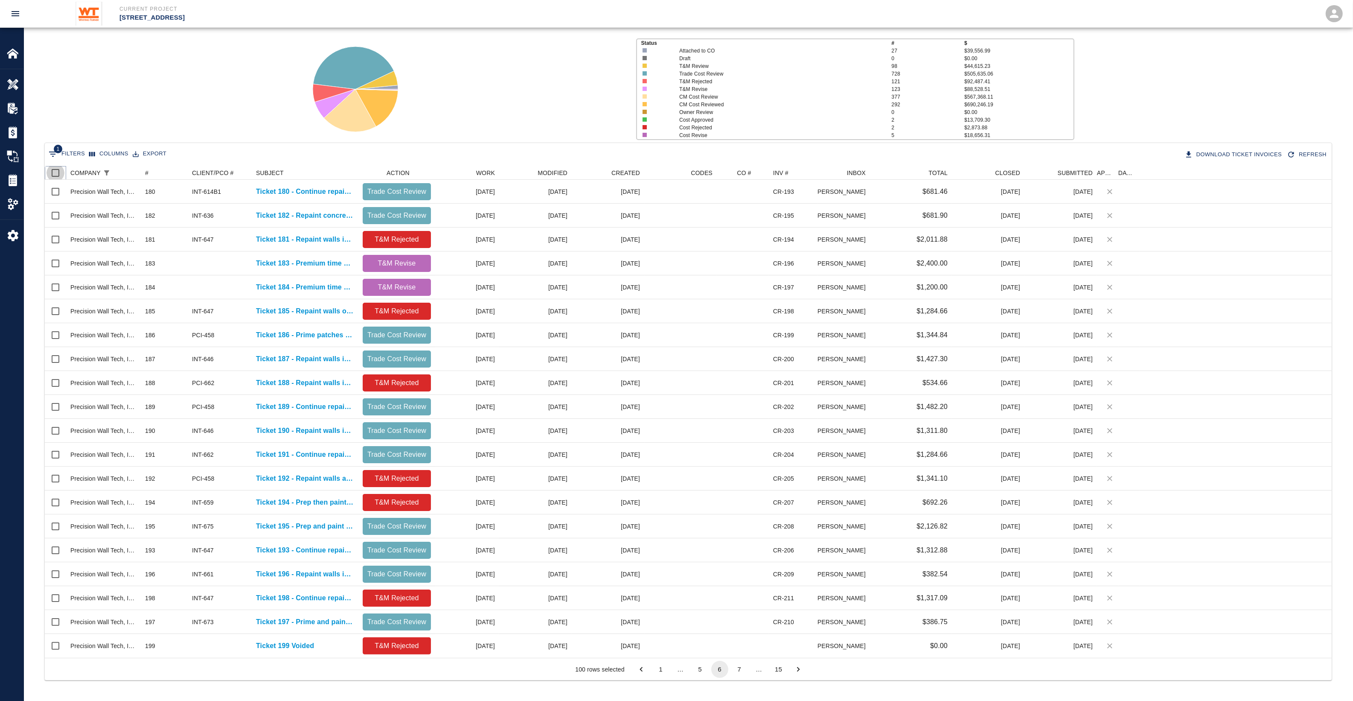
checkbox input "true"
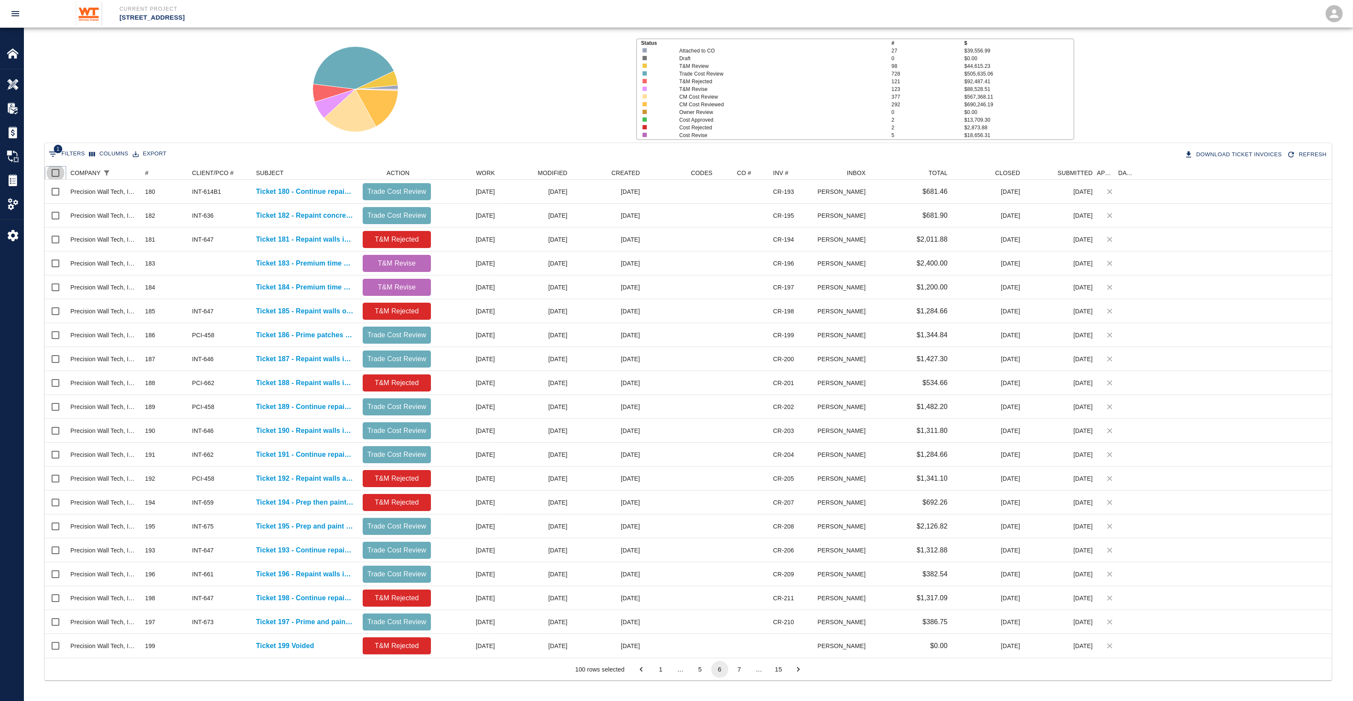
checkbox input "true"
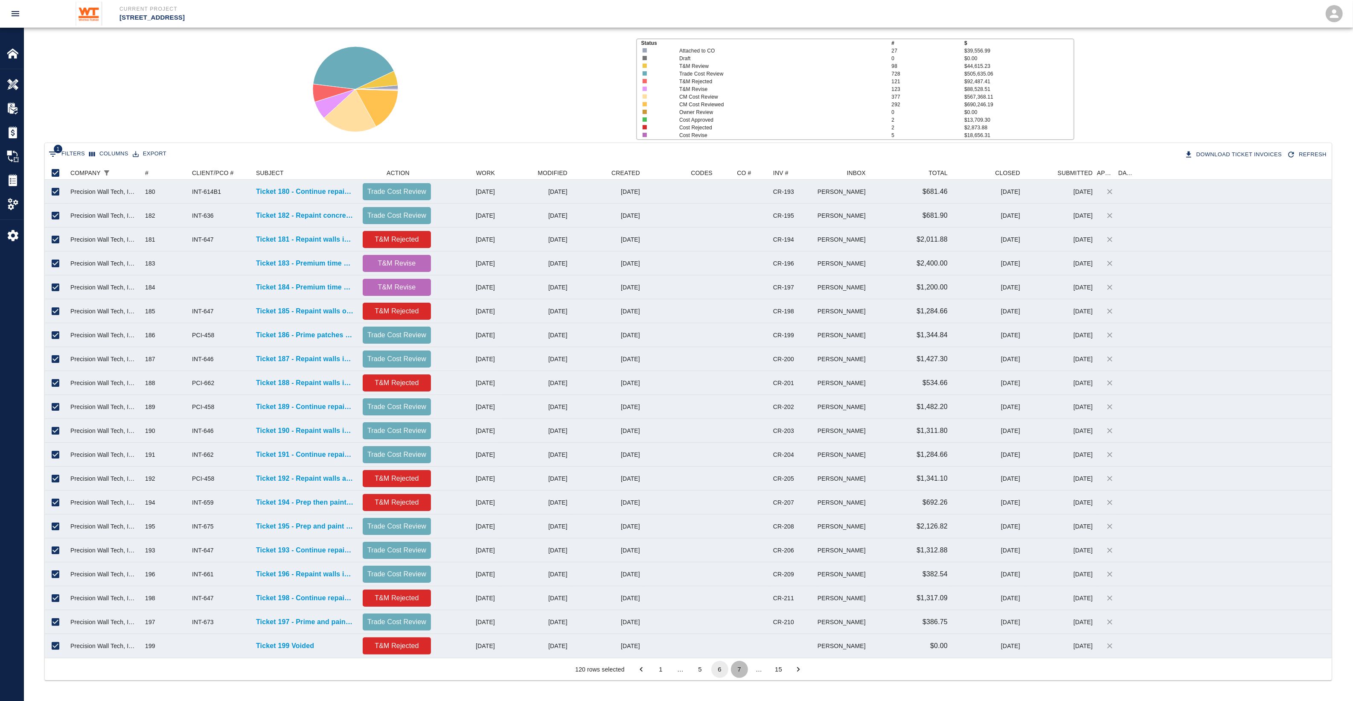
click at [741, 669] on button "7" at bounding box center [739, 669] width 17 height 17
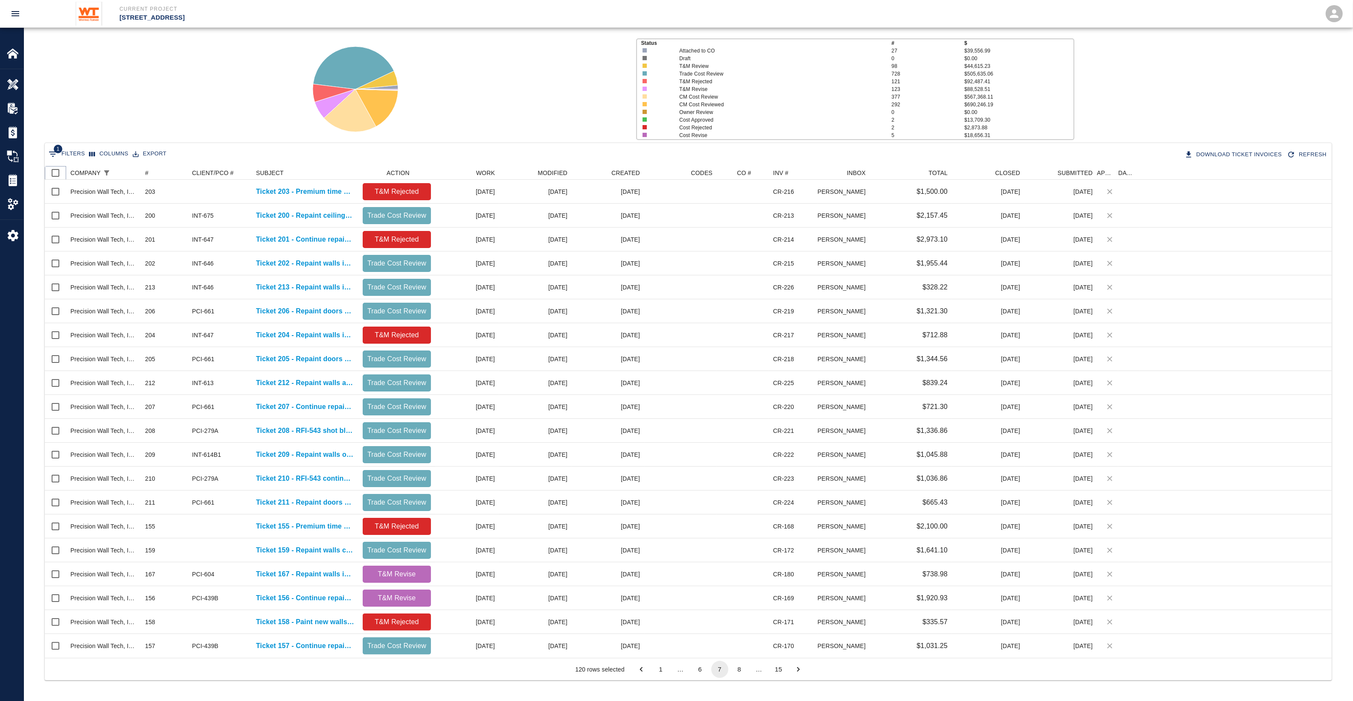
click at [58, 171] on input "Select all rows" at bounding box center [56, 173] width 18 height 18
checkbox input "true"
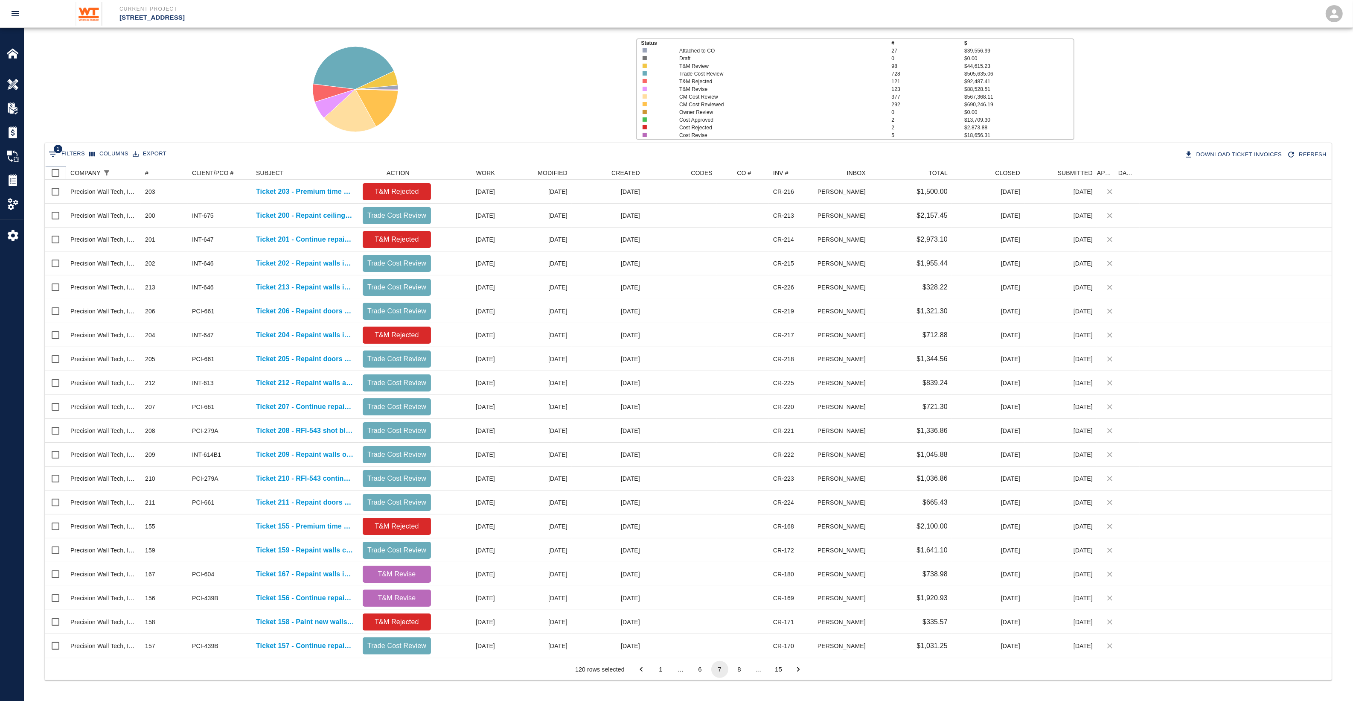
checkbox input "true"
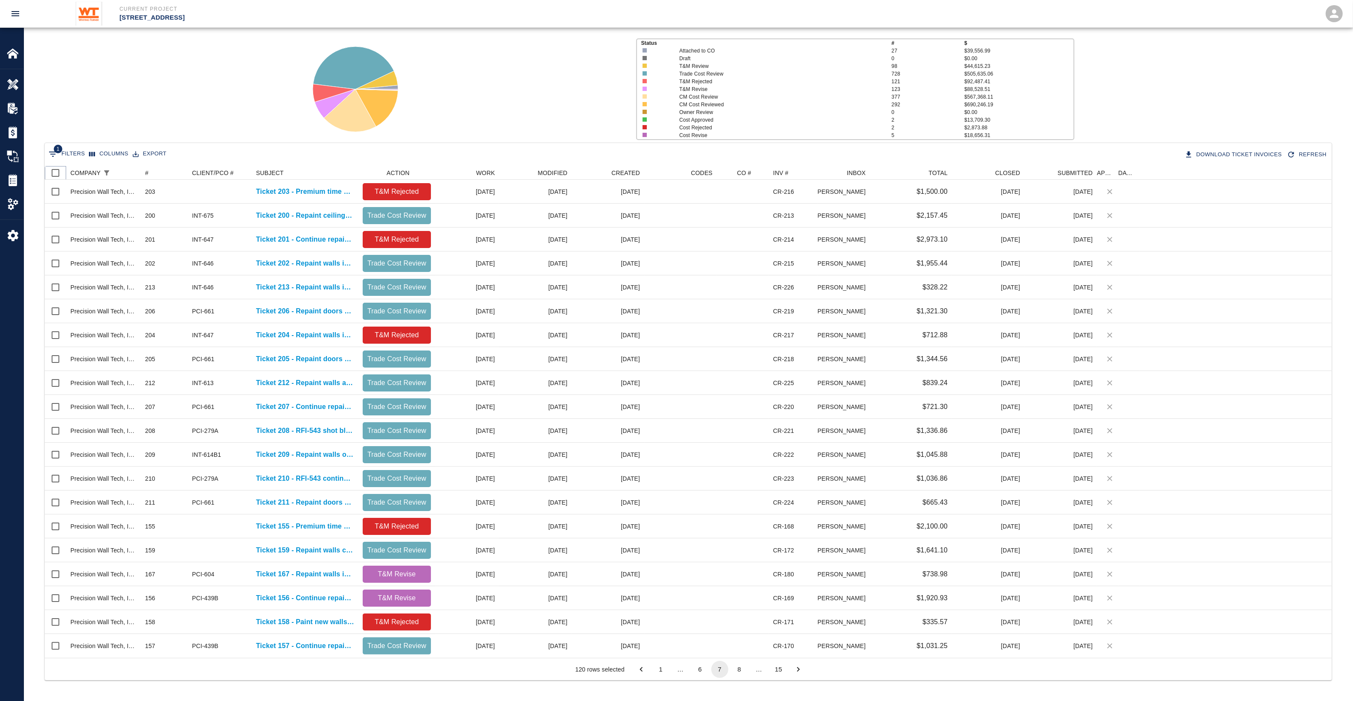
checkbox input "true"
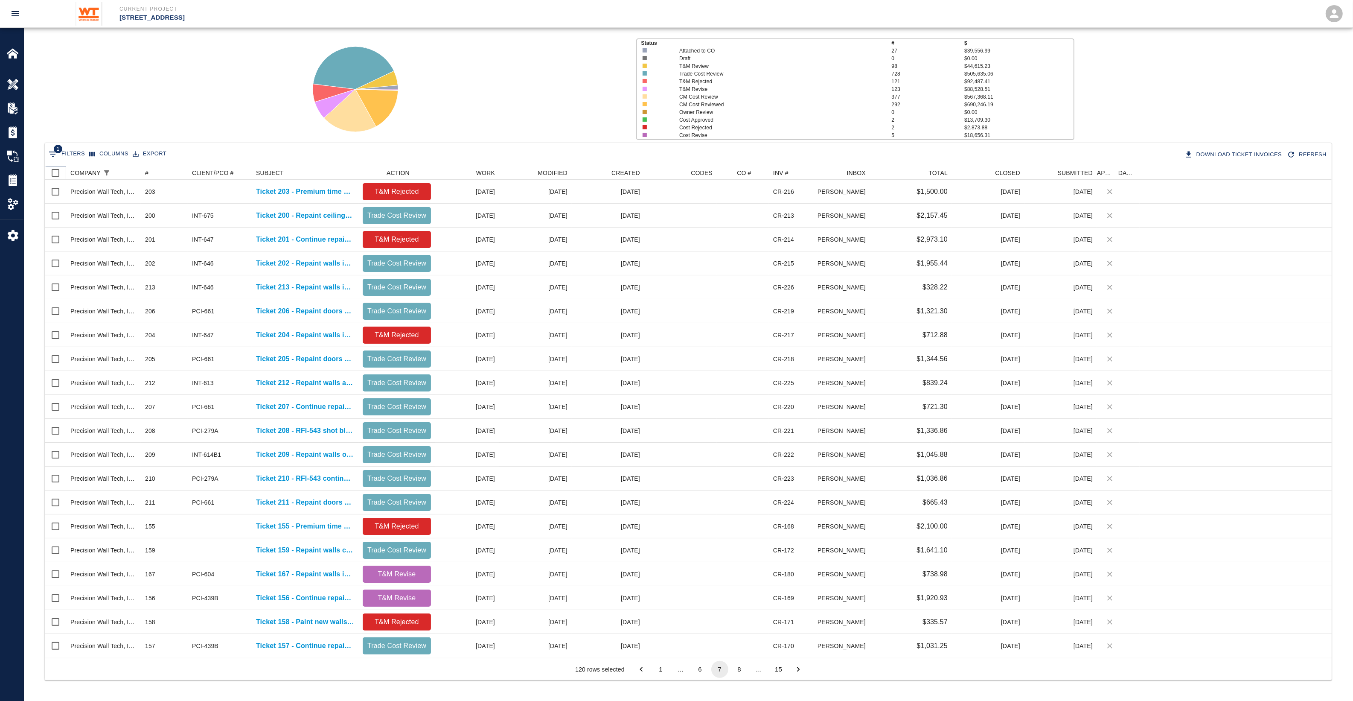
checkbox input "true"
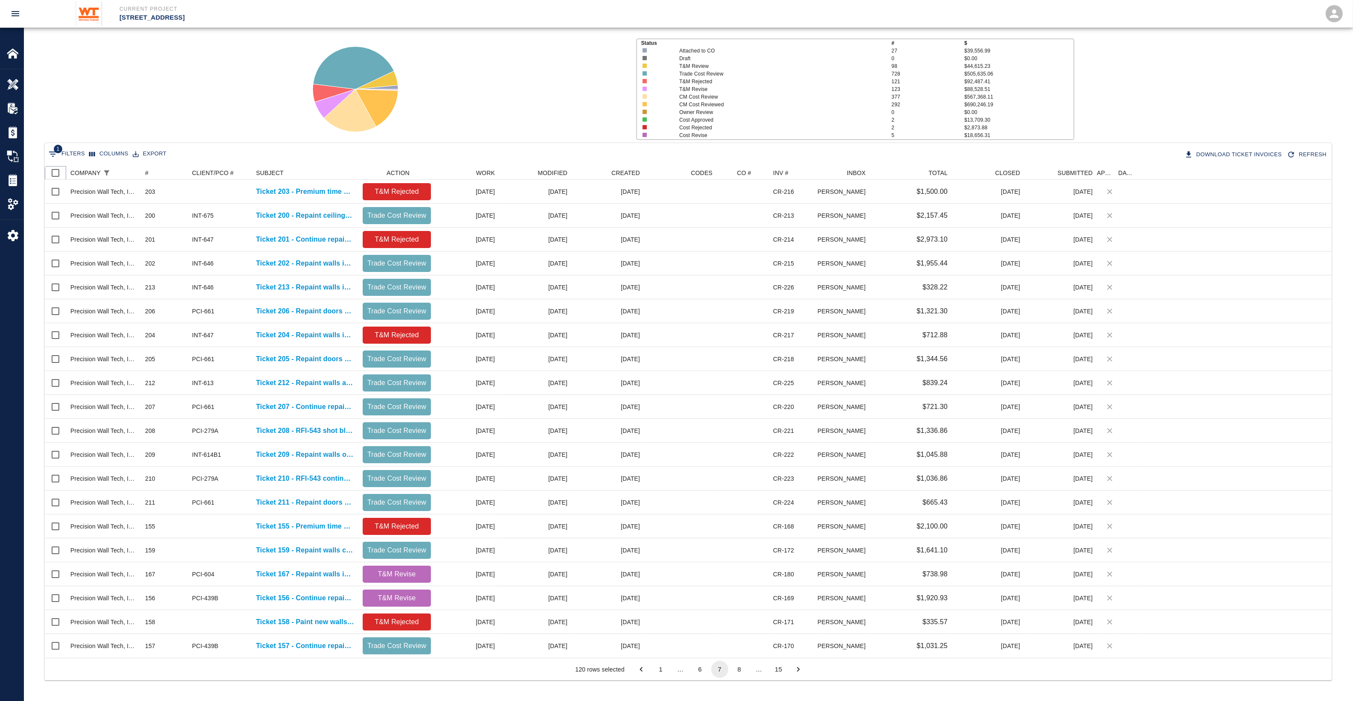
checkbox input "true"
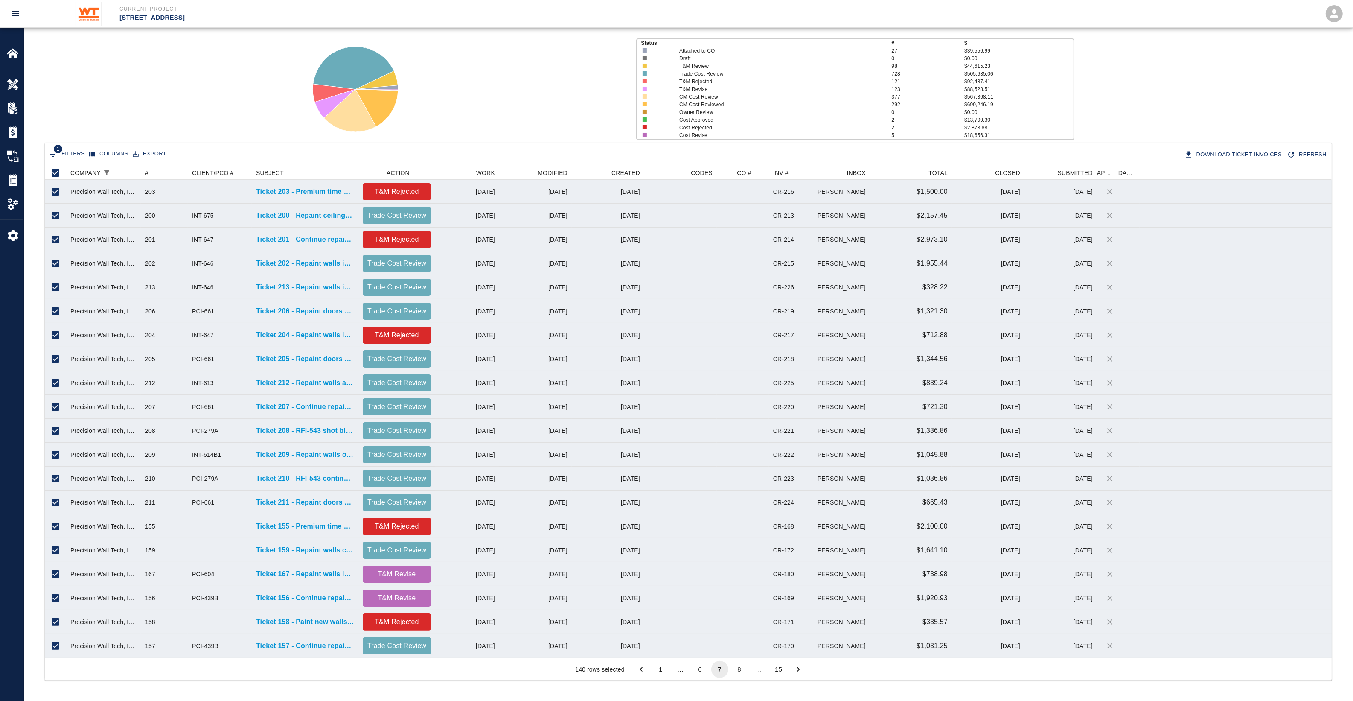
click at [740, 670] on button "8" at bounding box center [739, 669] width 17 height 17
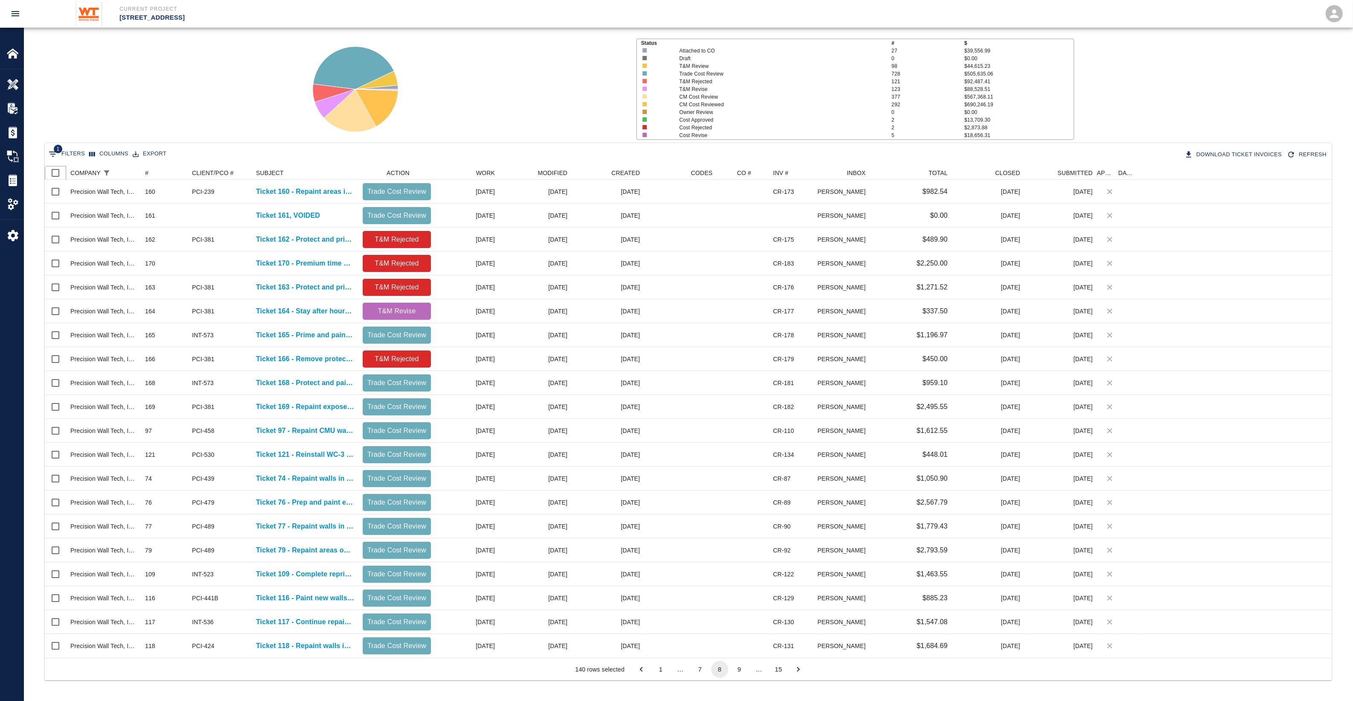
click at [58, 169] on input "Select all rows" at bounding box center [56, 173] width 18 height 18
checkbox input "true"
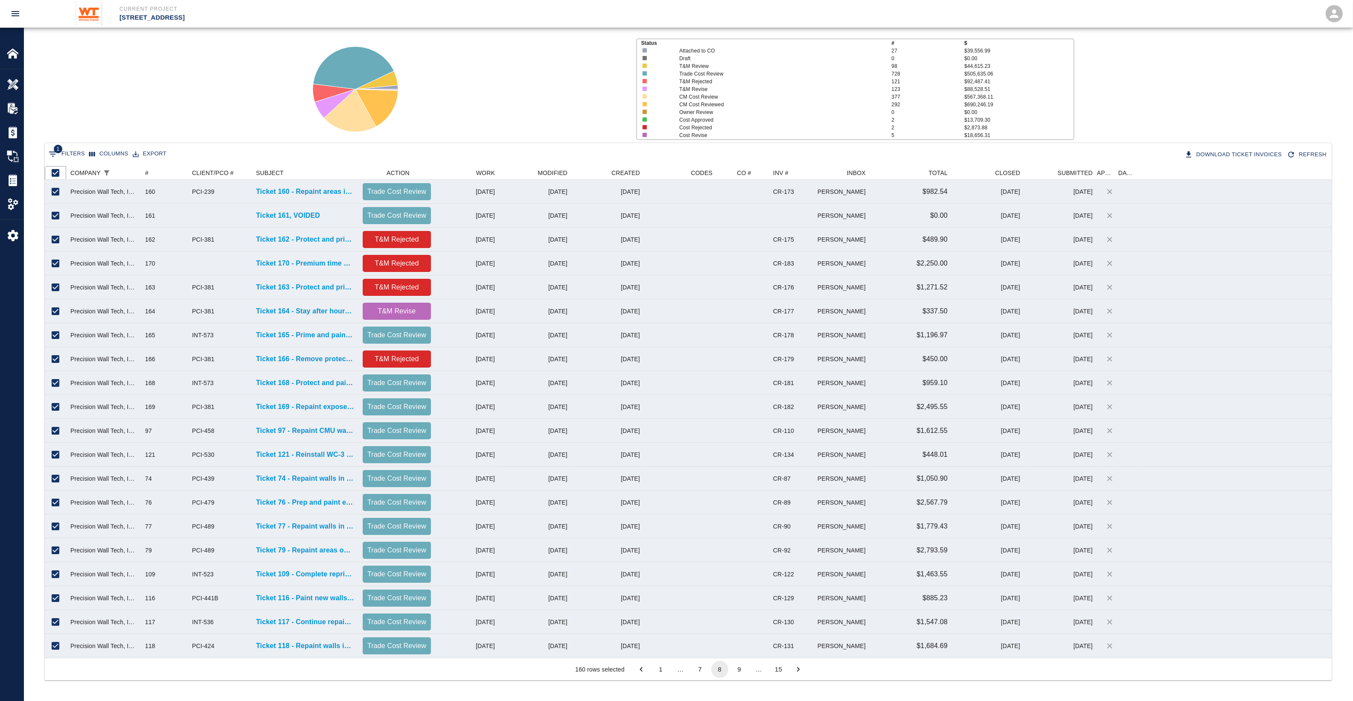
checkbox input "true"
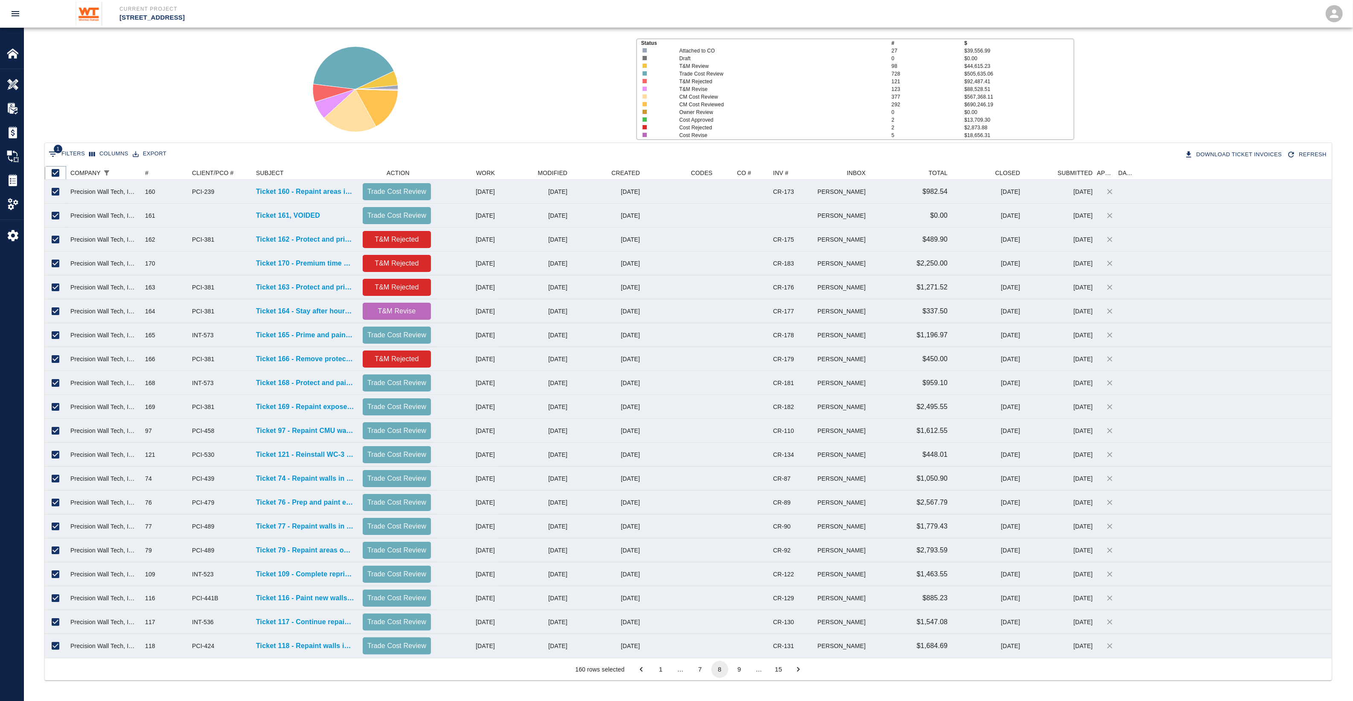
checkbox input "true"
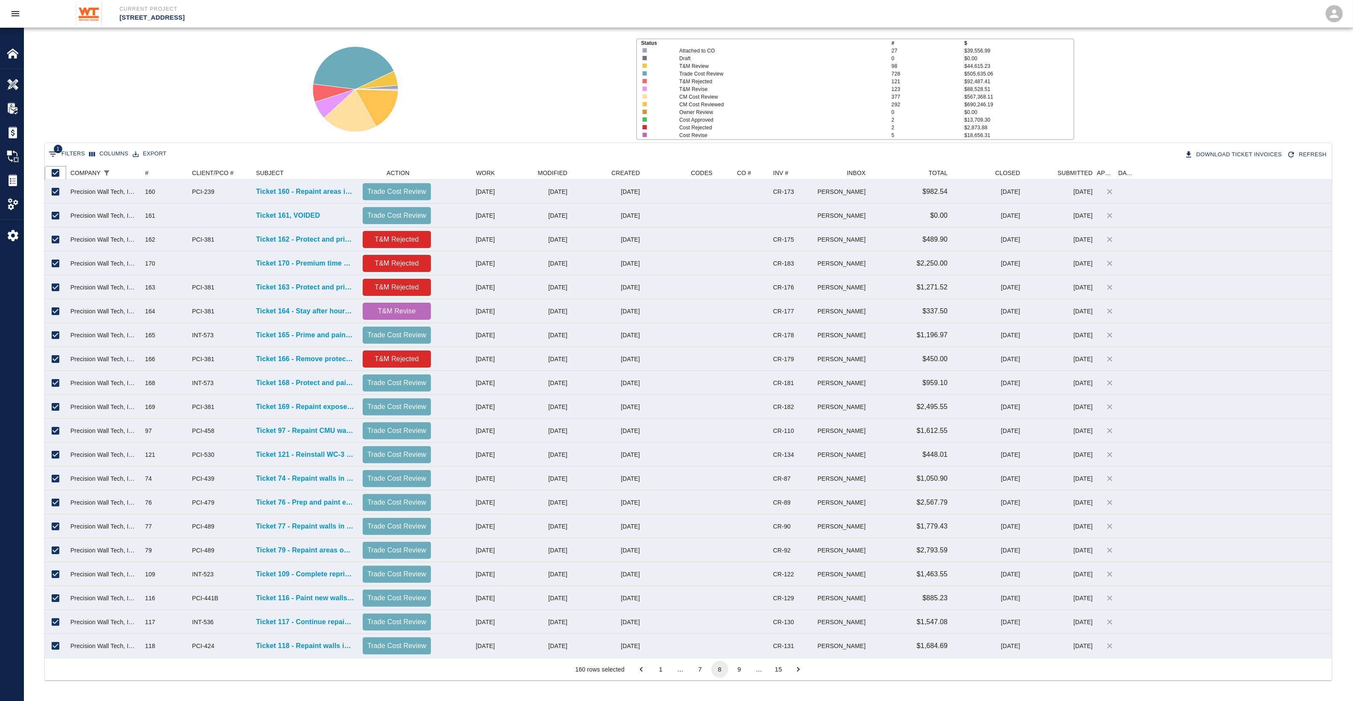
checkbox input "true"
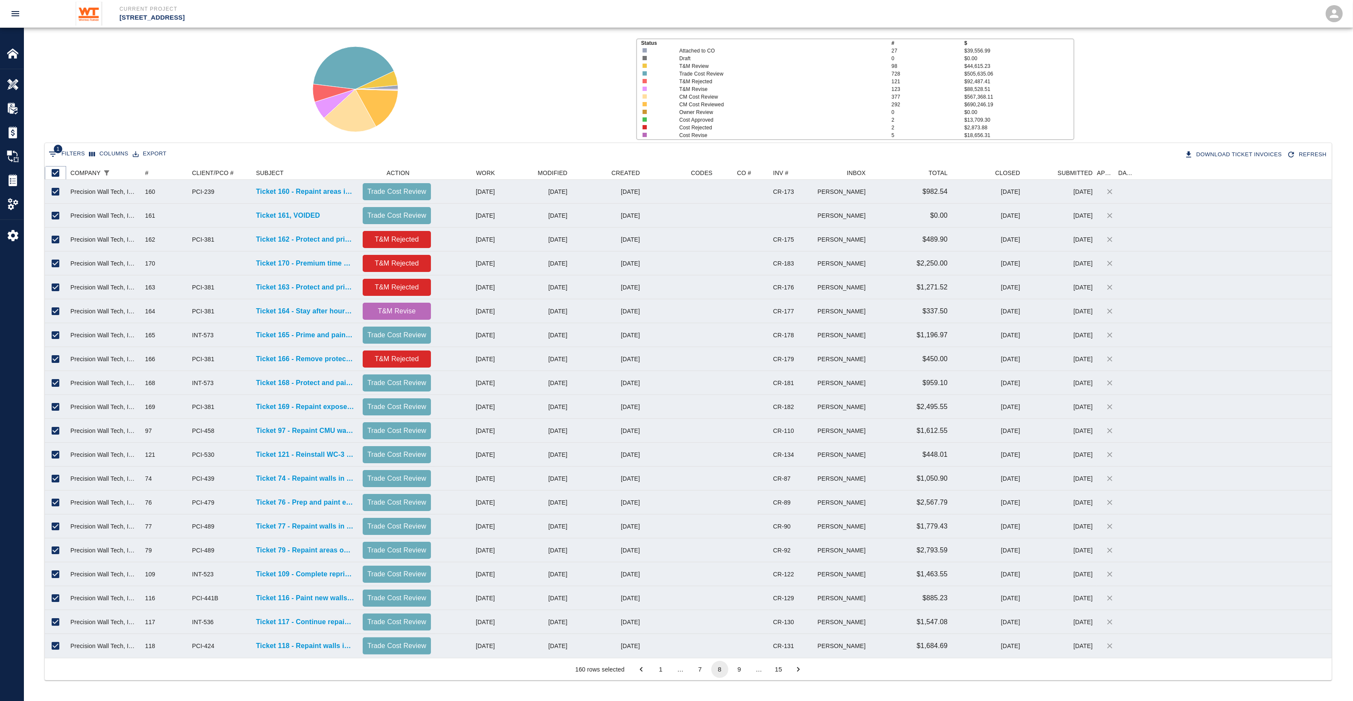
checkbox input "true"
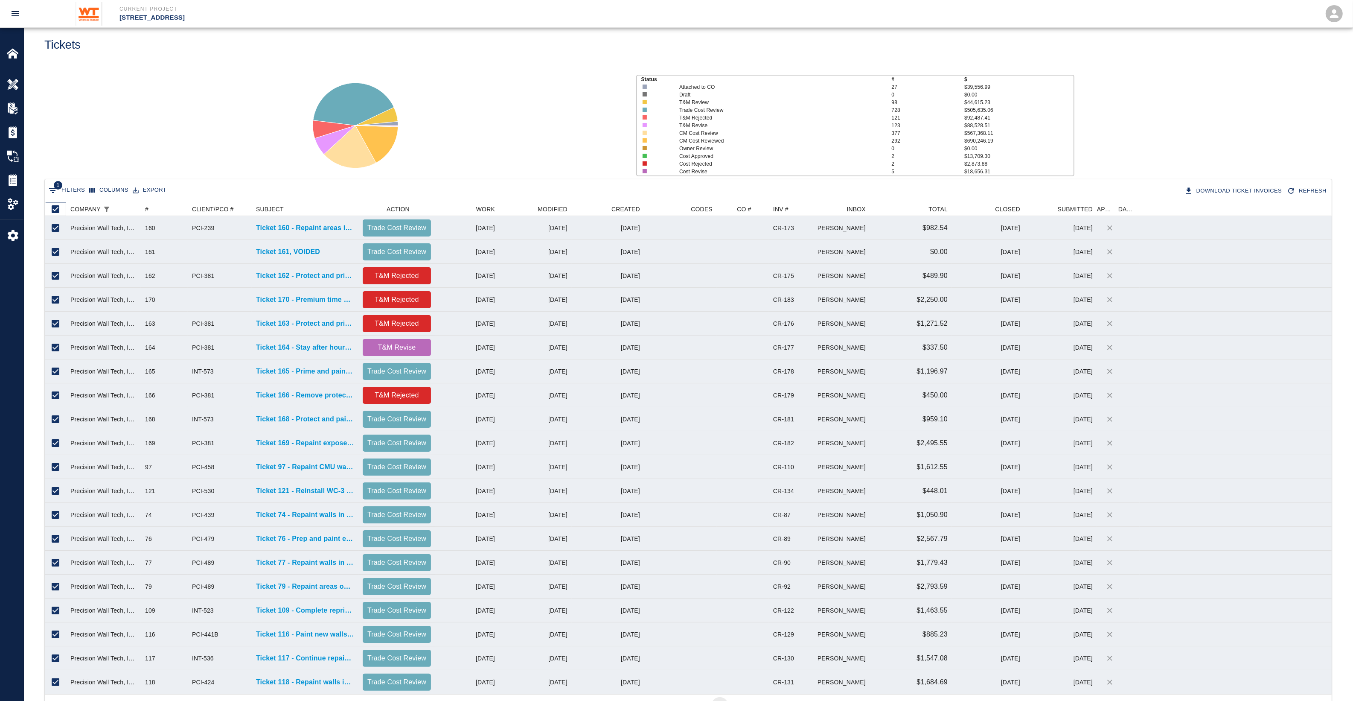
scroll to position [0, 0]
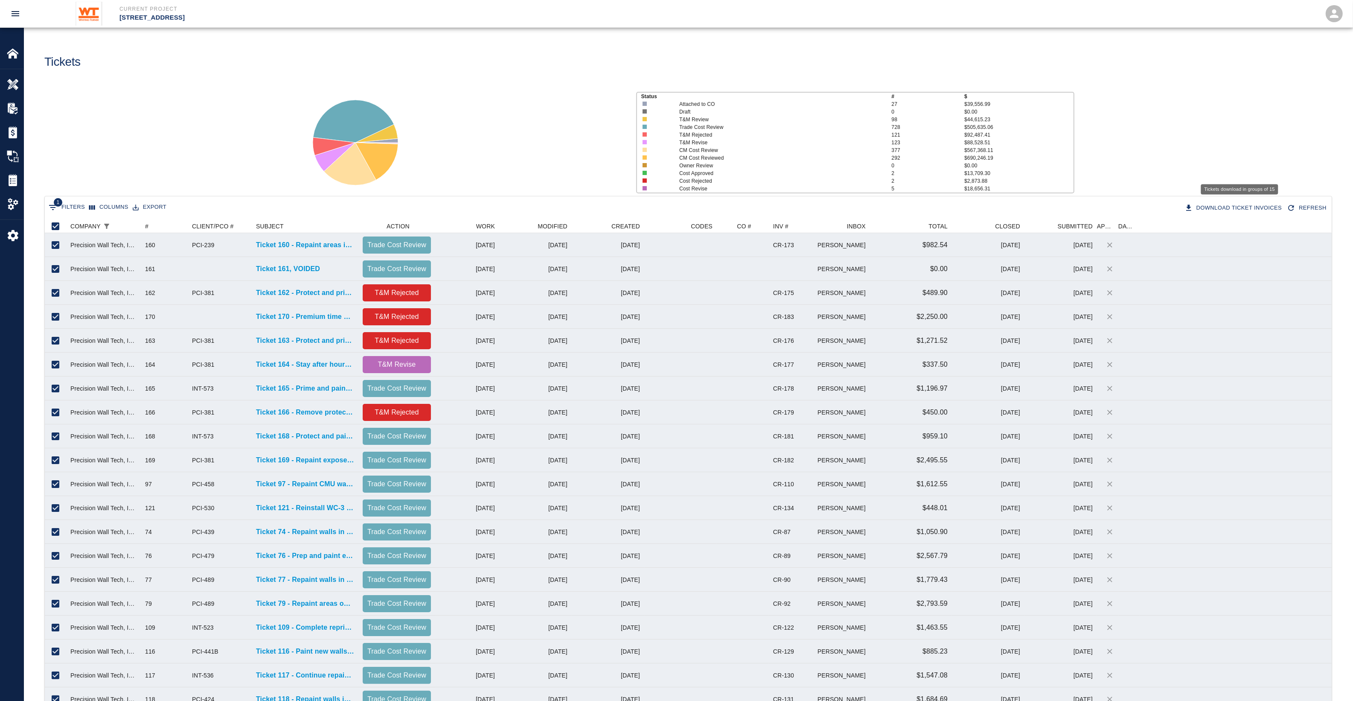
click at [1245, 207] on button "Download Ticket Invoices" at bounding box center [1234, 208] width 103 height 15
checkbox input "false"
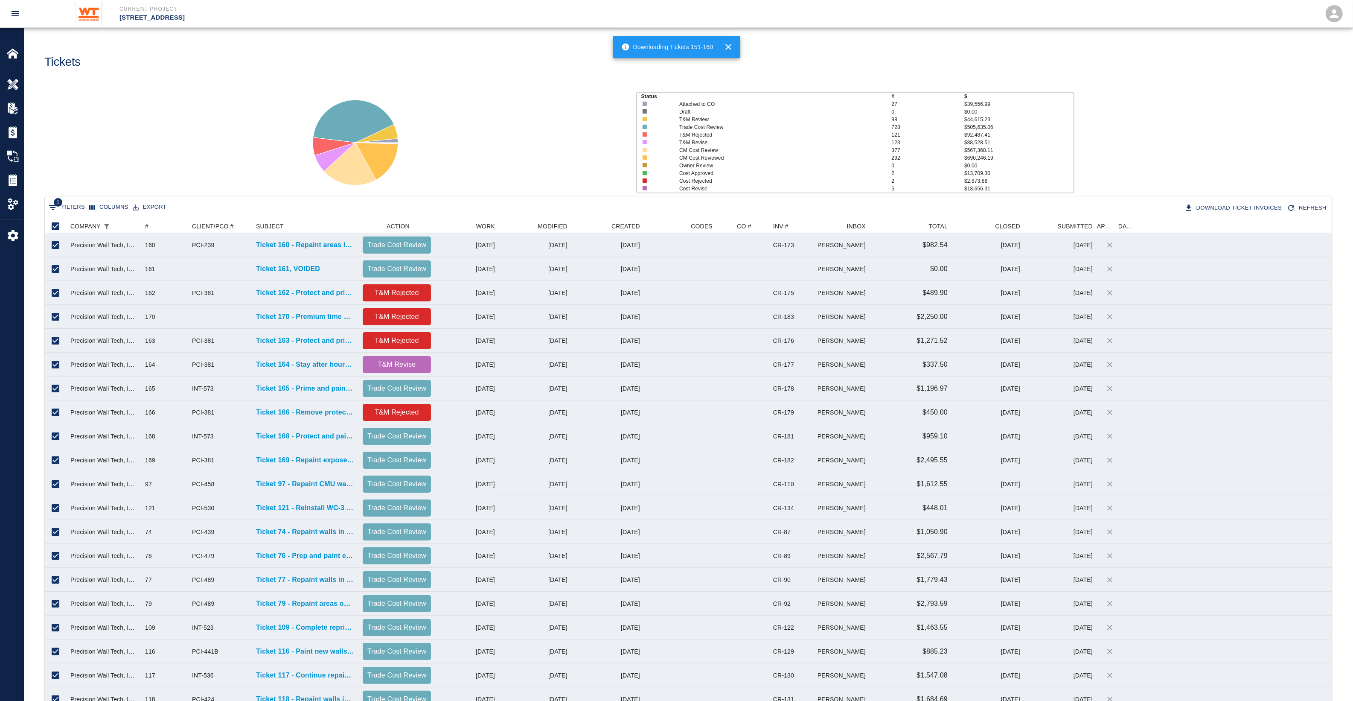
checkbox input "false"
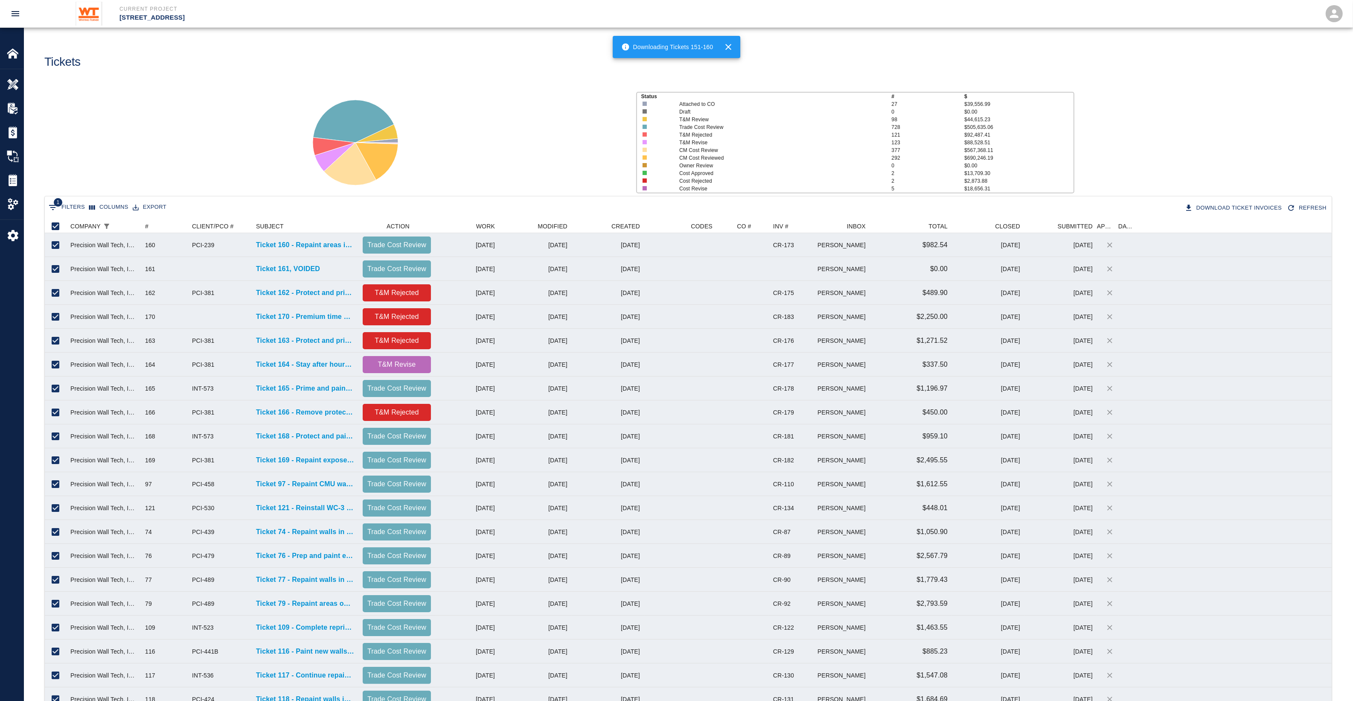
checkbox input "false"
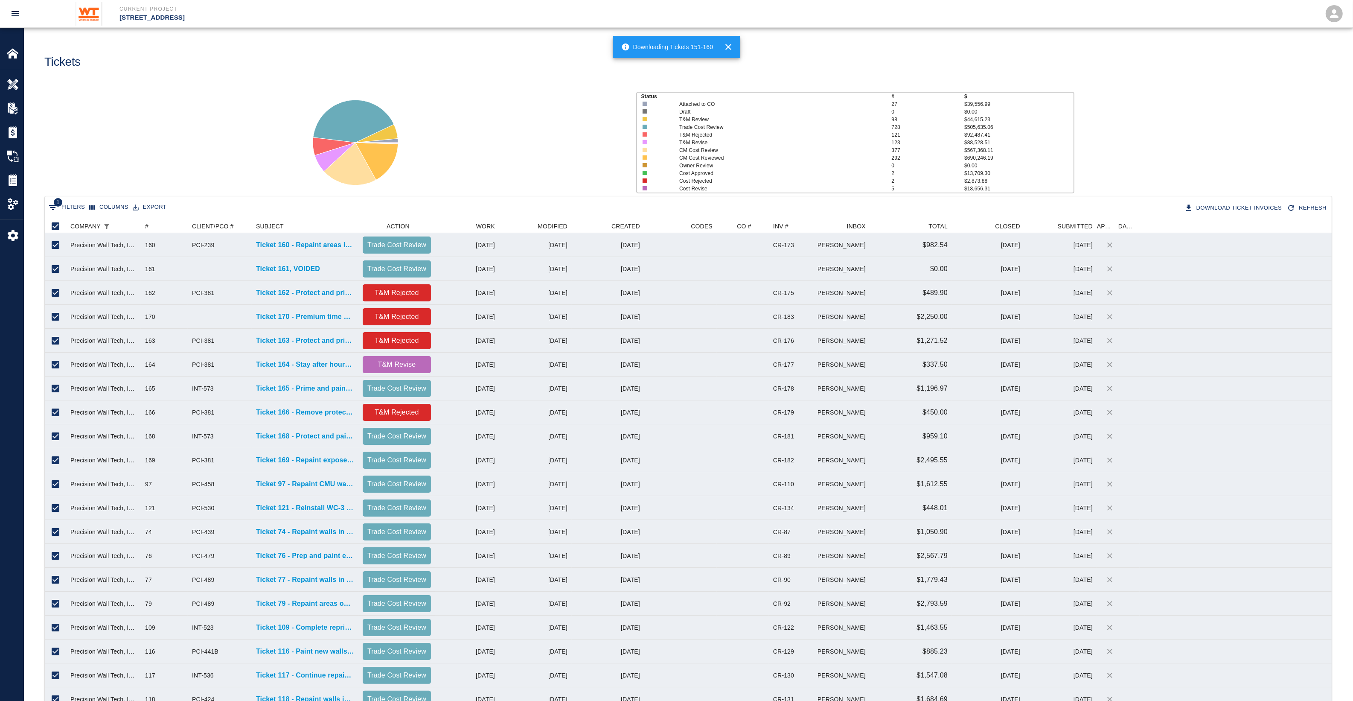
checkbox input "false"
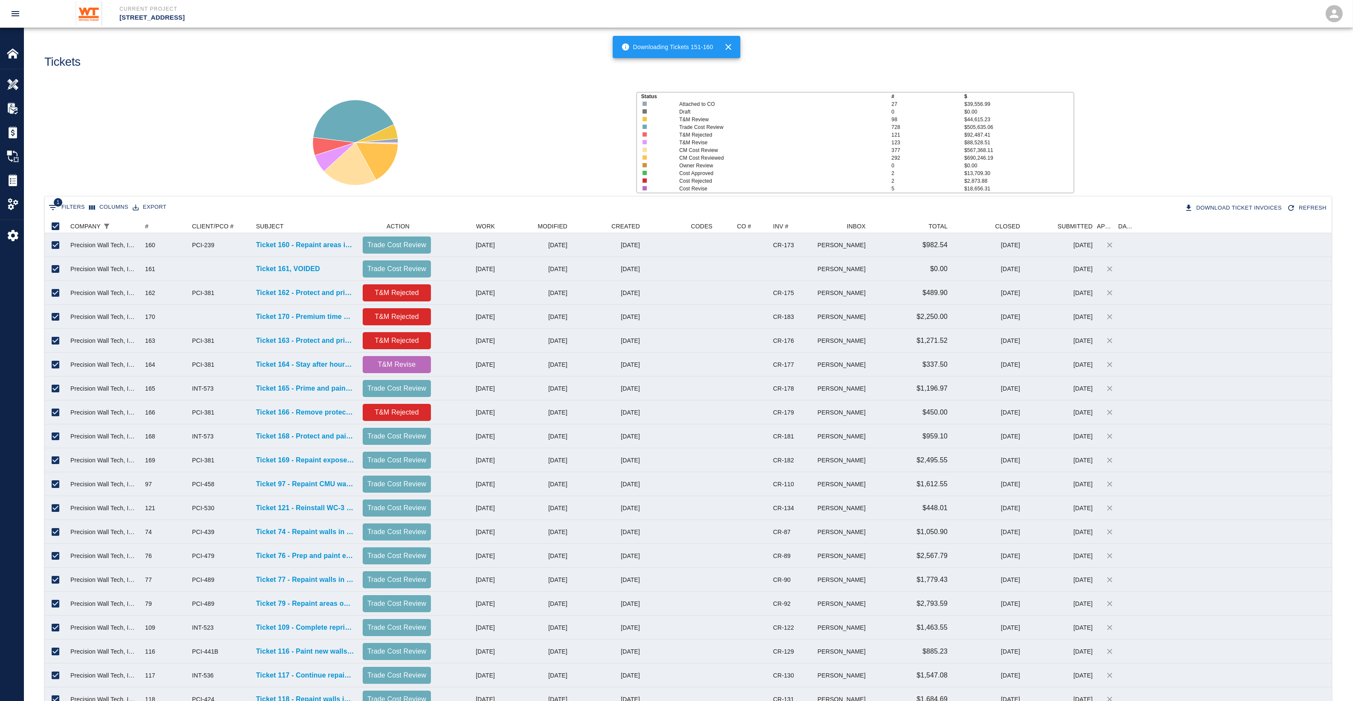
checkbox input "false"
